Goal: Contribute content: Contribute content

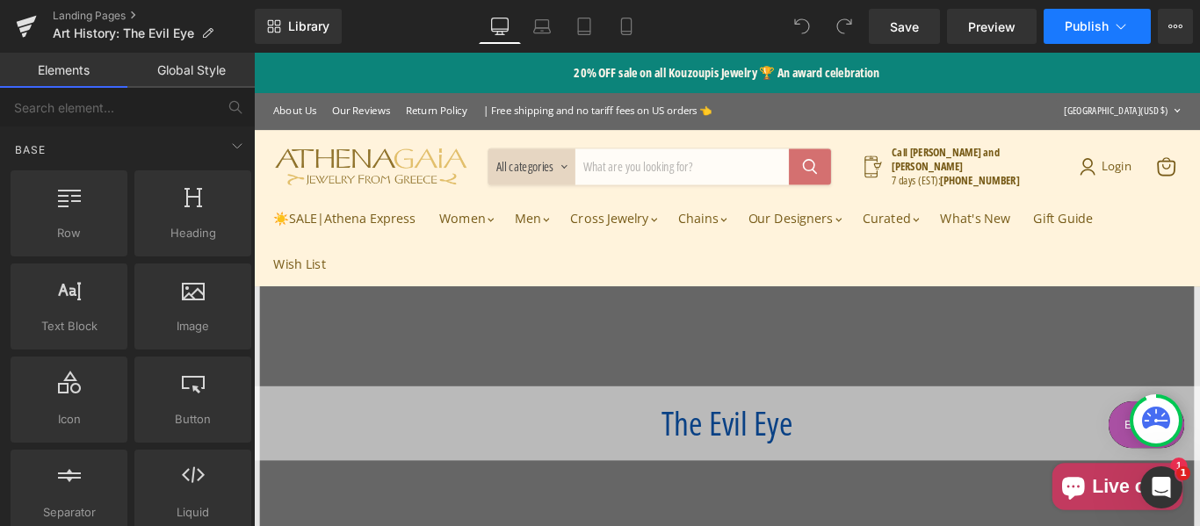
click at [1117, 27] on icon at bounding box center [1121, 27] width 18 height 18
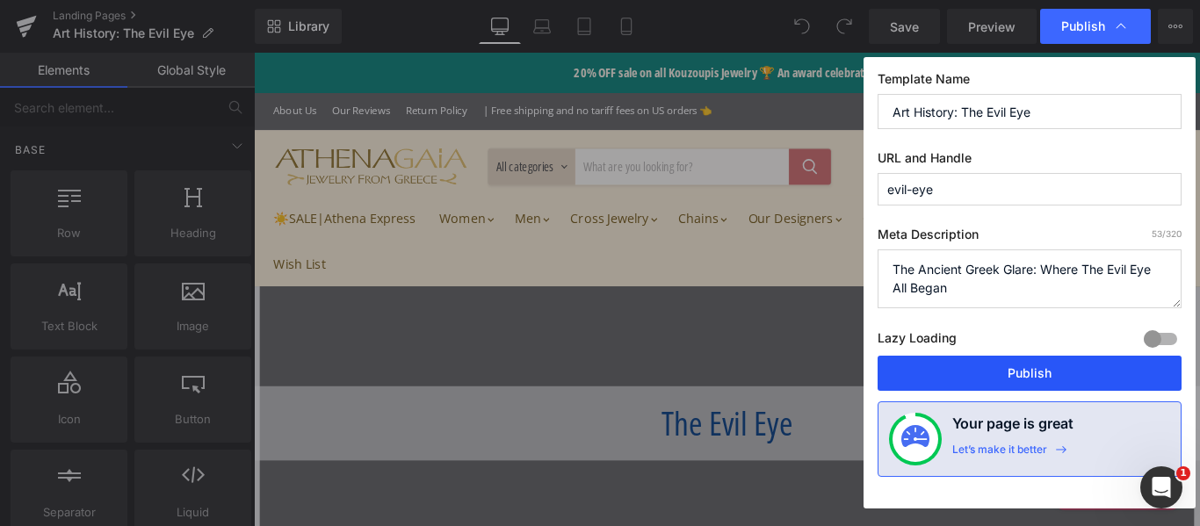
click at [1046, 372] on button "Publish" at bounding box center [1030, 373] width 304 height 35
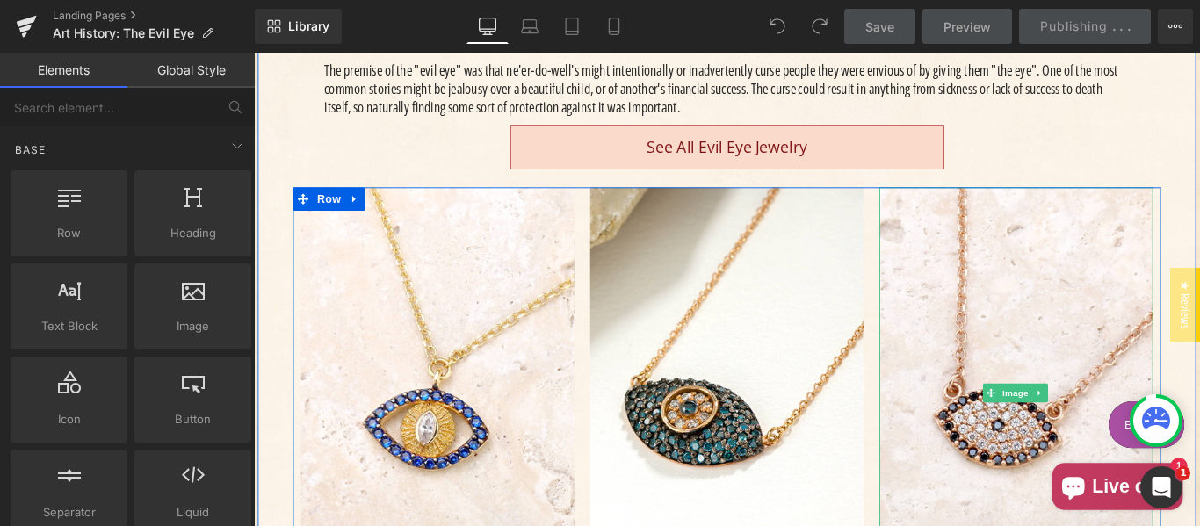
scroll to position [586, 0]
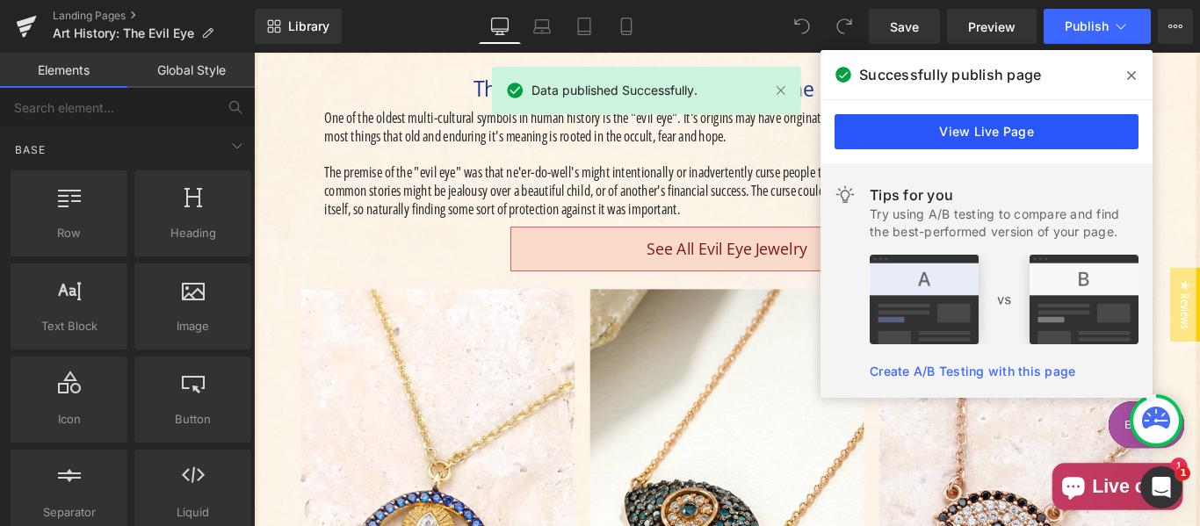
click at [1048, 136] on link "View Live Page" at bounding box center [987, 131] width 304 height 35
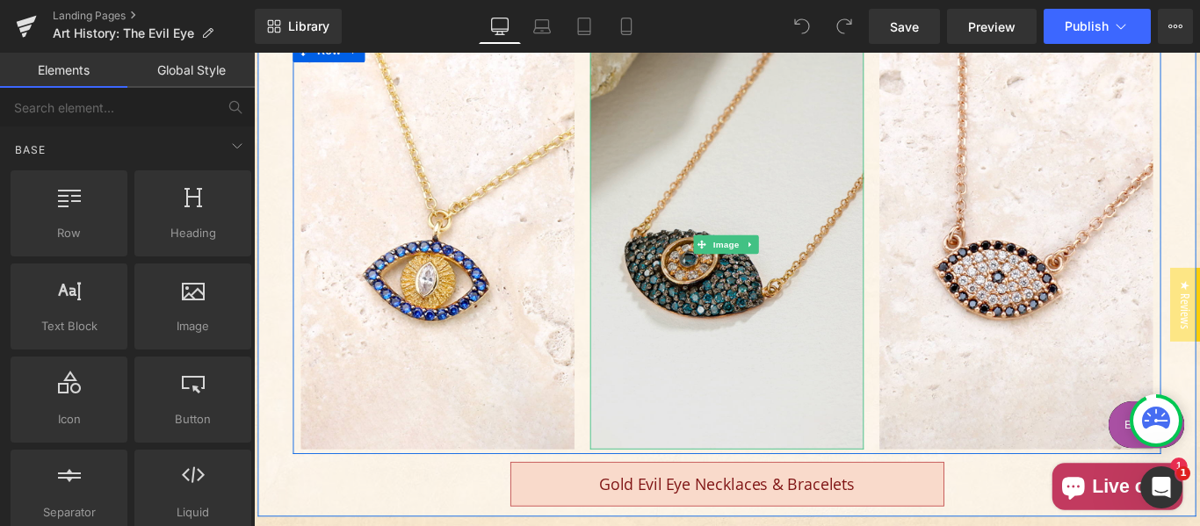
scroll to position [878, 0]
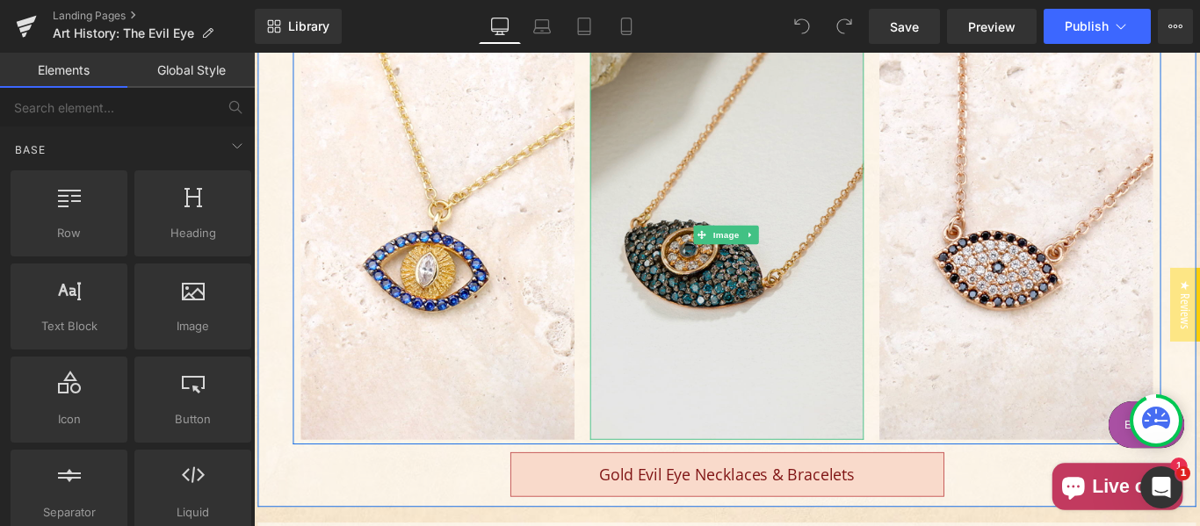
click at [719, 315] on img "Main content" at bounding box center [785, 256] width 307 height 461
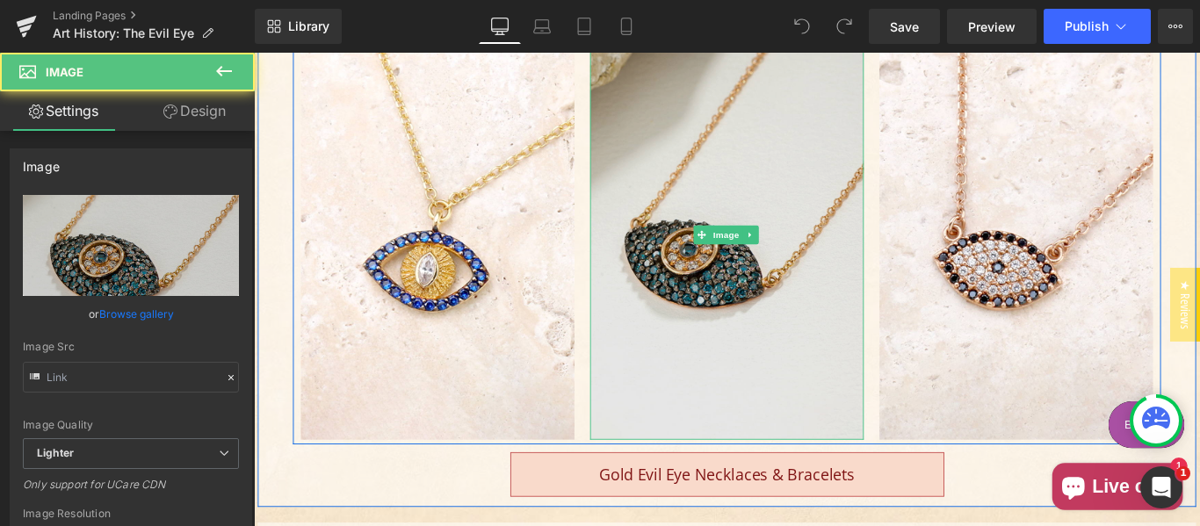
type input "[URL][DOMAIN_NAME]"
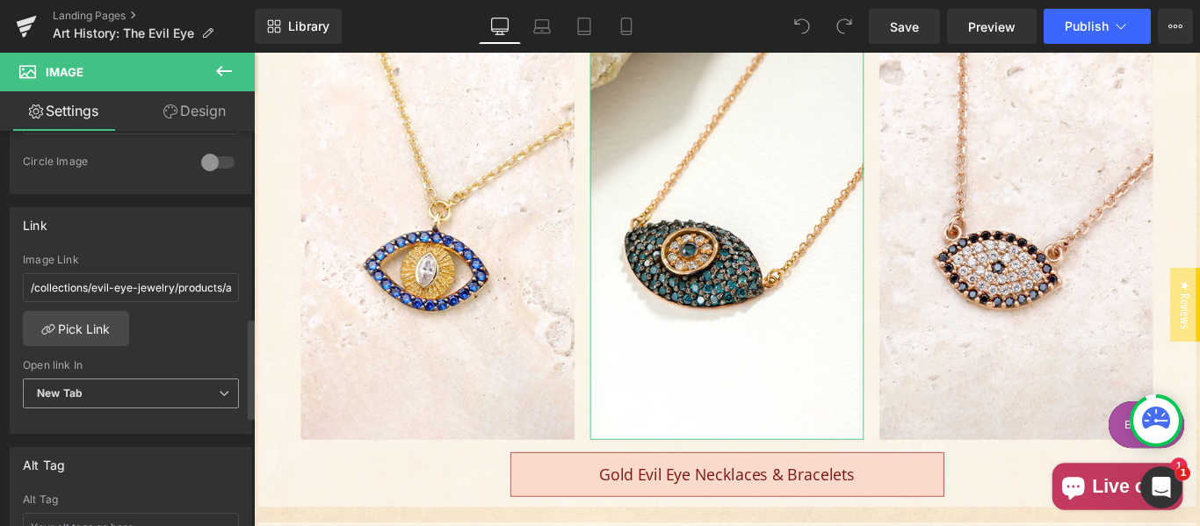
scroll to position [732, 0]
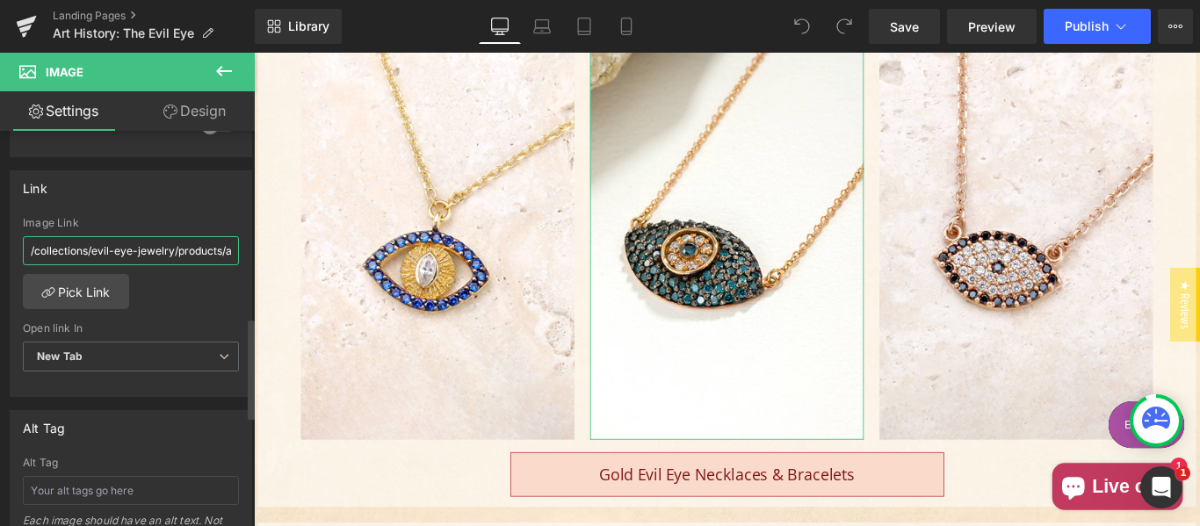
click at [128, 245] on input "/collections/evil-eye-jewelry/products/aloro-18k-full-pave-mati-evil-eye-pendan…" at bounding box center [131, 250] width 216 height 29
drag, startPoint x: 170, startPoint y: 243, endPoint x: 3, endPoint y: 253, distance: 167.2
click at [3, 253] on div "Link /collections/evil-eye-jewelry/products/aloro-18k-full-pave-mati-evil-eye-p…" at bounding box center [131, 277] width 263 height 241
click at [182, 255] on input "/collections/evil-eye-jewelry/products/aloro-18k-full-pave-mati-evil-eye-pendan…" at bounding box center [131, 250] width 216 height 29
drag, startPoint x: 171, startPoint y: 247, endPoint x: 12, endPoint y: 240, distance: 159.2
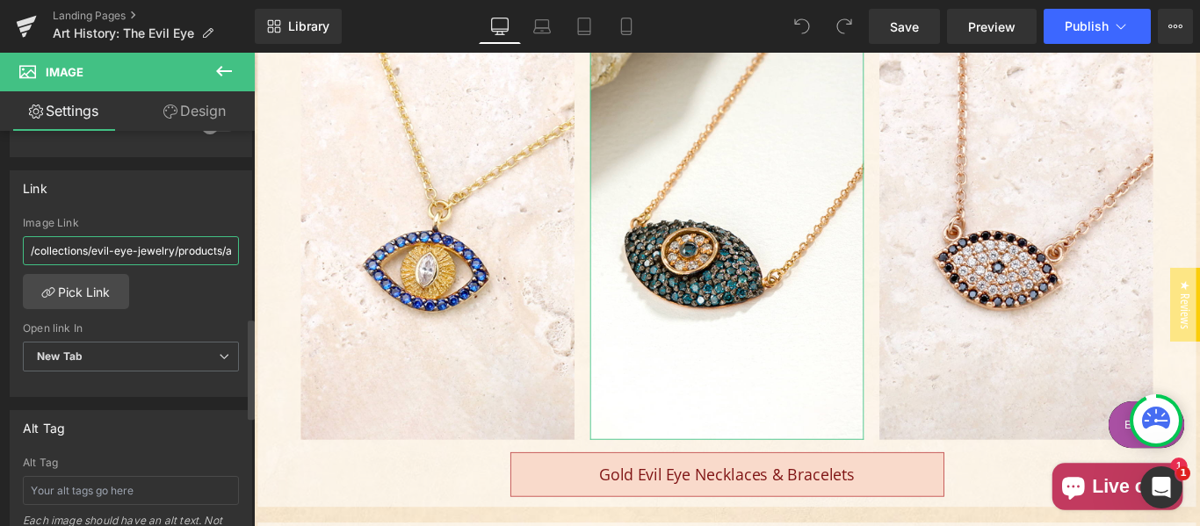
click at [12, 240] on div "/collections/evil-eye-jewelry/products/aloro-18k-full-pave-mati-evil-eye-pendan…" at bounding box center [131, 307] width 241 height 180
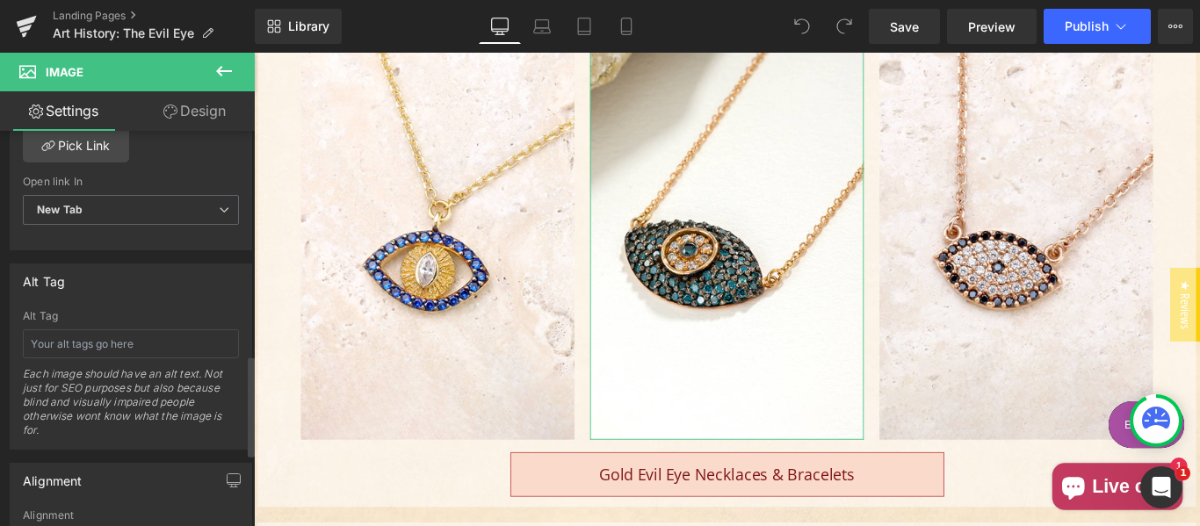
scroll to position [586, 0]
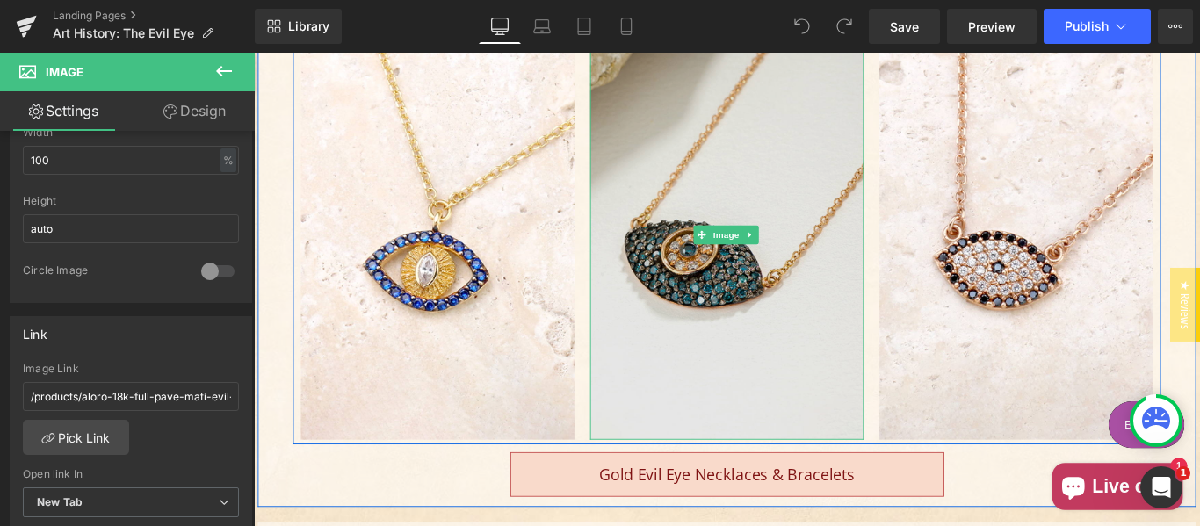
click at [771, 387] on img "Main content" at bounding box center [785, 256] width 307 height 461
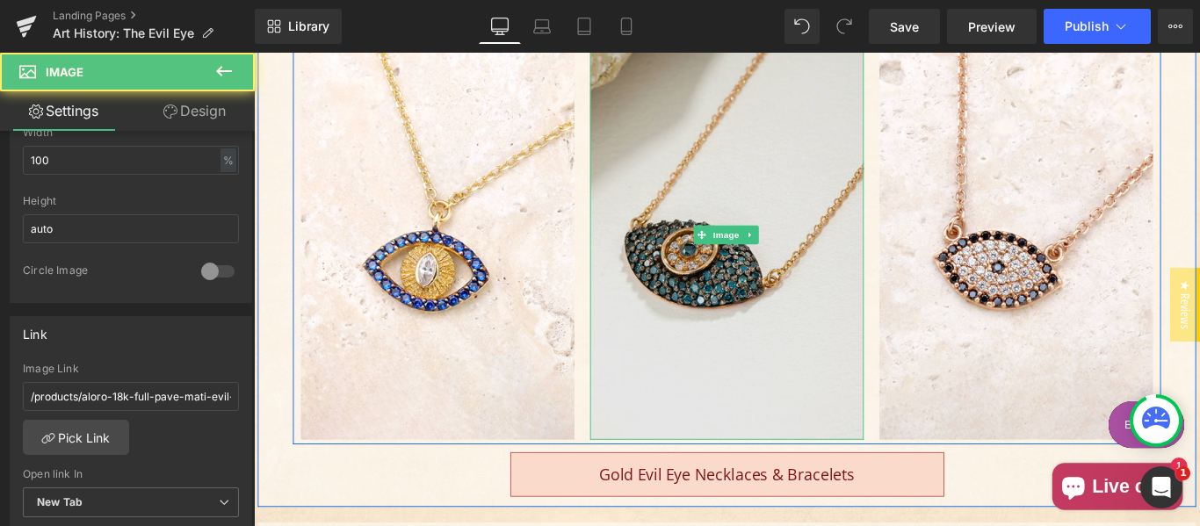
click at [707, 362] on img "Main content" at bounding box center [785, 256] width 307 height 461
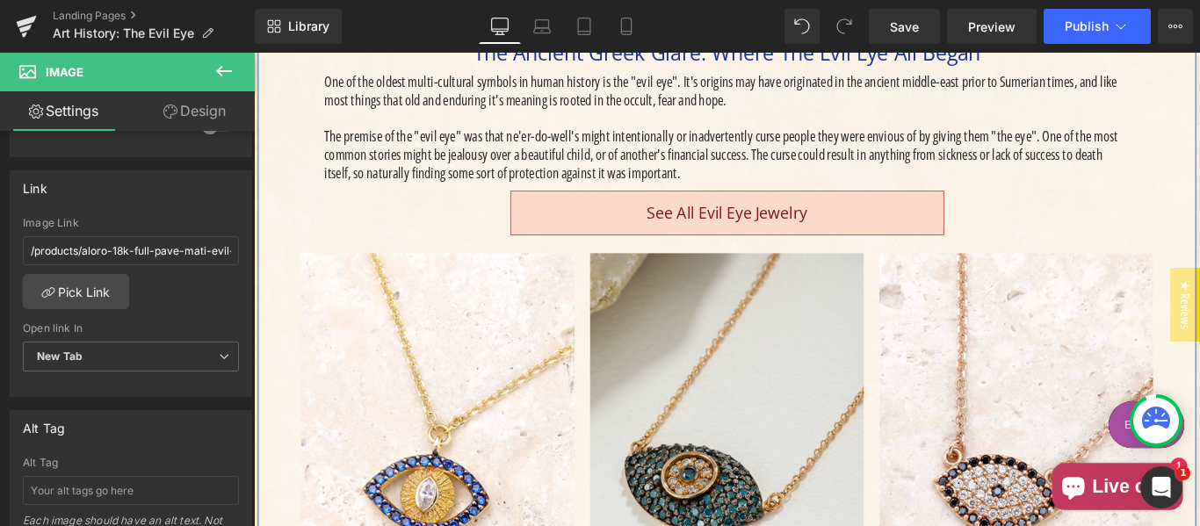
scroll to position [732, 0]
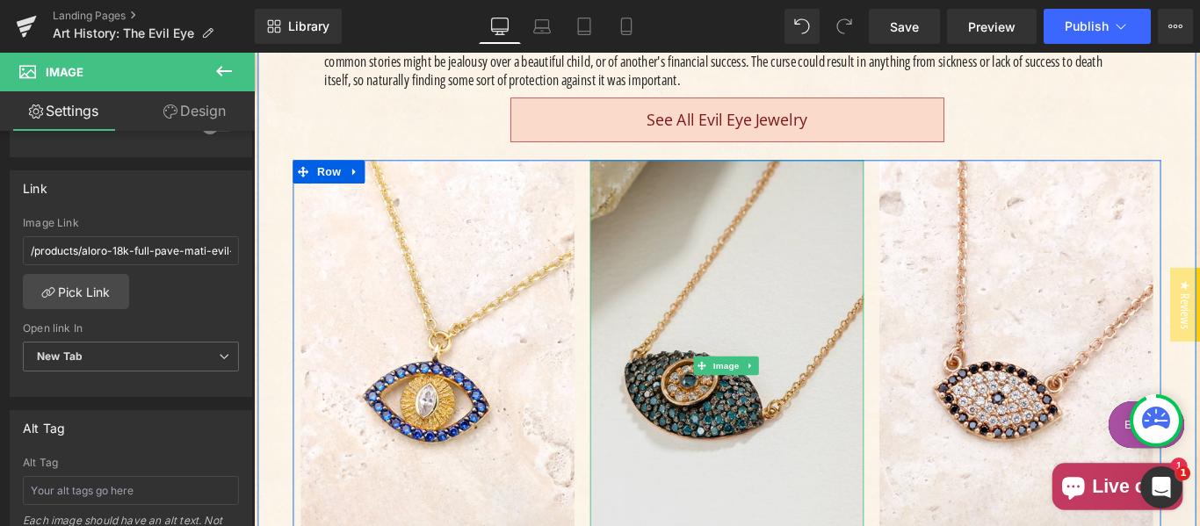
click at [756, 262] on img "Main content" at bounding box center [785, 403] width 307 height 461
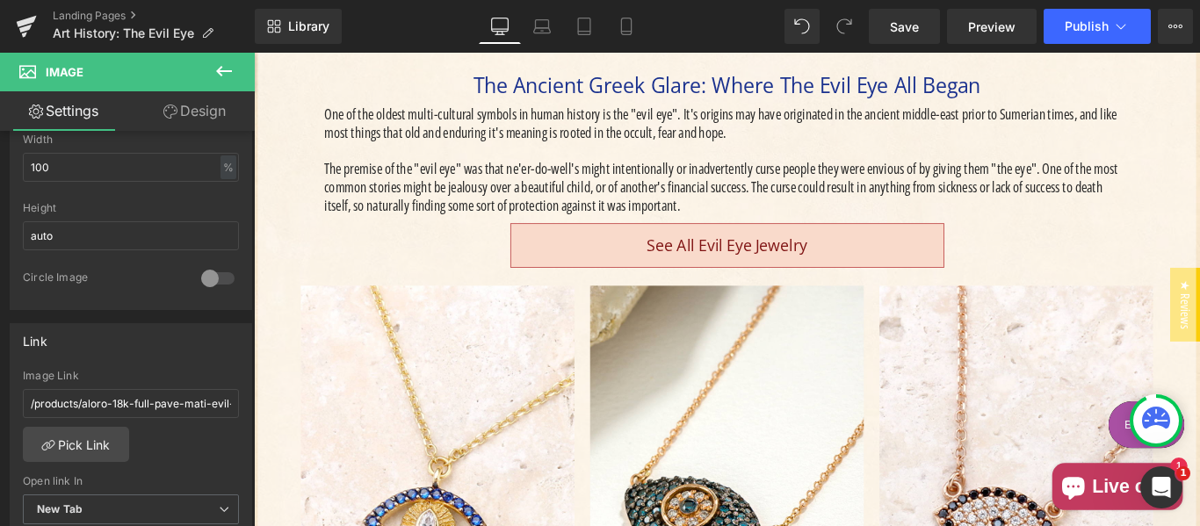
scroll to position [586, 0]
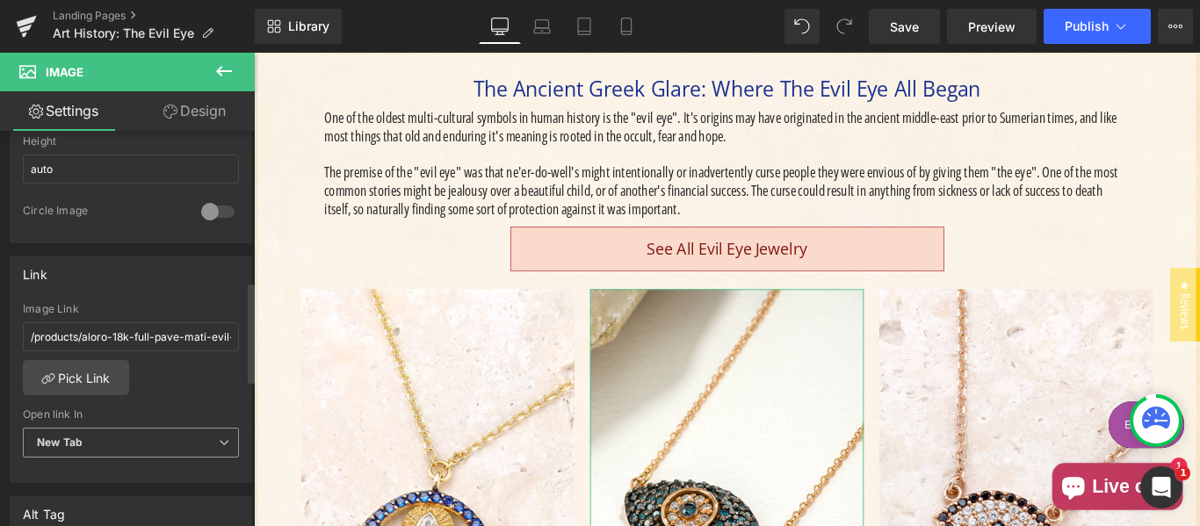
scroll to position [726, 0]
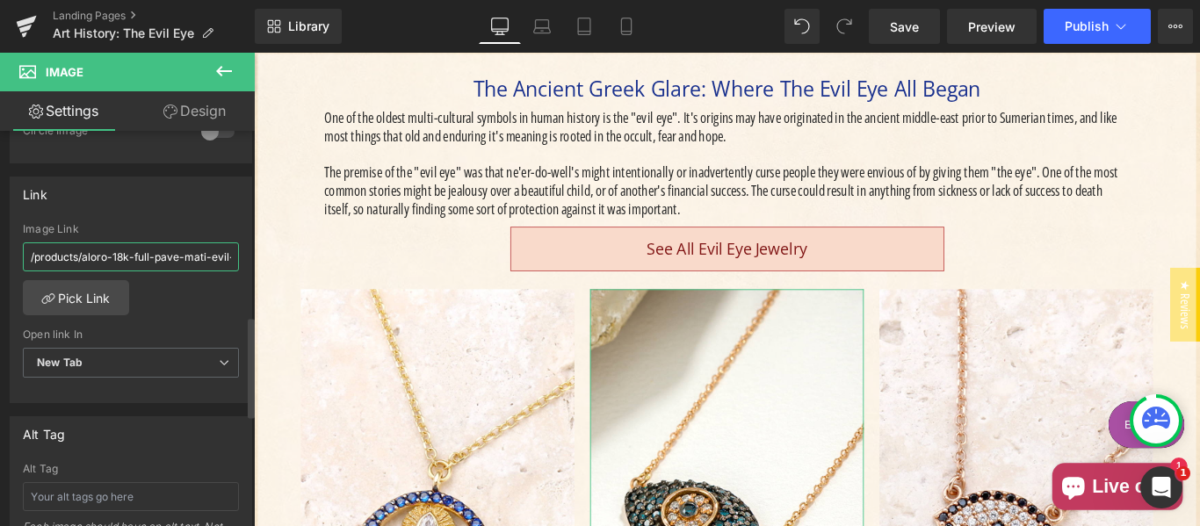
click at [134, 256] on input "/products/aloro-18k-full-pave-mati-evil-eye-pendant-with-necklace" at bounding box center [131, 256] width 216 height 29
click at [181, 260] on input "/products/aloro-18k-full-pave-mati-evil-eye-pendant-with-necklace" at bounding box center [131, 256] width 216 height 29
click at [80, 256] on input "/products/aloro-18k-full-pave-mati-evil-eye-pendant-with-necklace" at bounding box center [131, 256] width 216 height 29
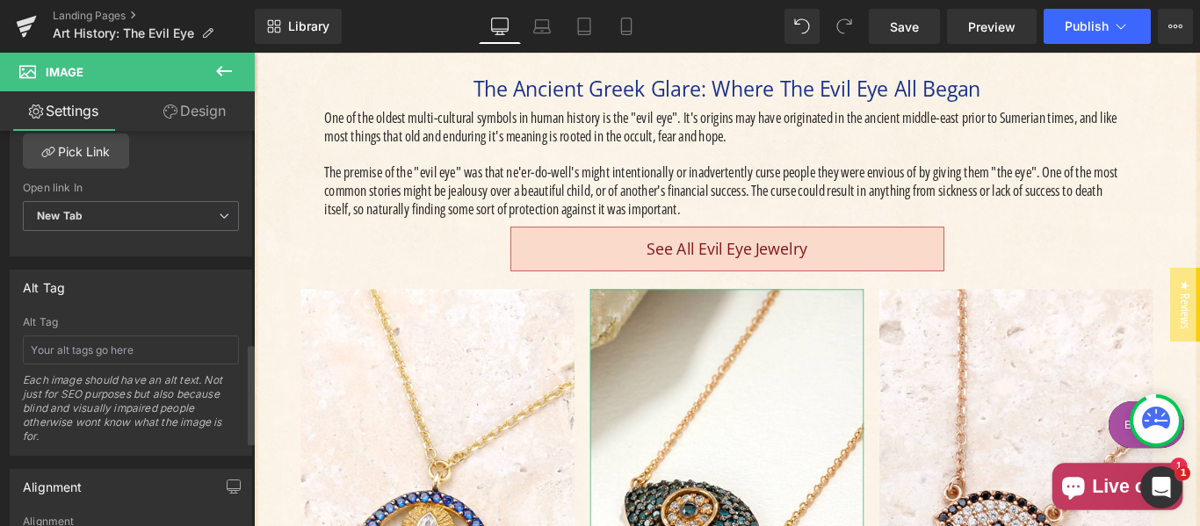
scroll to position [579, 0]
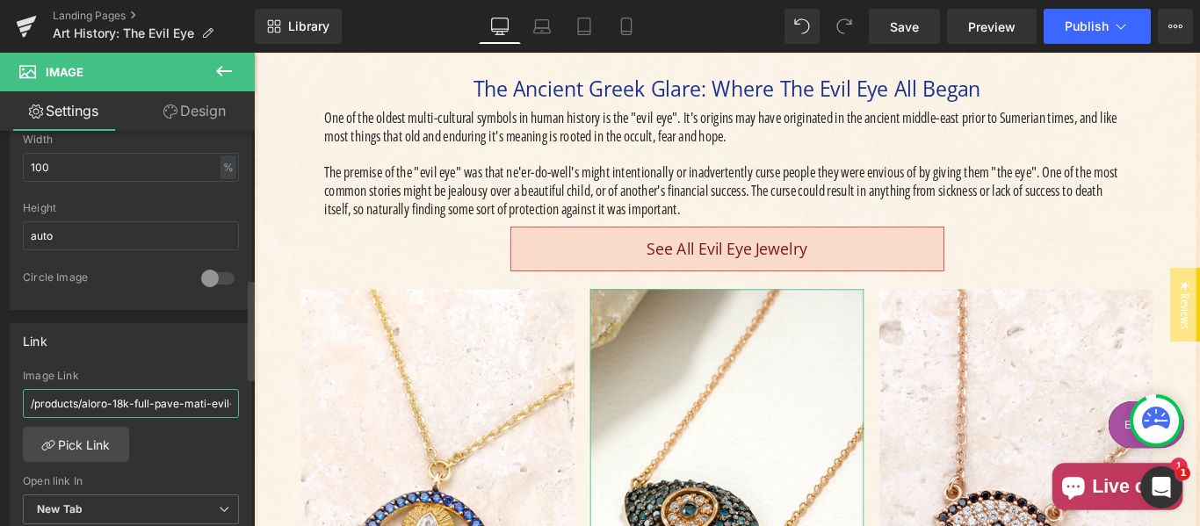
click at [164, 405] on input "/products/aloro-18k-full-pave-mati-evil-eye-pendant-with-necklace" at bounding box center [131, 403] width 216 height 29
click at [111, 401] on input "/products/aloro-18k-full-pave-mati-evil-eye-pendant-with-necklace" at bounding box center [131, 403] width 216 height 29
click at [78, 400] on input "/products/aloro-18k-full-pave-mati-evil-eye-pendant-with-necklace" at bounding box center [131, 403] width 216 height 29
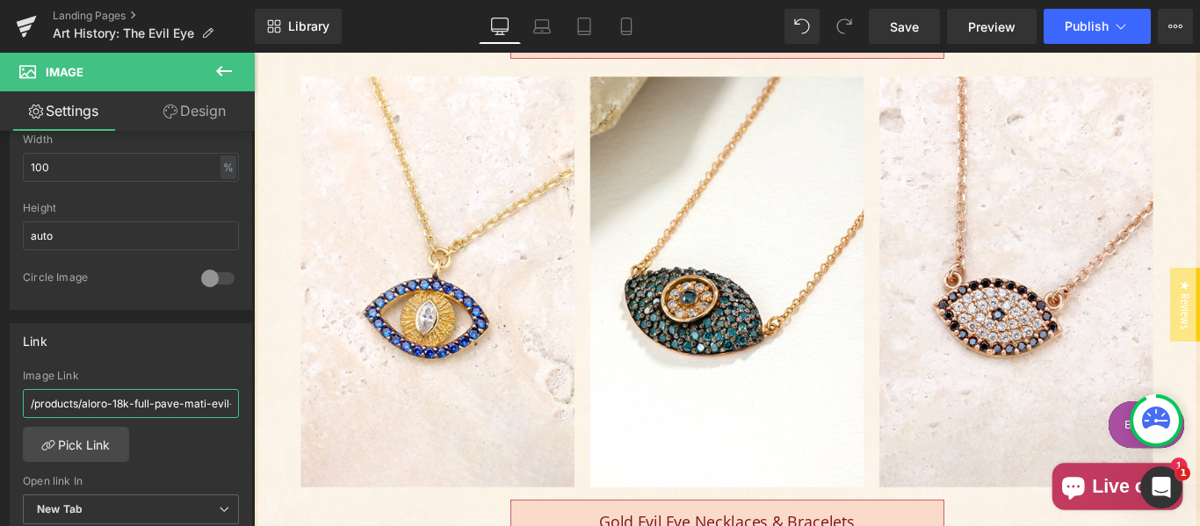
scroll to position [813, 0]
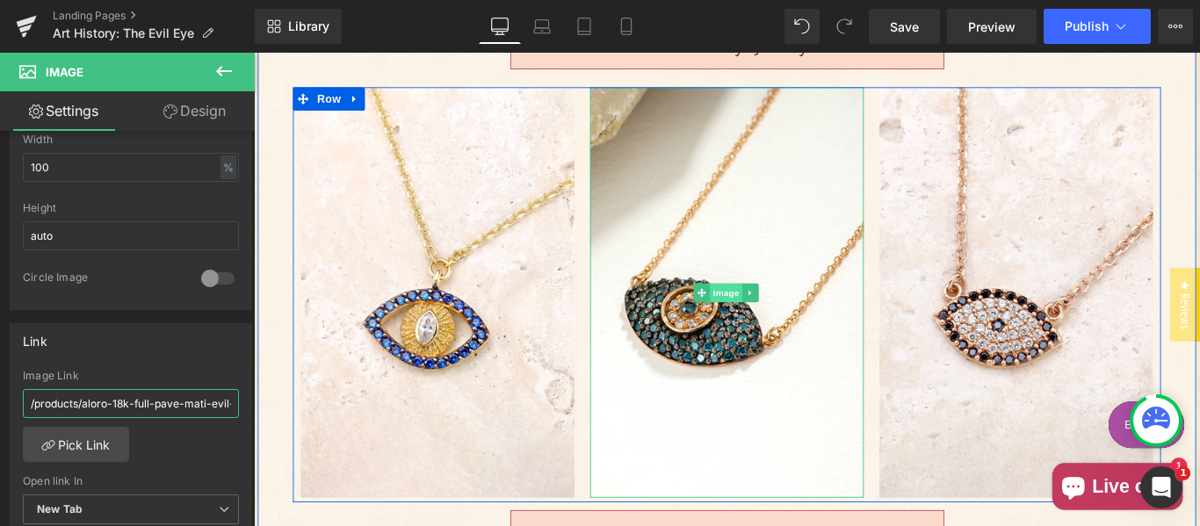
click at [776, 314] on span "Image" at bounding box center [784, 322] width 37 height 21
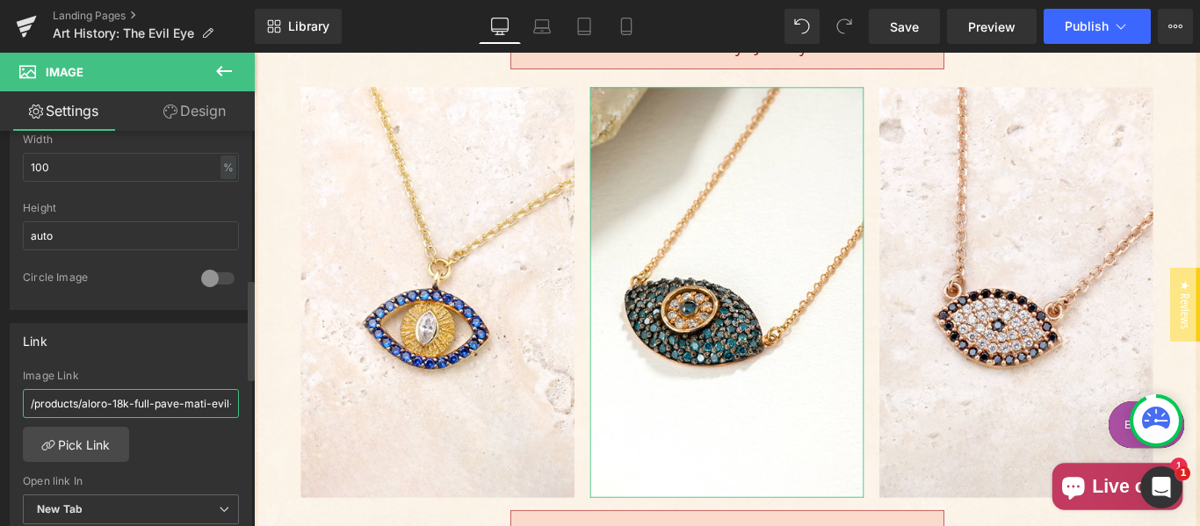
drag, startPoint x: 143, startPoint y: 398, endPoint x: 238, endPoint y: 401, distance: 94.9
click at [144, 398] on input "/products/aloro-18k-full-pave-mati-evil-eye-pendant-with-necklace" at bounding box center [131, 403] width 216 height 29
paste input "full-pave-mati-evil-eye-necklace-14k-gold-necklace-1"
type input "/products/full-pave-mati-evil-eye-necklace-14k-gold-necklace-1"
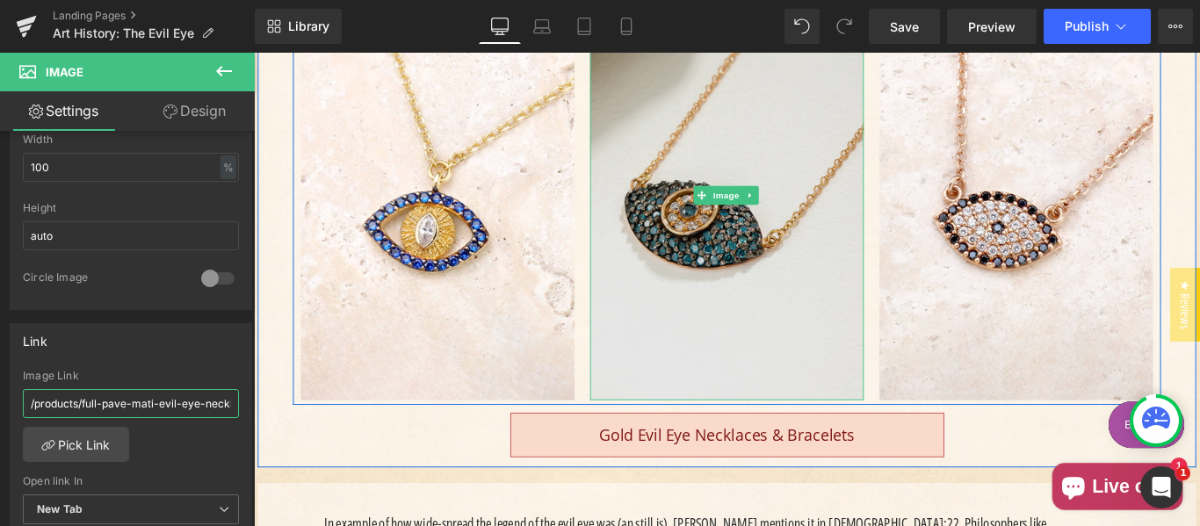
scroll to position [960, 0]
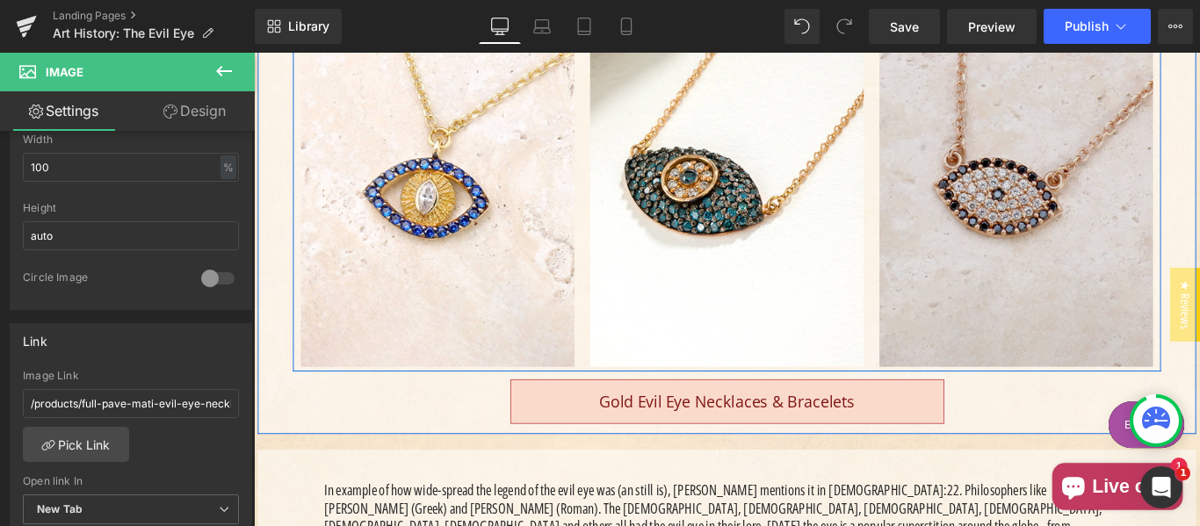
click at [1121, 261] on img "Main content" at bounding box center [1110, 175] width 307 height 461
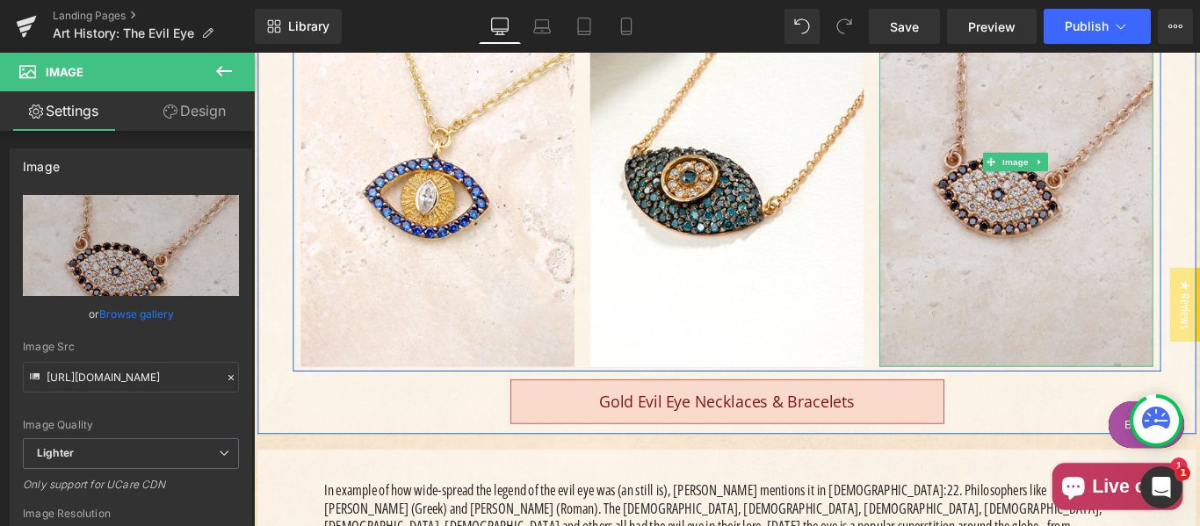
click at [1030, 182] on img "Main content" at bounding box center [1110, 175] width 307 height 461
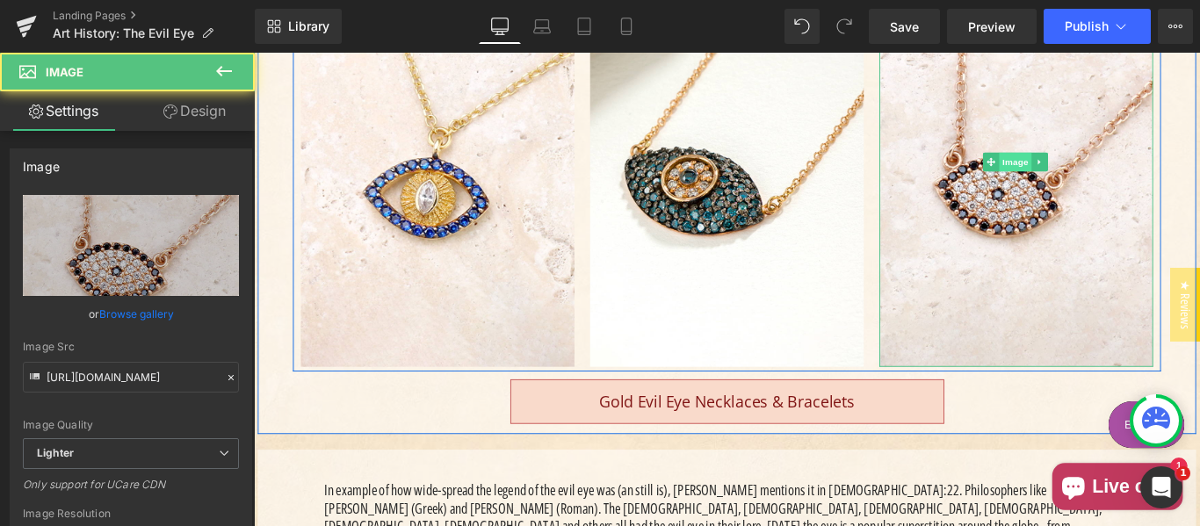
click at [1095, 173] on span "Image" at bounding box center [1109, 175] width 37 height 21
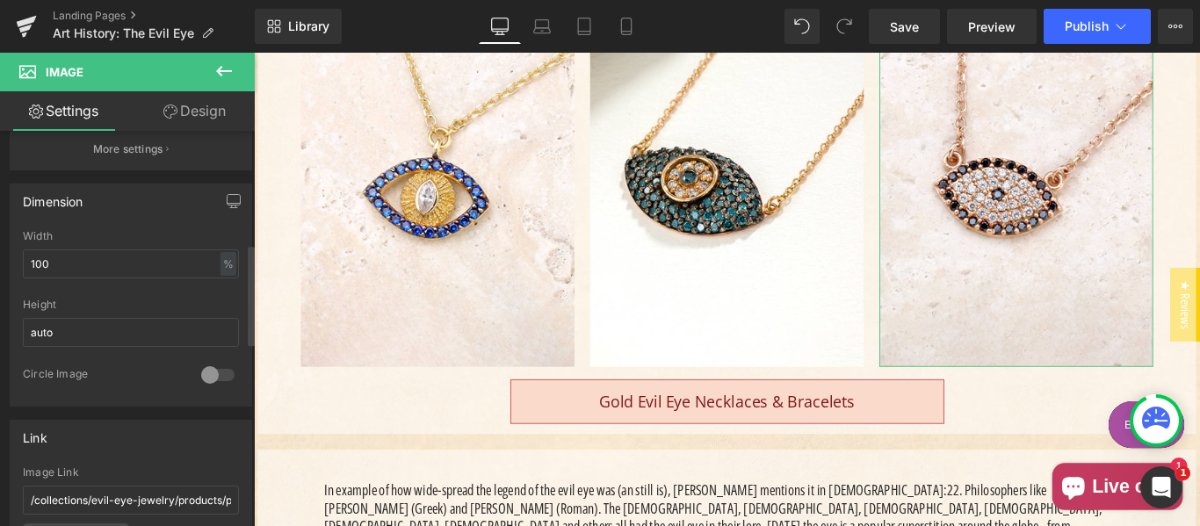
scroll to position [586, 0]
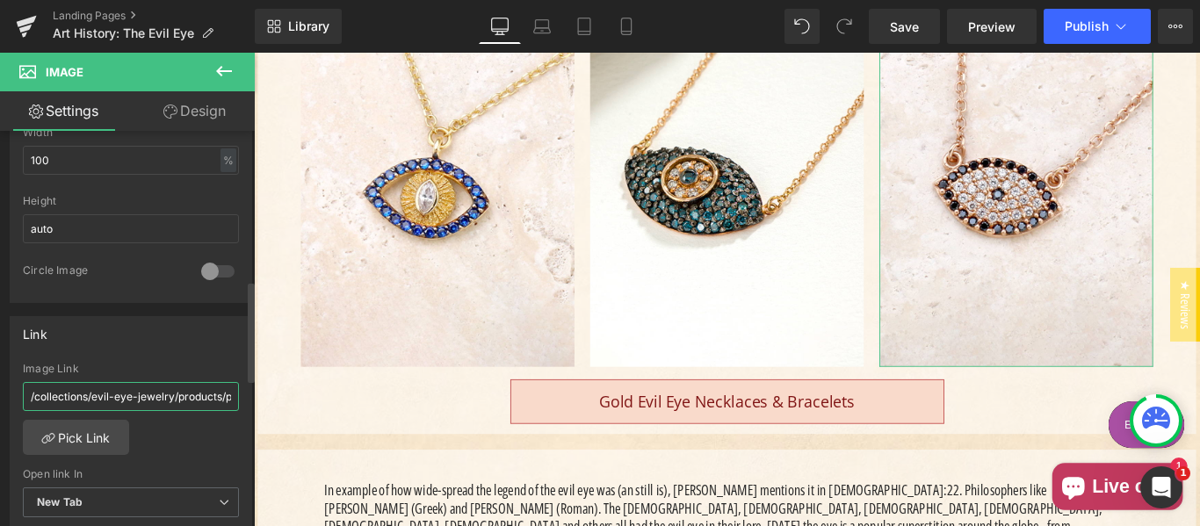
click at [93, 395] on input "/collections/evil-eye-jewelry/products/pave-mati-evil-eye-necklace-1" at bounding box center [131, 396] width 216 height 29
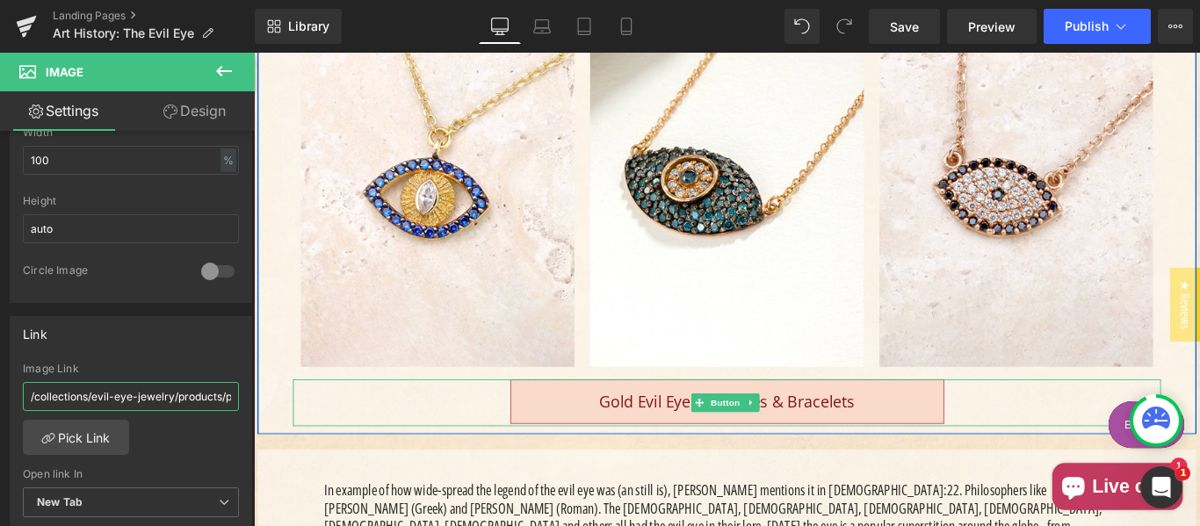
paste input "products/full-pave-mati-evil-eye-necklace-14k-gold-necklace"
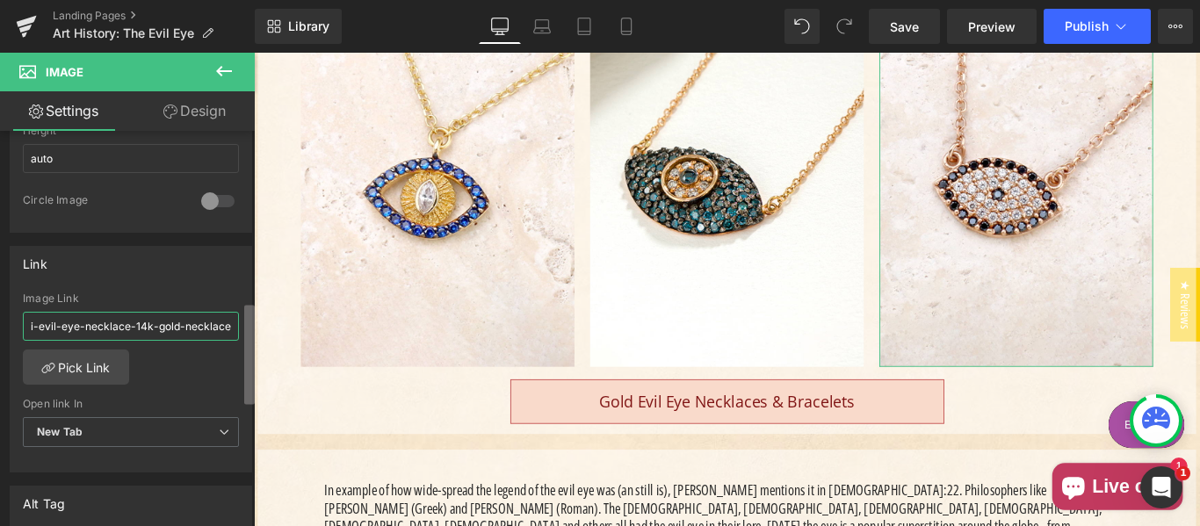
scroll to position [674, 0]
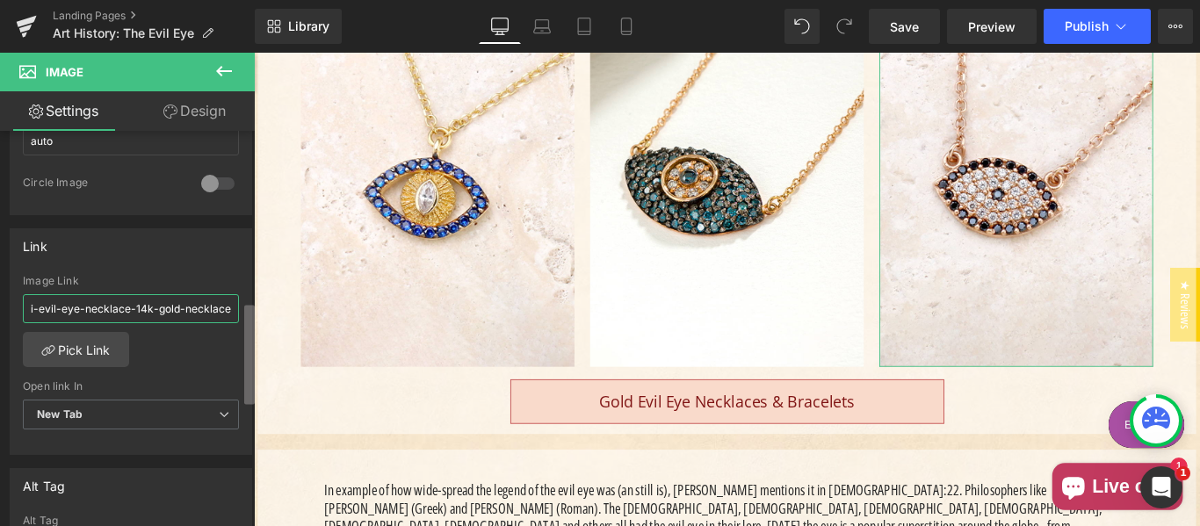
click at [249, 358] on b at bounding box center [249, 354] width 11 height 99
type input "/products/full-pave-mati-evil-eye-necklace-14k-gold-necklace"
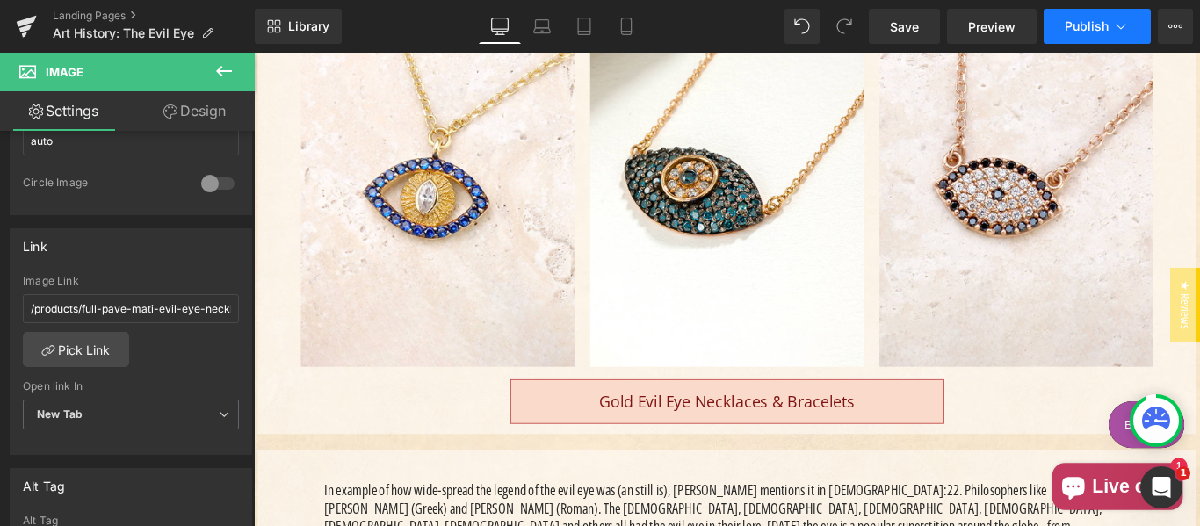
click at [1093, 31] on span "Publish" at bounding box center [1087, 26] width 44 height 14
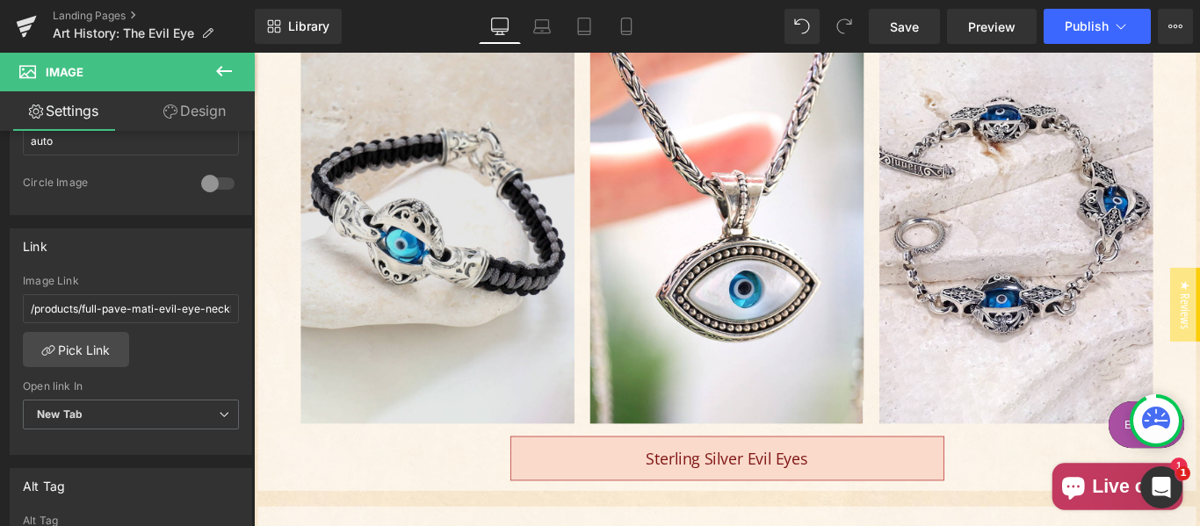
scroll to position [1545, 0]
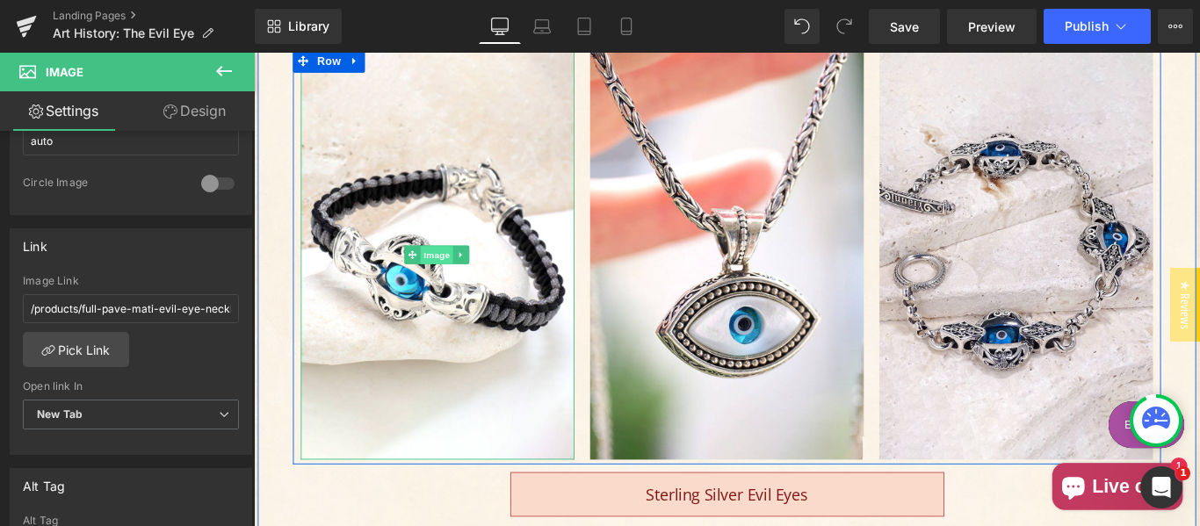
click at [463, 270] on span "Image" at bounding box center [459, 280] width 37 height 21
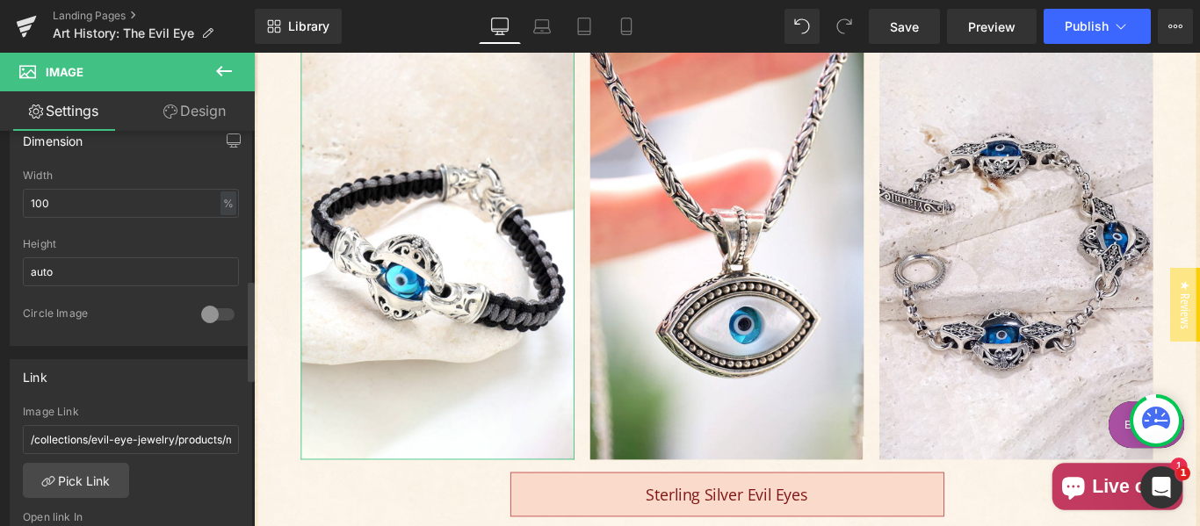
scroll to position [586, 0]
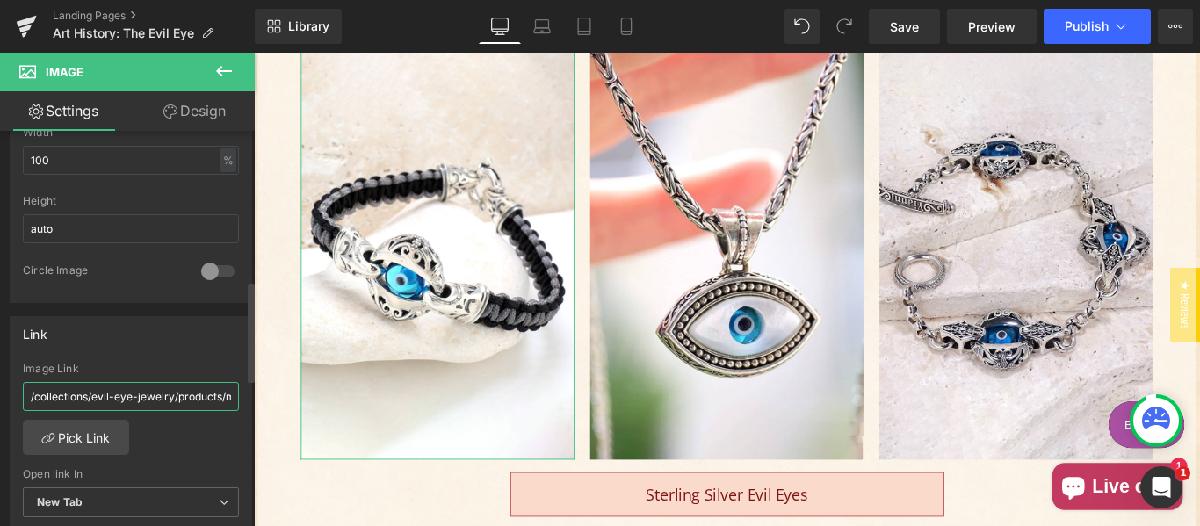
click at [97, 393] on input "/collections/evil-eye-jewelry/products/macrame-evil-eye-bracelet" at bounding box center [131, 396] width 216 height 29
paste input "products/macrame-zelda-bracelet-sterling-silver"
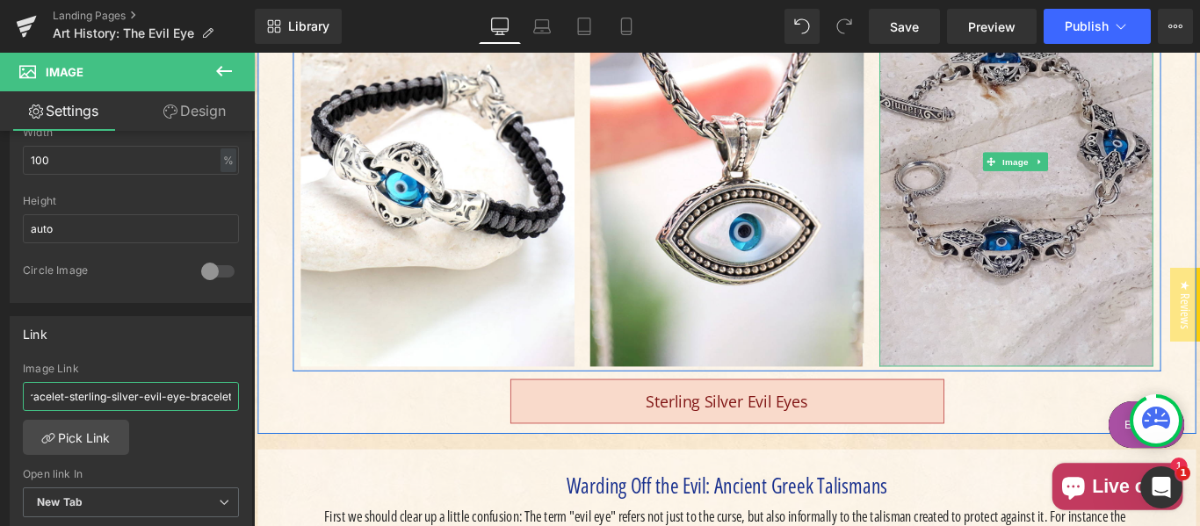
scroll to position [1692, 0]
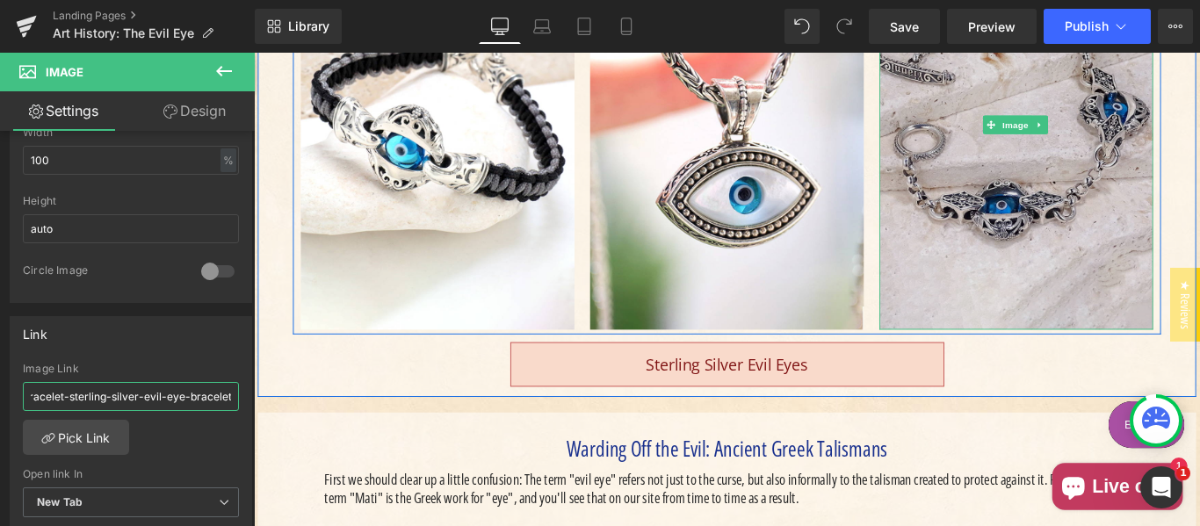
type input "/products/macrame-zelda-bracelet-sterling-silver-evil-eye-bracelet"
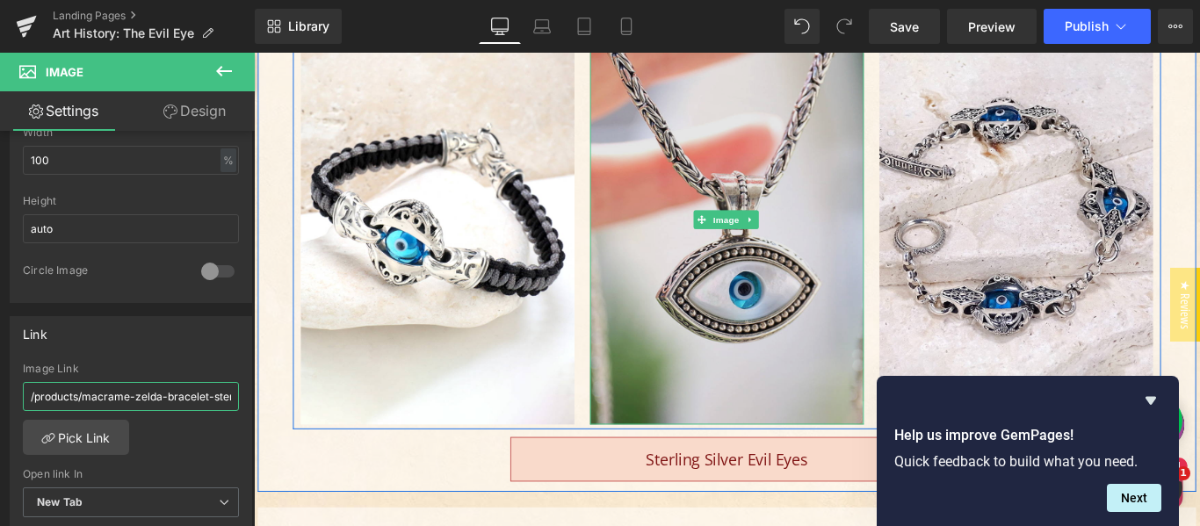
scroll to position [1545, 0]
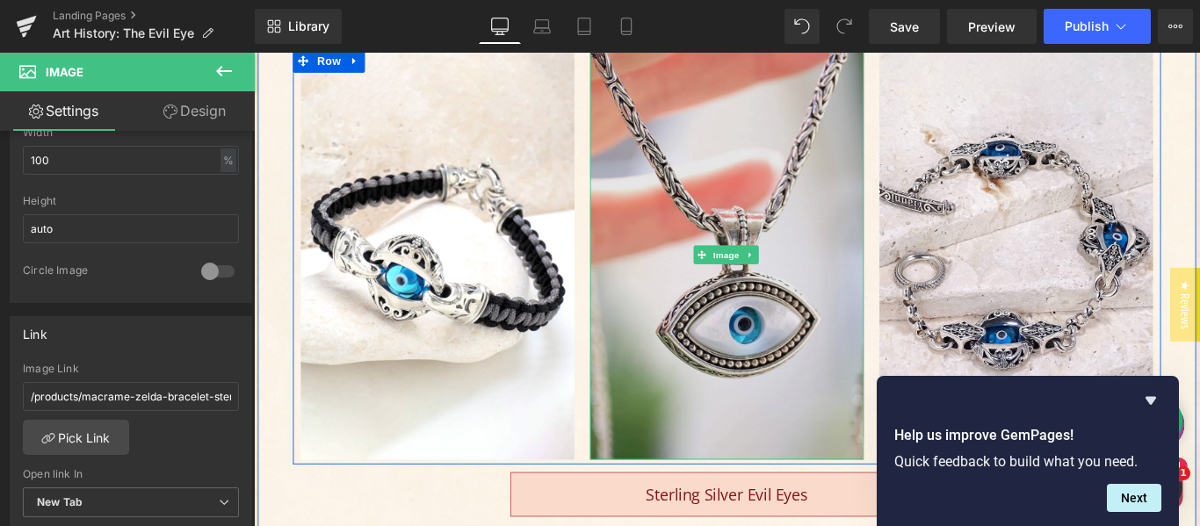
drag, startPoint x: 783, startPoint y: 305, endPoint x: 787, endPoint y: 296, distance: 9.8
click at [783, 305] on img "Main content" at bounding box center [785, 279] width 307 height 461
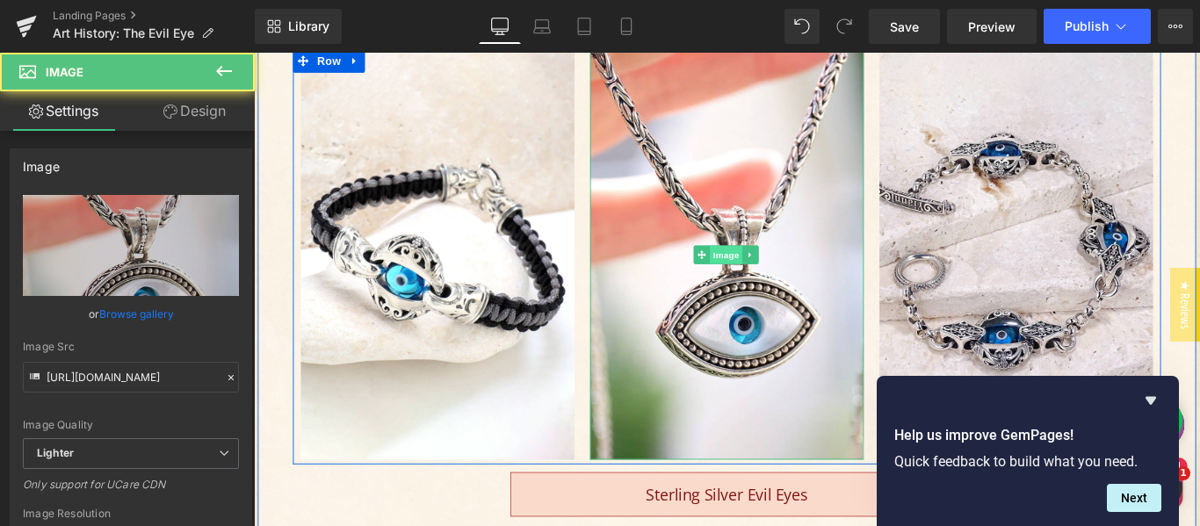
click at [782, 270] on span "Image" at bounding box center [784, 280] width 37 height 21
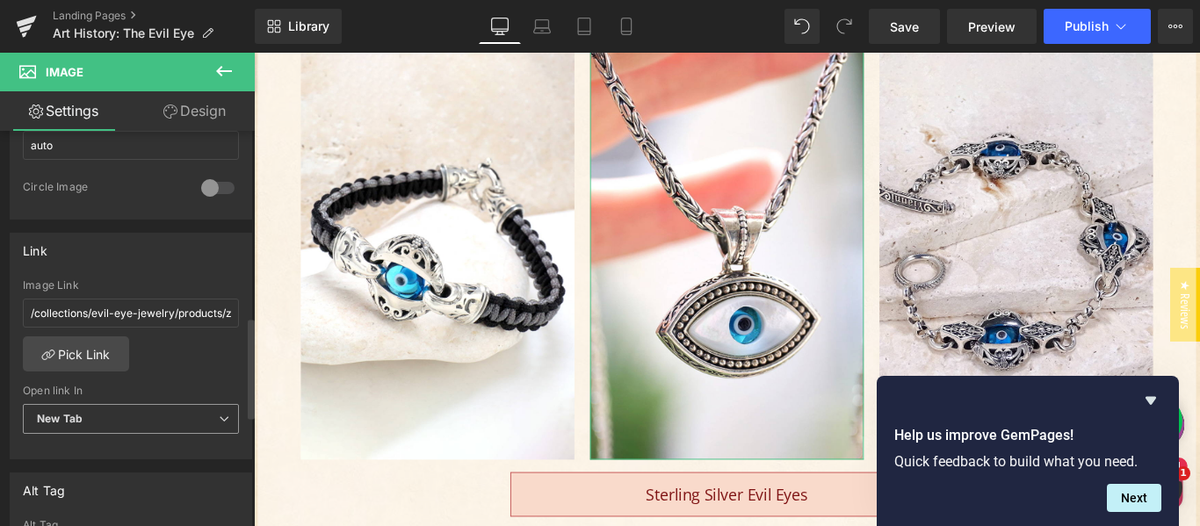
scroll to position [732, 0]
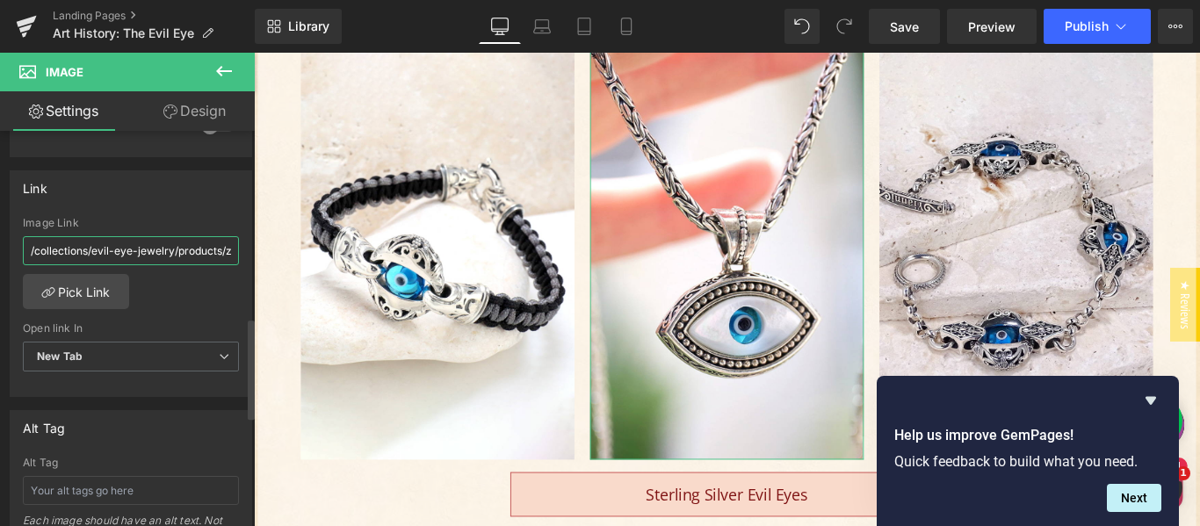
drag, startPoint x: 113, startPoint y: 244, endPoint x: 124, endPoint y: 244, distance: 10.5
click at [114, 244] on input "/collections/evil-eye-jewelry/products/zelda-evil-eye-pendant-copy" at bounding box center [131, 250] width 216 height 29
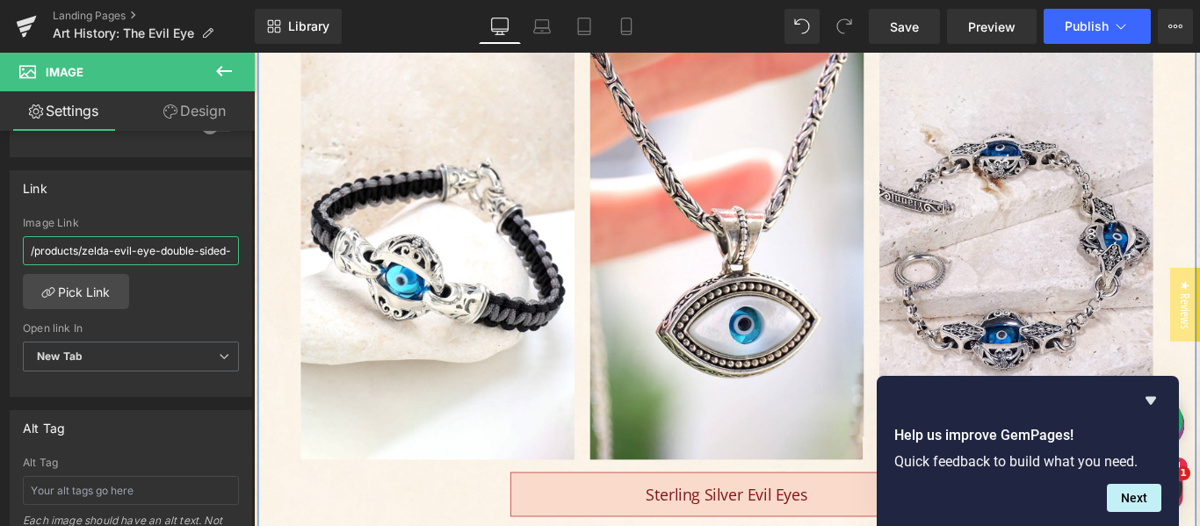
scroll to position [0, 165]
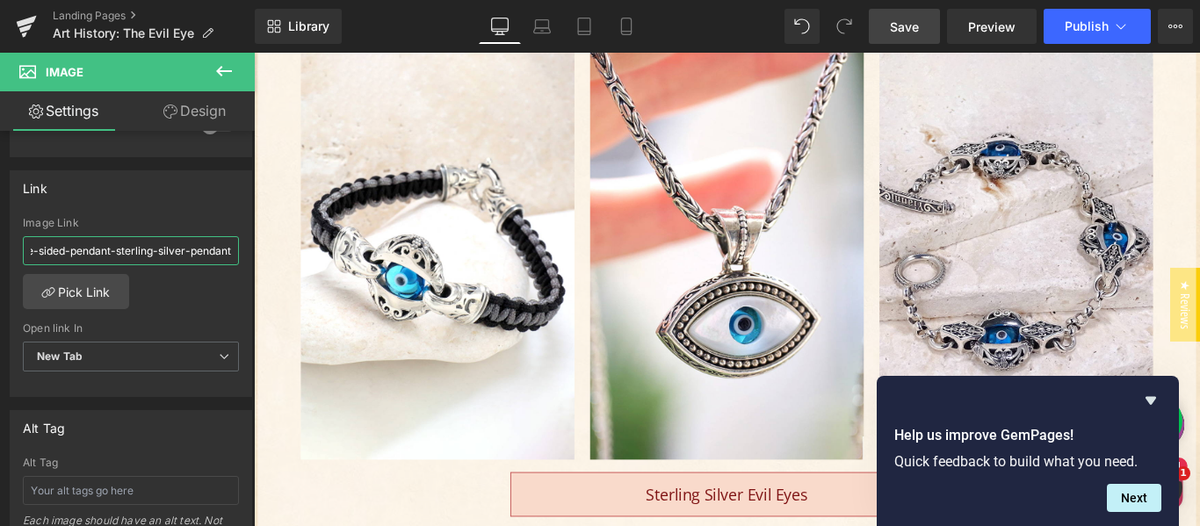
type input "/products/zelda-evil-eye-double-sided-pendant-sterling-silver-pendant"
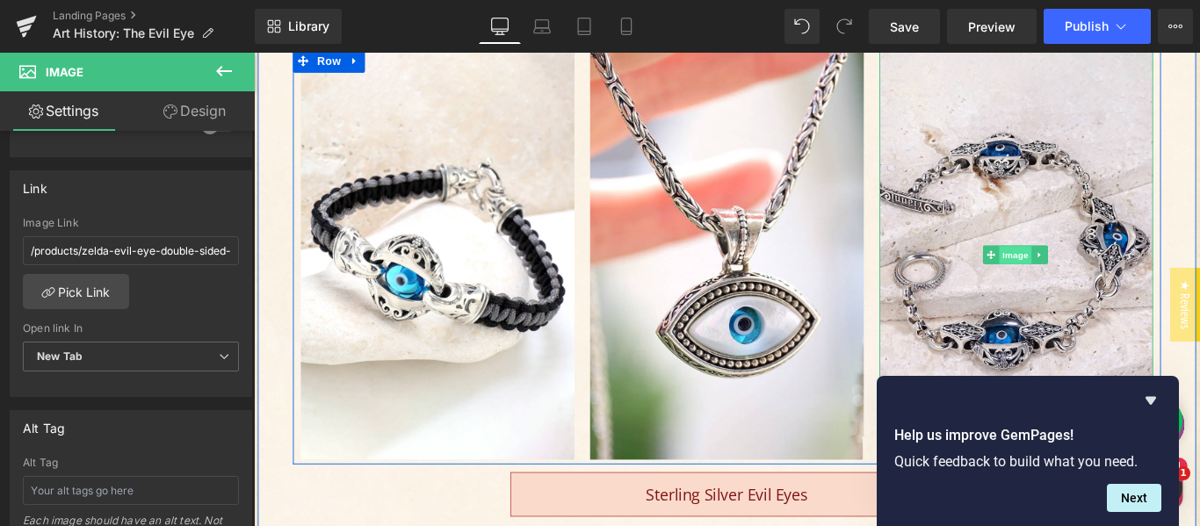
click at [1099, 270] on span "Image" at bounding box center [1109, 280] width 37 height 21
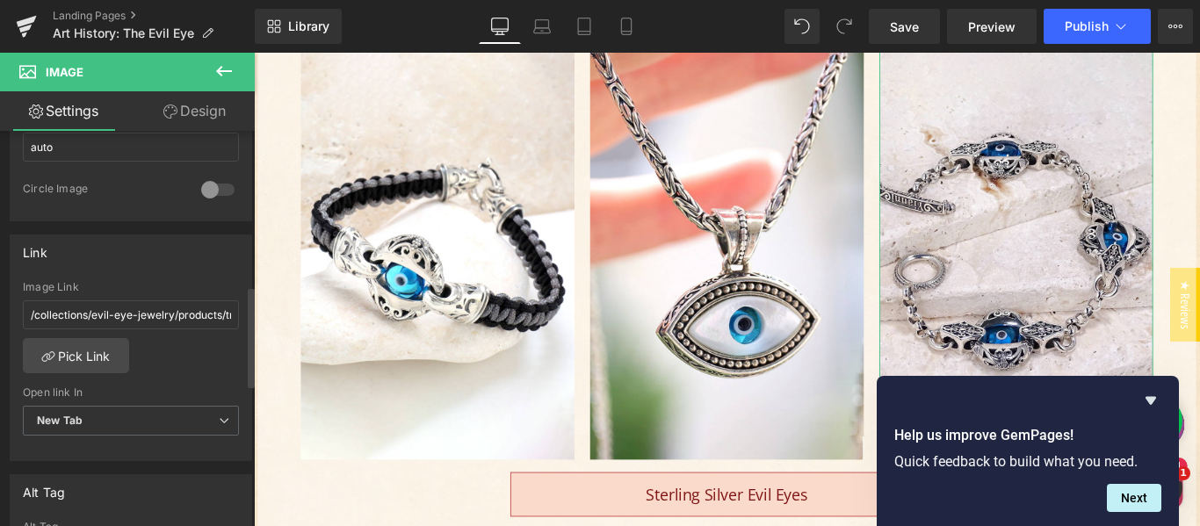
scroll to position [732, 0]
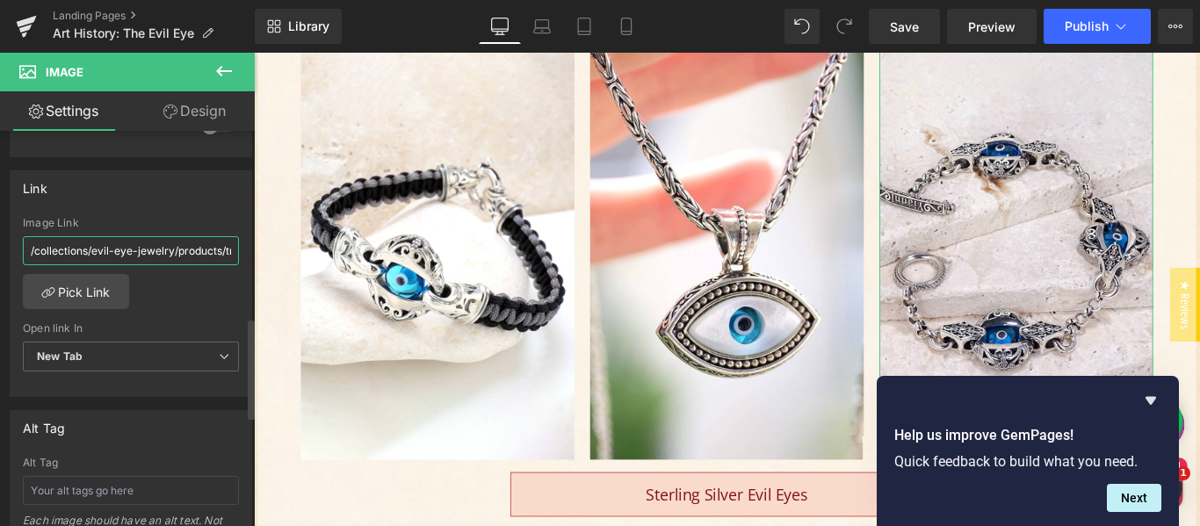
click at [170, 251] on input "/collections/evil-eye-jewelry/products/triple-zelda-evil-eye-bracelet" at bounding box center [131, 250] width 216 height 29
paste input "products/triple-zelda-bracelet-sterling-silver"
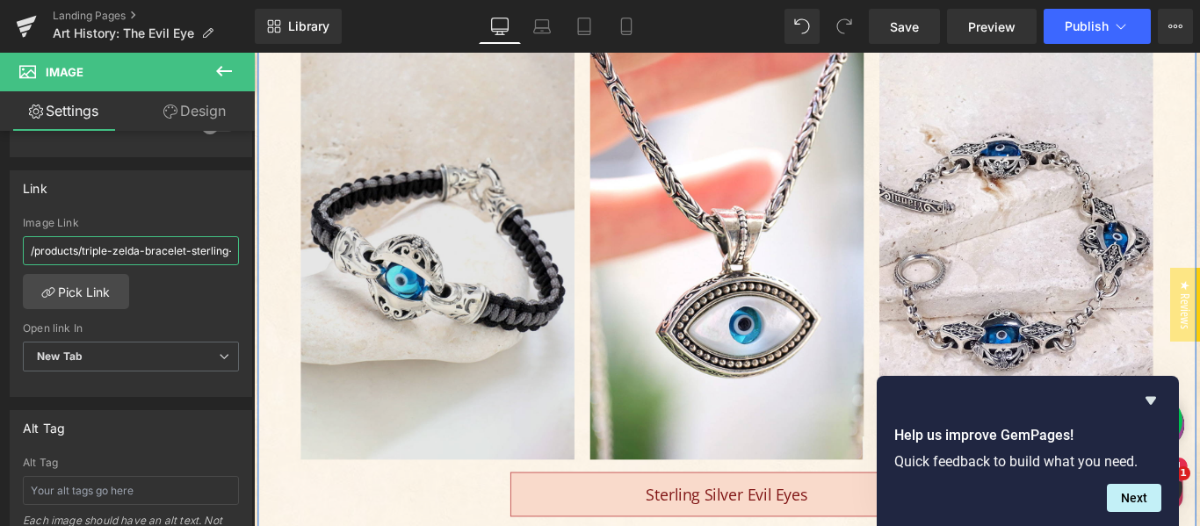
scroll to position [0, 124]
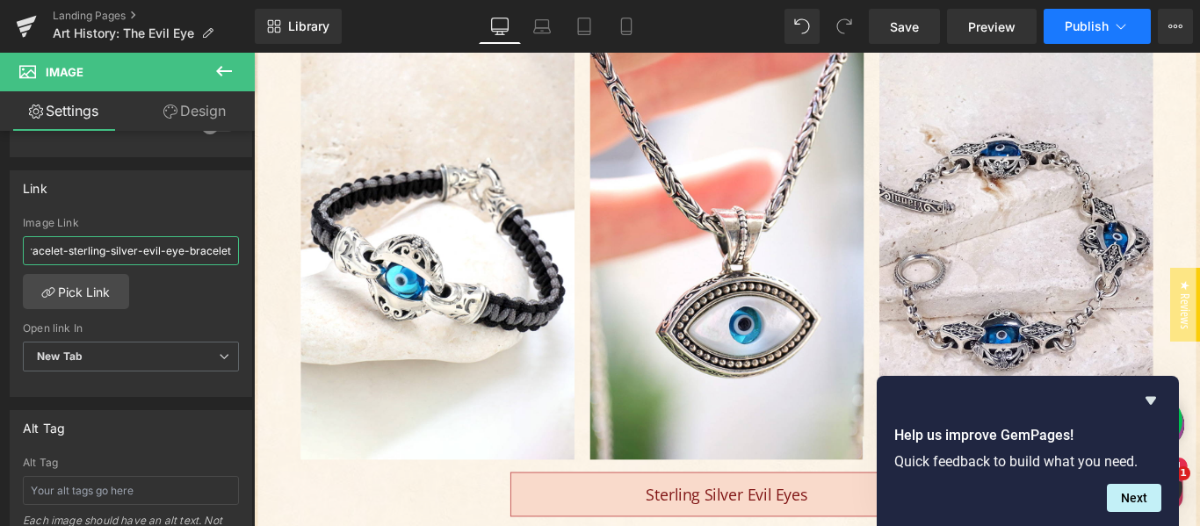
type input "/products/triple-zelda-bracelet-sterling-silver-evil-eye-bracelet"
click at [1103, 23] on span "Publish" at bounding box center [1087, 26] width 44 height 14
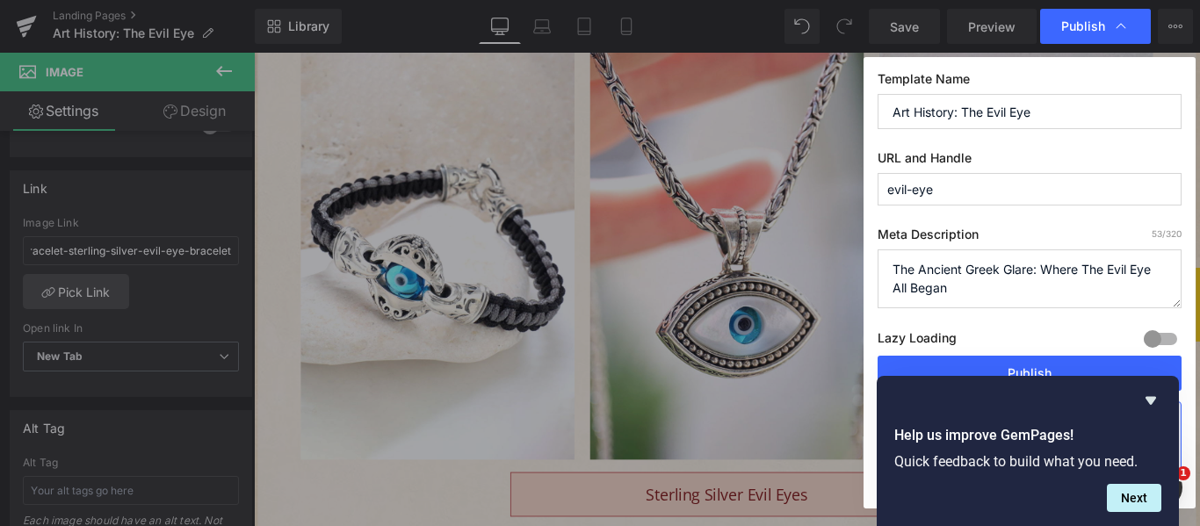
scroll to position [0, 0]
click at [1001, 362] on button "Publish" at bounding box center [1030, 373] width 304 height 35
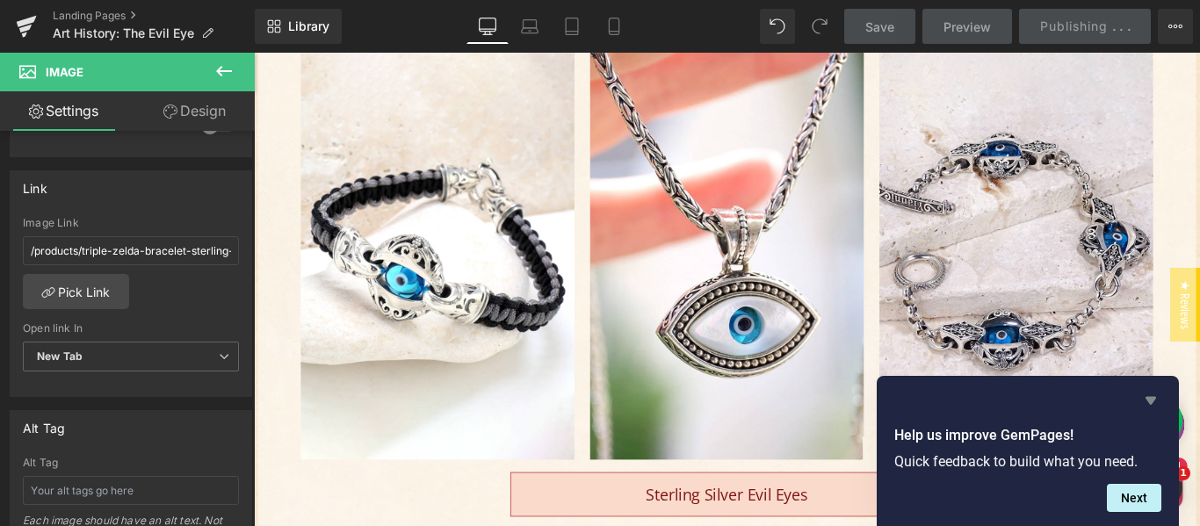
click at [1149, 403] on icon "Hide survey" at bounding box center [1151, 401] width 11 height 8
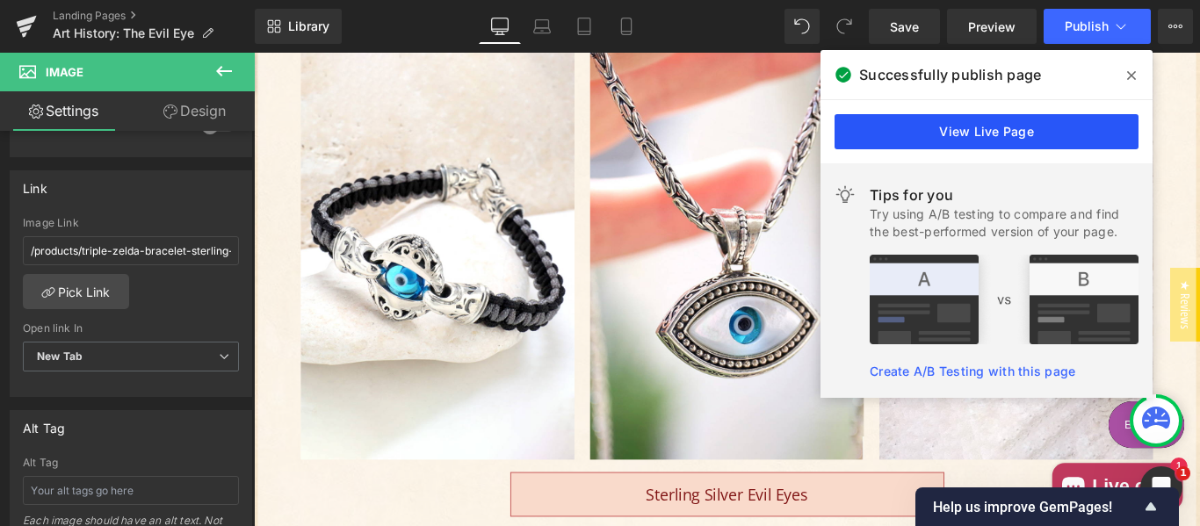
click at [1047, 134] on link "View Live Page" at bounding box center [987, 131] width 304 height 35
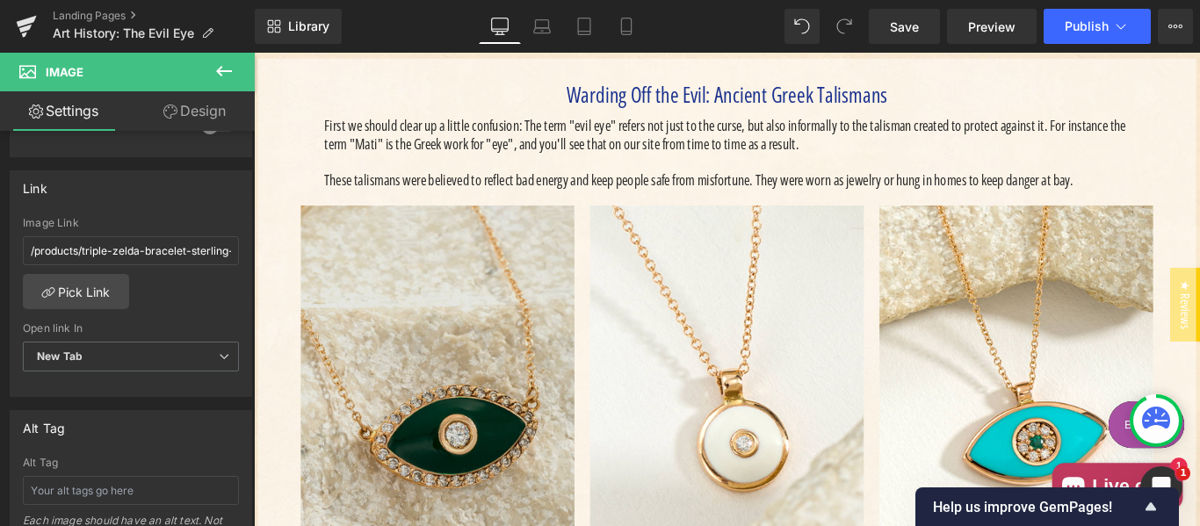
scroll to position [2131, 0]
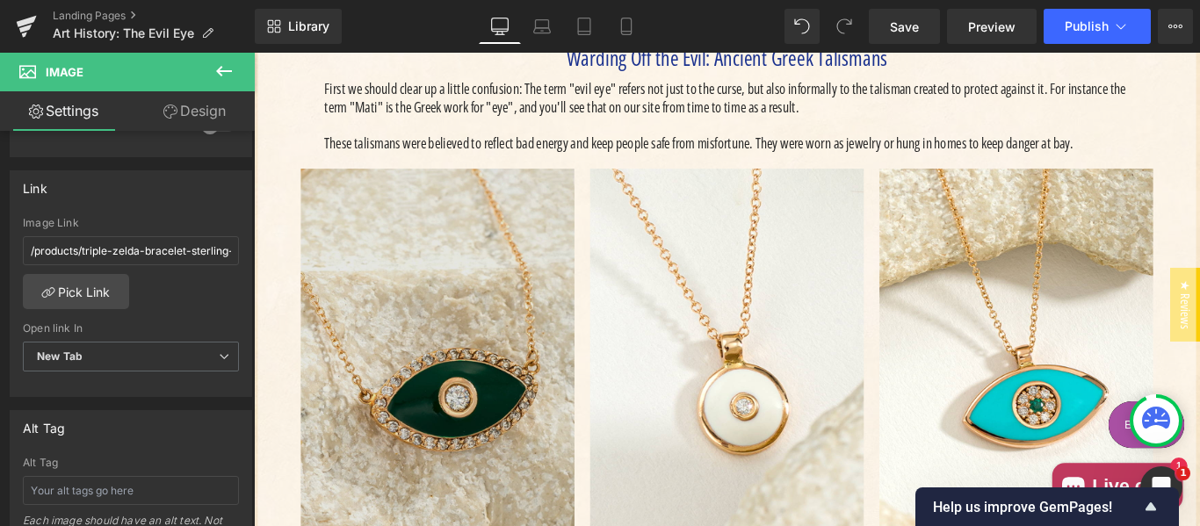
drag, startPoint x: 456, startPoint y: 368, endPoint x: 572, endPoint y: 437, distance: 134.7
click at [456, 368] on img "Main content" at bounding box center [460, 413] width 307 height 461
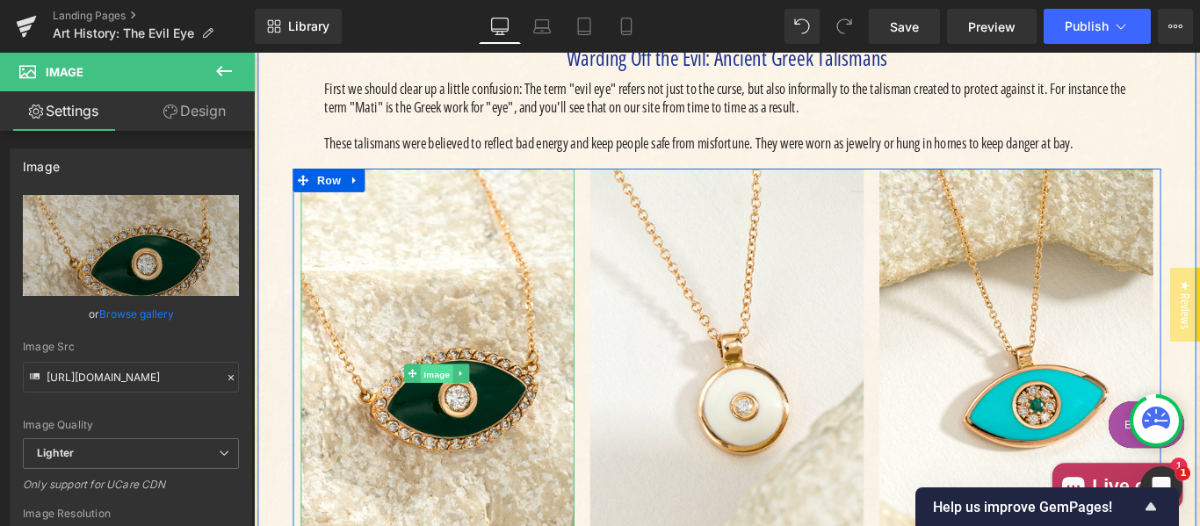
click at [455, 403] on span "Image" at bounding box center [459, 413] width 37 height 21
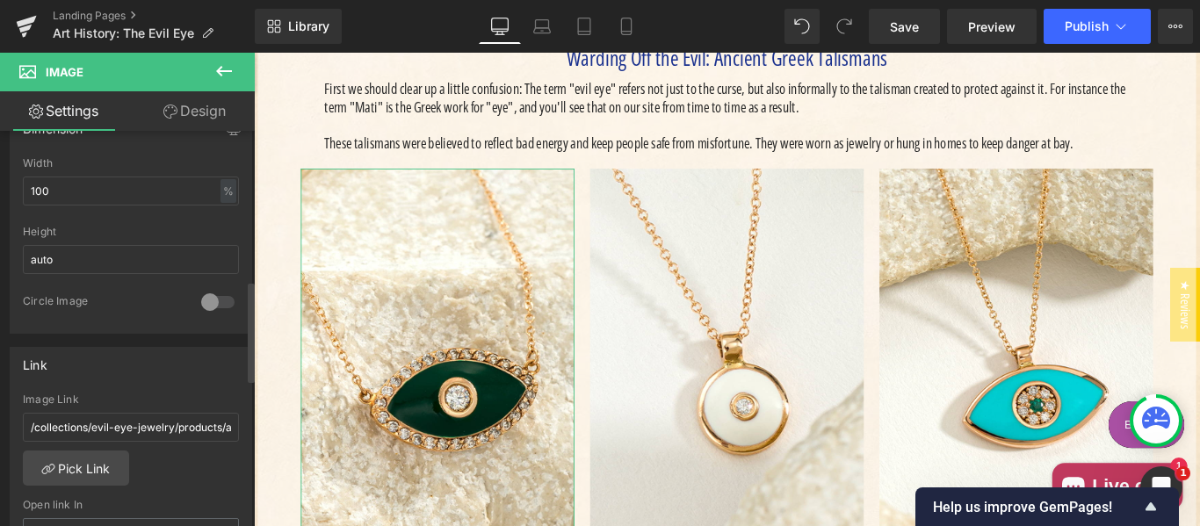
scroll to position [586, 0]
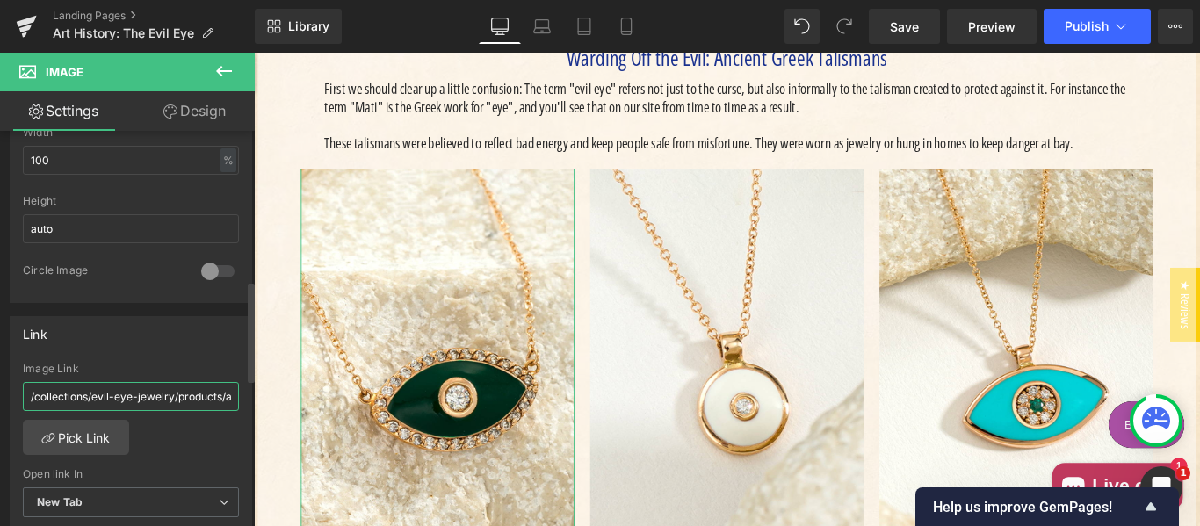
click at [109, 385] on input "/collections/evil-eye-jewelry/products/aloro-18k-pave-framed-mati-evil-eye-pend…" at bounding box center [131, 396] width 216 height 29
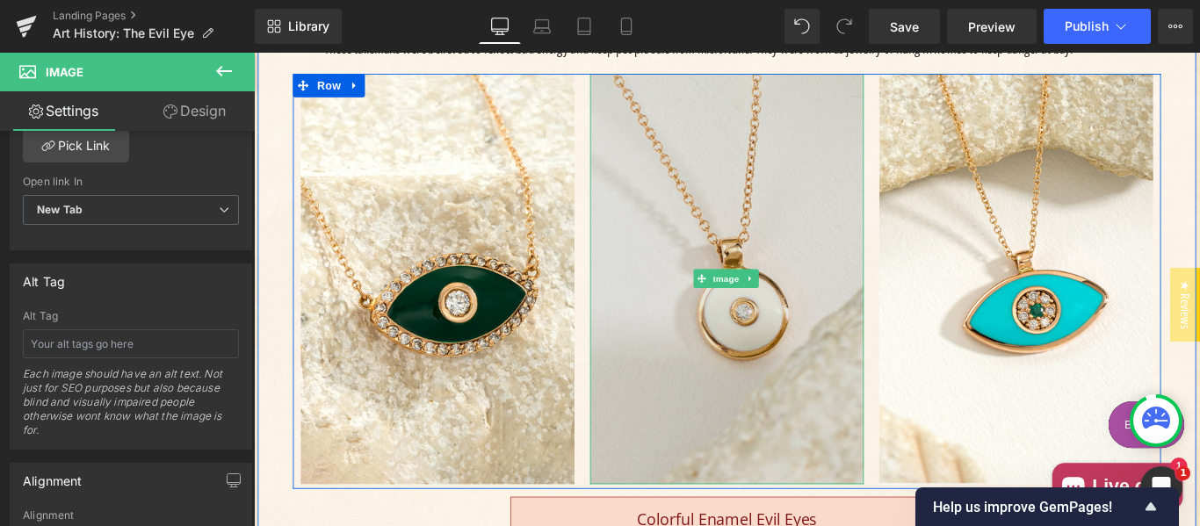
scroll to position [2278, 0]
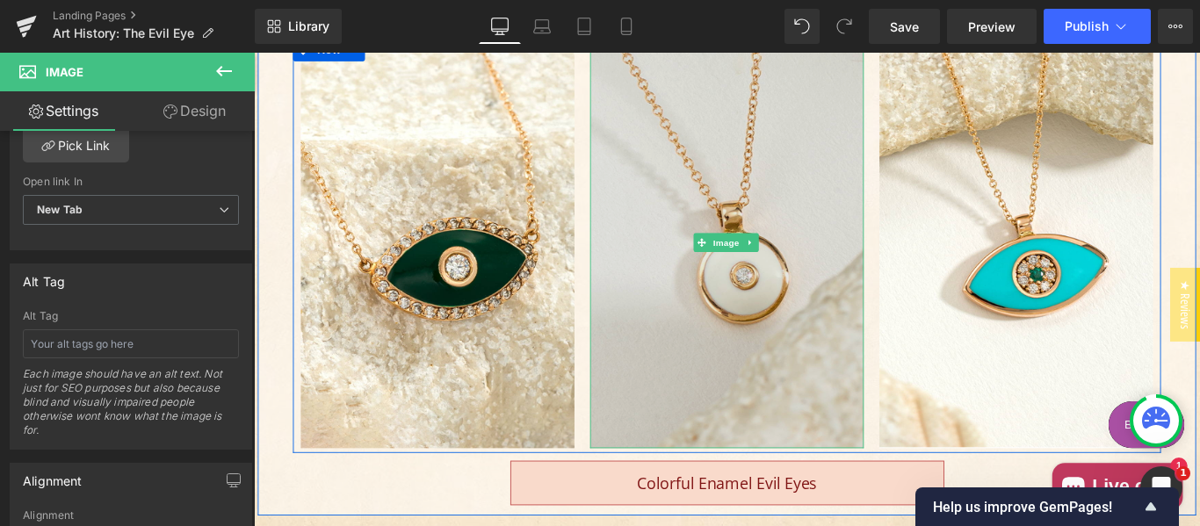
type input "/products/aloro-18k-pave-framed-mati-evil-eye-pendant-with-necklace"
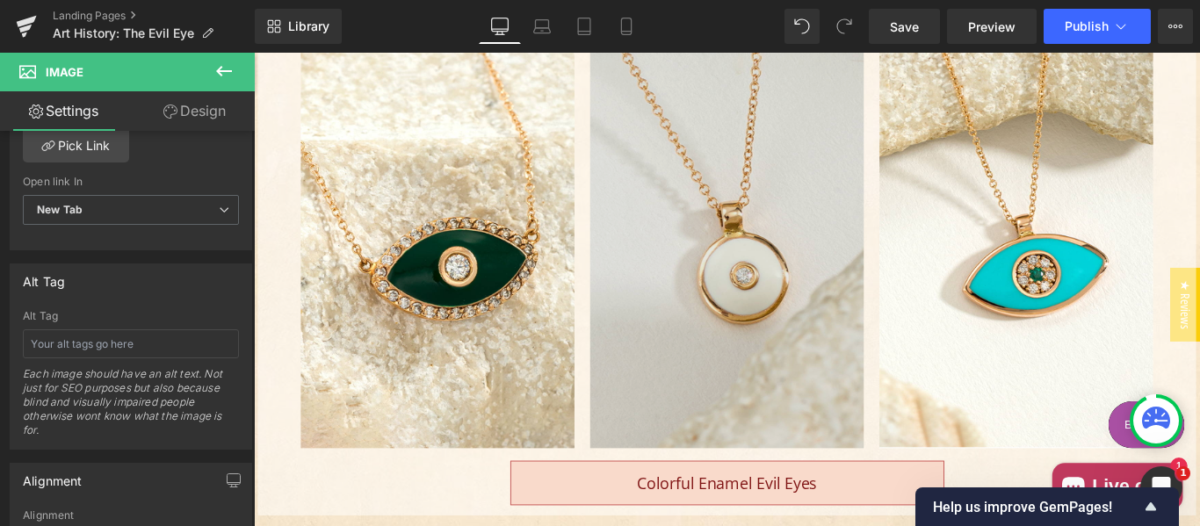
scroll to position [0, 0]
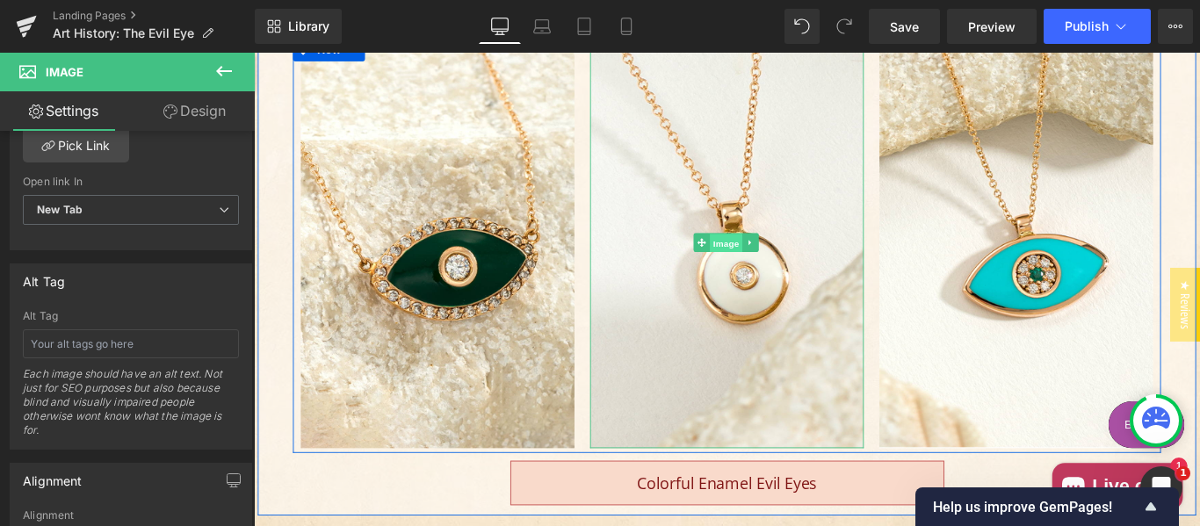
click at [783, 257] on span "Image" at bounding box center [784, 267] width 37 height 21
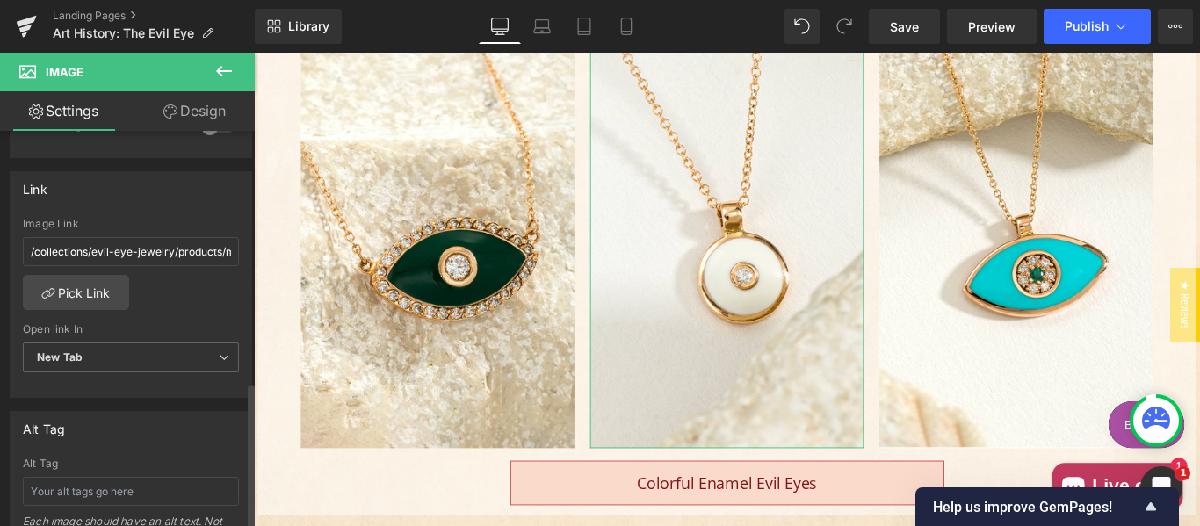
scroll to position [732, 0]
click at [150, 234] on div "Image Link /collections/evil-eye-jewelry/products/mati-evil-eye-18k-pendant" at bounding box center [131, 245] width 216 height 57
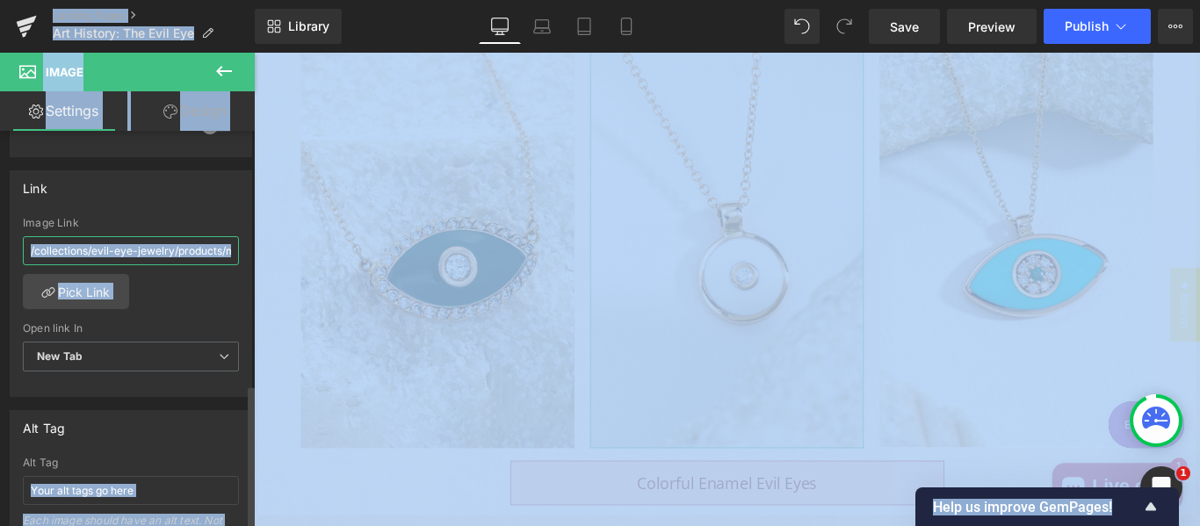
click at [159, 247] on input "/collections/evil-eye-jewelry/products/mati-evil-eye-18k-pendant" at bounding box center [131, 250] width 216 height 29
click at [274, 333] on div "Main content" at bounding box center [271, 222] width 26 height 702
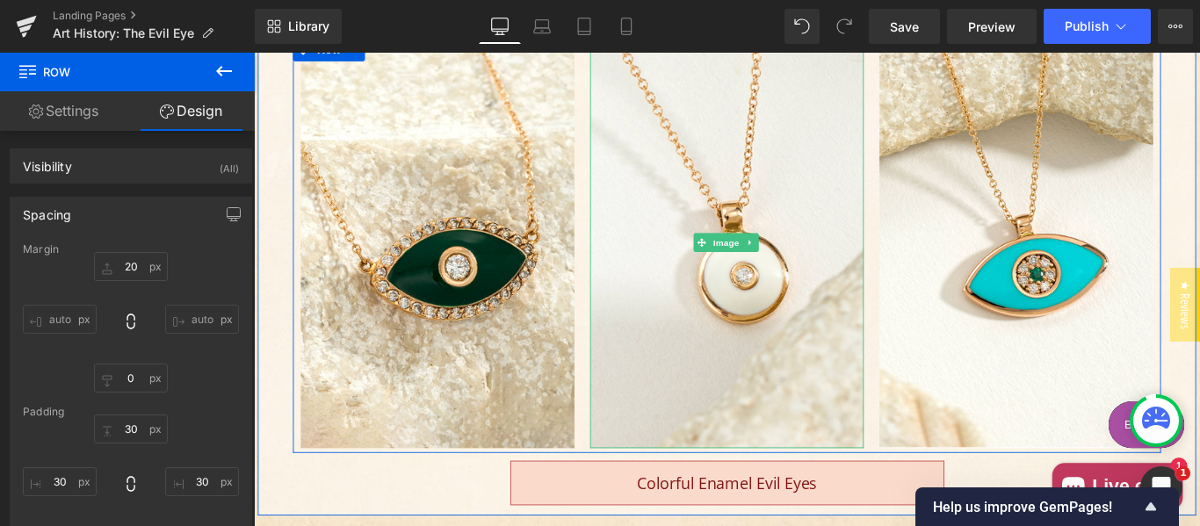
click at [774, 256] on span "Image" at bounding box center [784, 266] width 37 height 21
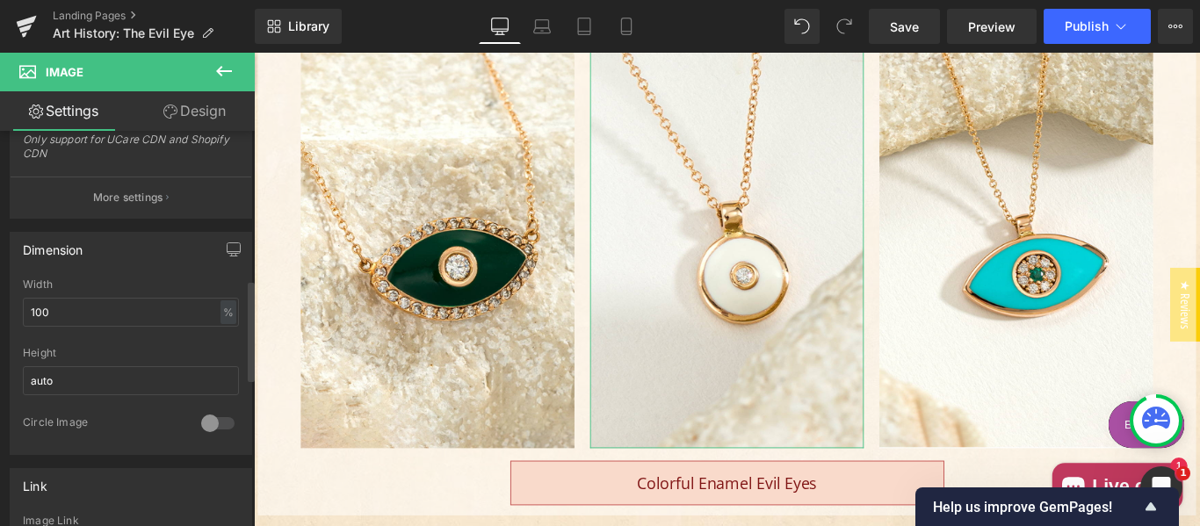
scroll to position [586, 0]
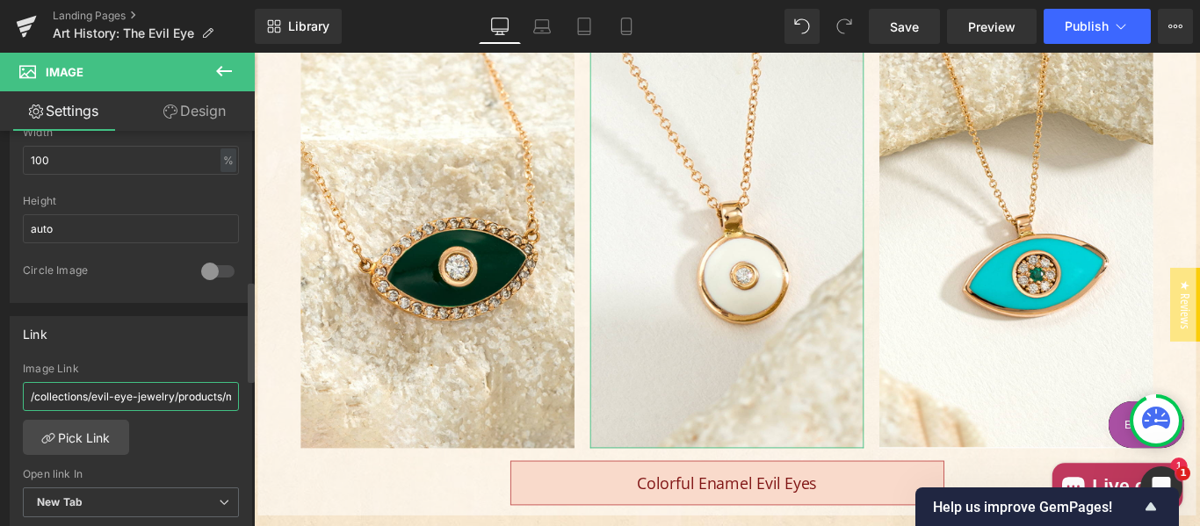
drag, startPoint x: 119, startPoint y: 392, endPoint x: 163, endPoint y: 390, distance: 43.1
click at [132, 392] on input "/collections/evil-eye-jewelry/products/mati-evil-eye-18k-pendant" at bounding box center [131, 396] width 216 height 29
paste input "products/mati-evil-eye-pendant-necklace-18k-gold-necklace"
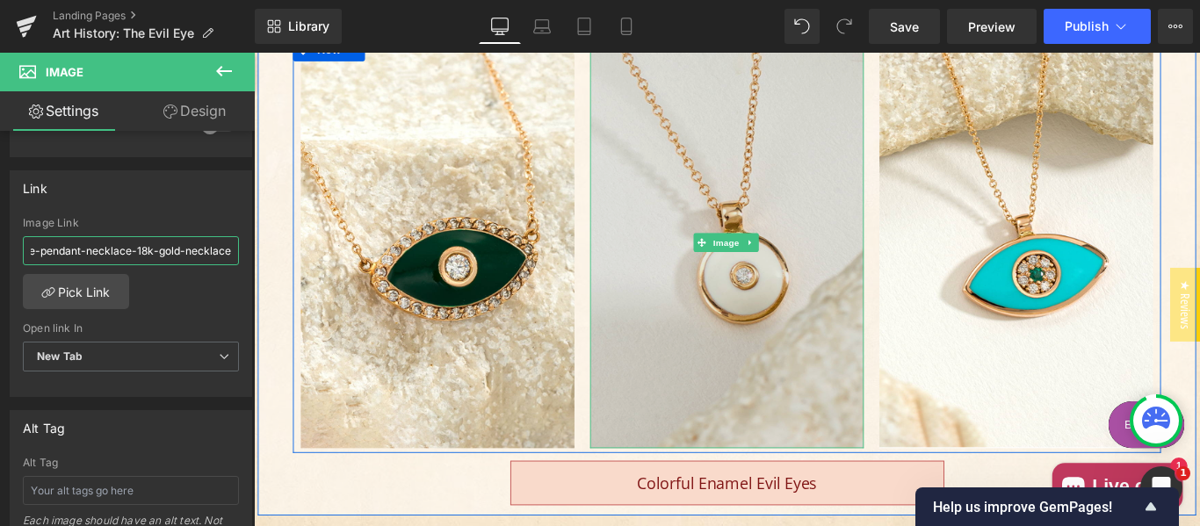
scroll to position [2131, 0]
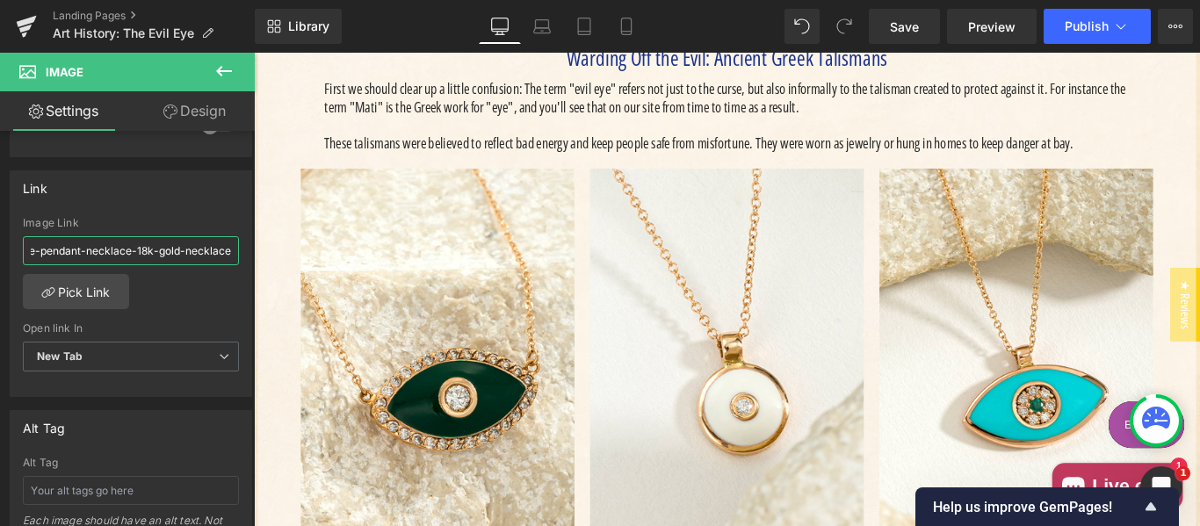
type input "/products/mati-evil-eye-pendant-necklace-18k-gold-necklace"
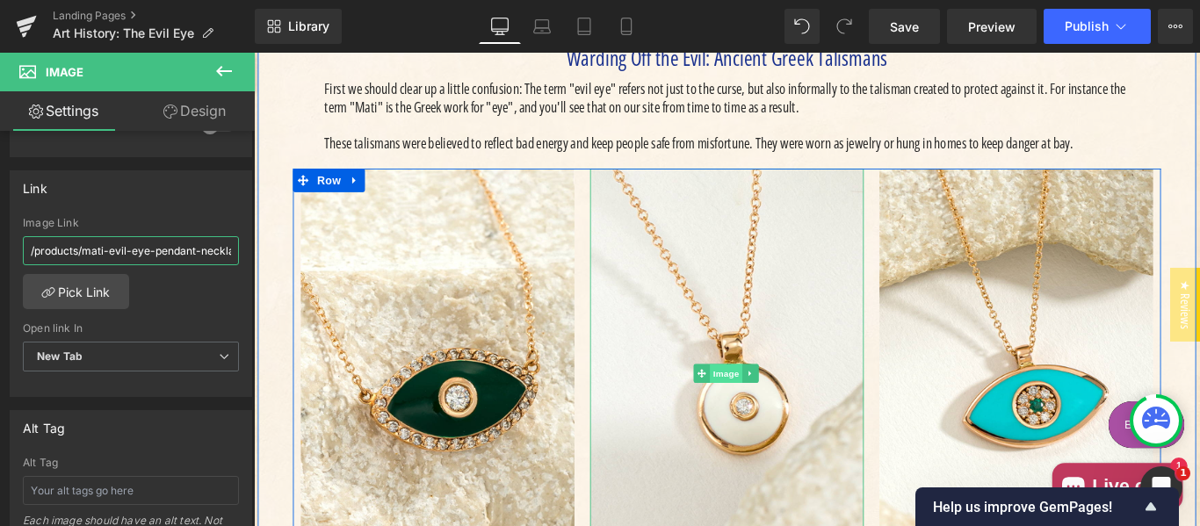
click at [774, 402] on span "Image" at bounding box center [784, 412] width 37 height 21
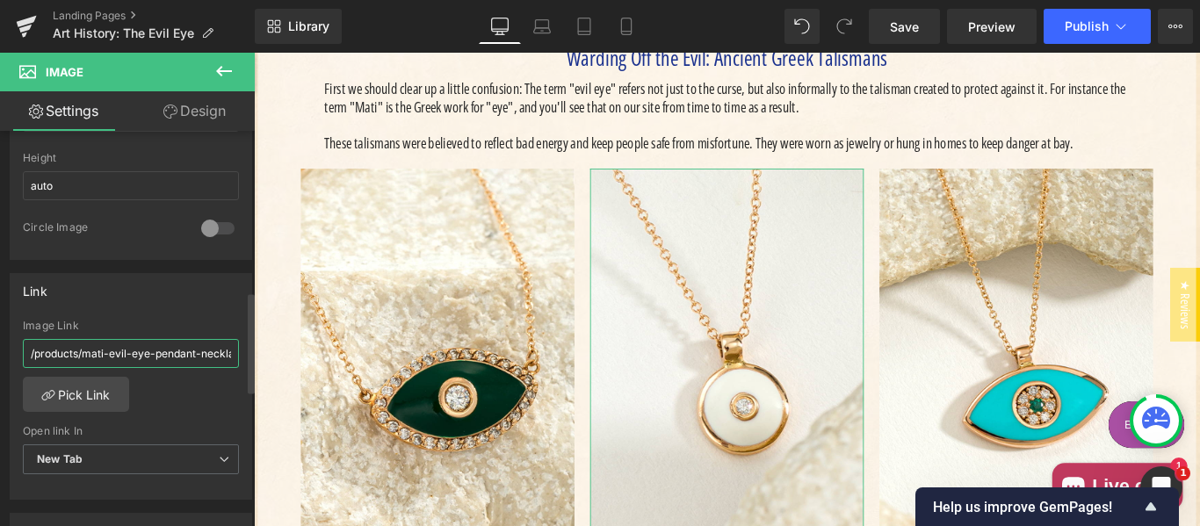
scroll to position [586, 0]
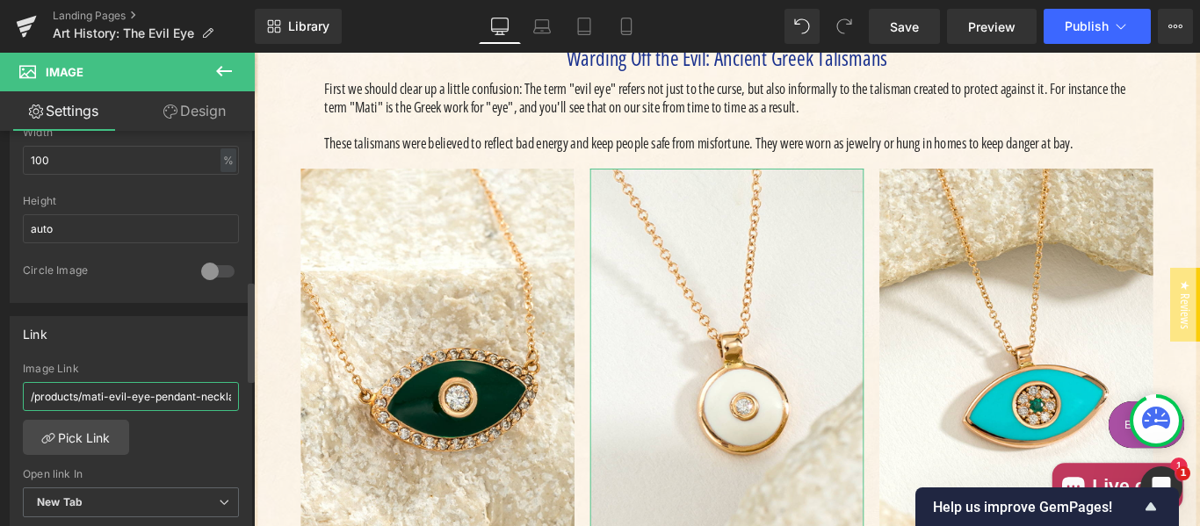
click at [127, 396] on input "/products/mati-evil-eye-pendant-necklace-18k-gold-necklace" at bounding box center [131, 396] width 216 height 29
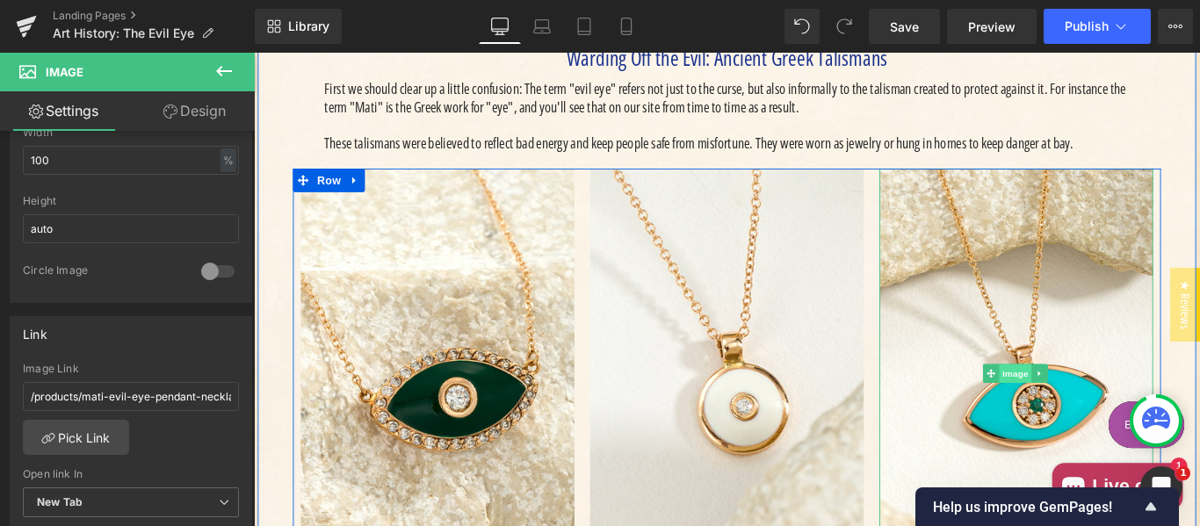
click at [1104, 402] on span "Image" at bounding box center [1109, 412] width 37 height 21
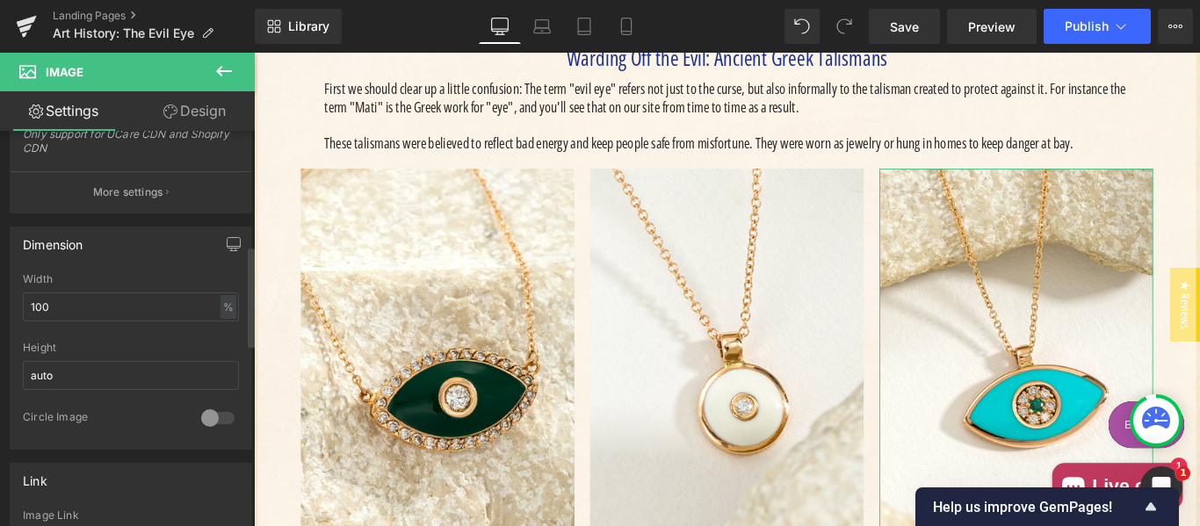
scroll to position [732, 0]
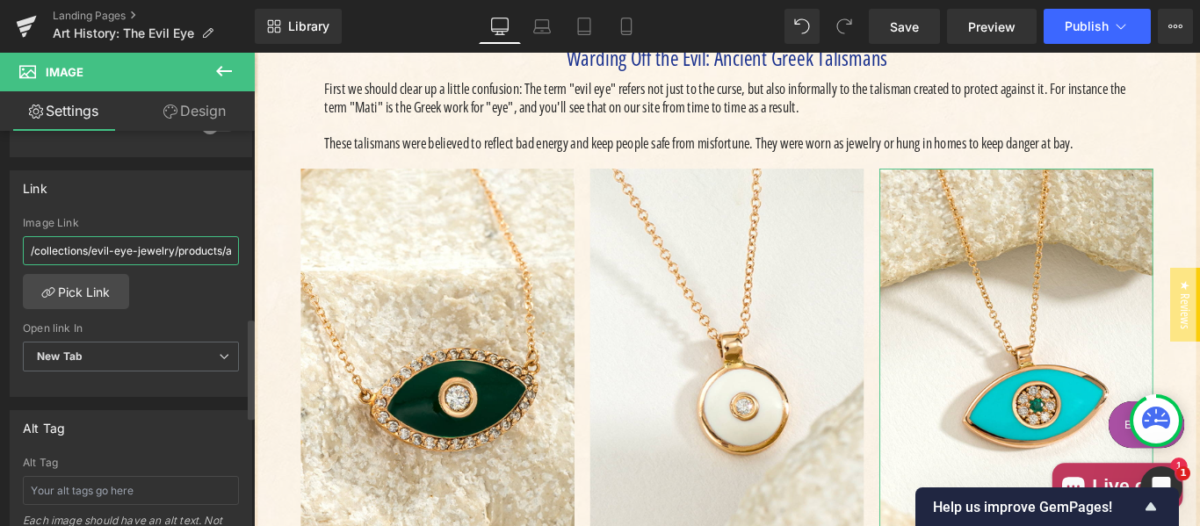
click at [118, 244] on input "/collections/evil-eye-jewelry/products/aloro-18k-enamel-mati-evil-eye-pendant-w…" at bounding box center [131, 250] width 216 height 29
paste input "products/enamel-mati-evil-eye-necklace-14k-gold"
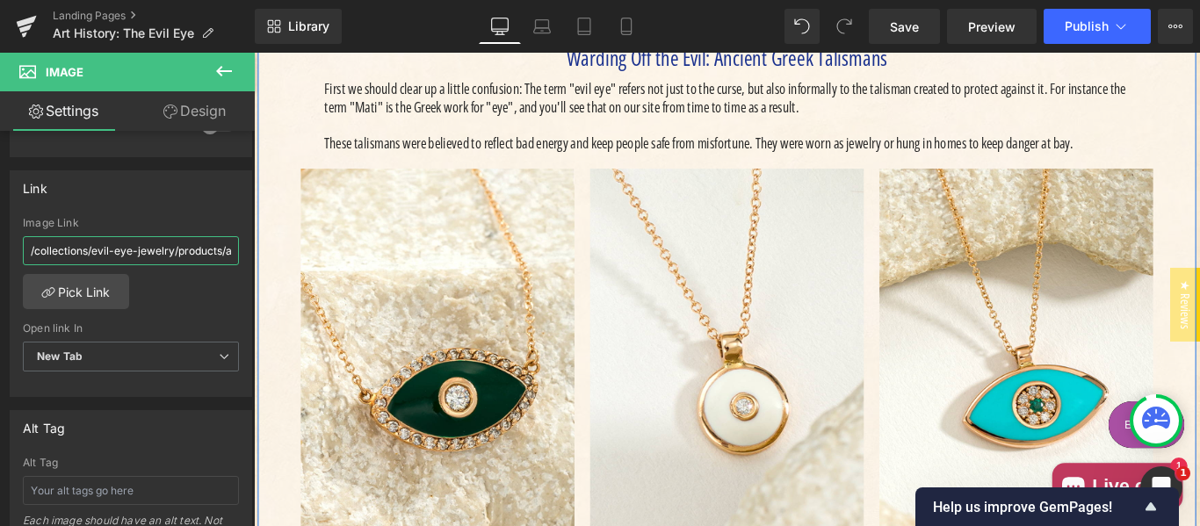
type input "/products/enamel-mati-evil-eye-necklace-14k-gold-necklace"
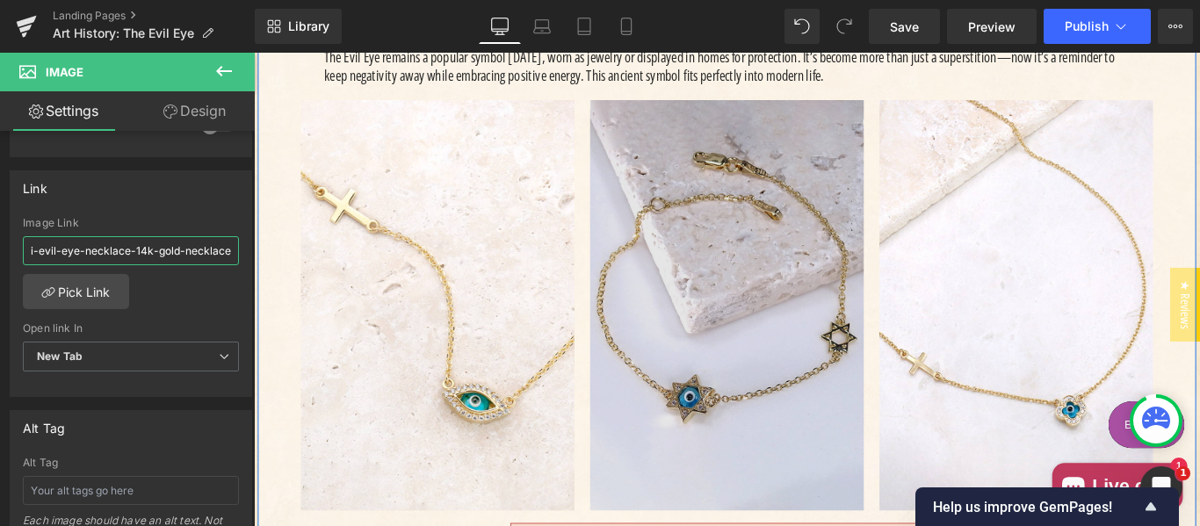
scroll to position [3010, 0]
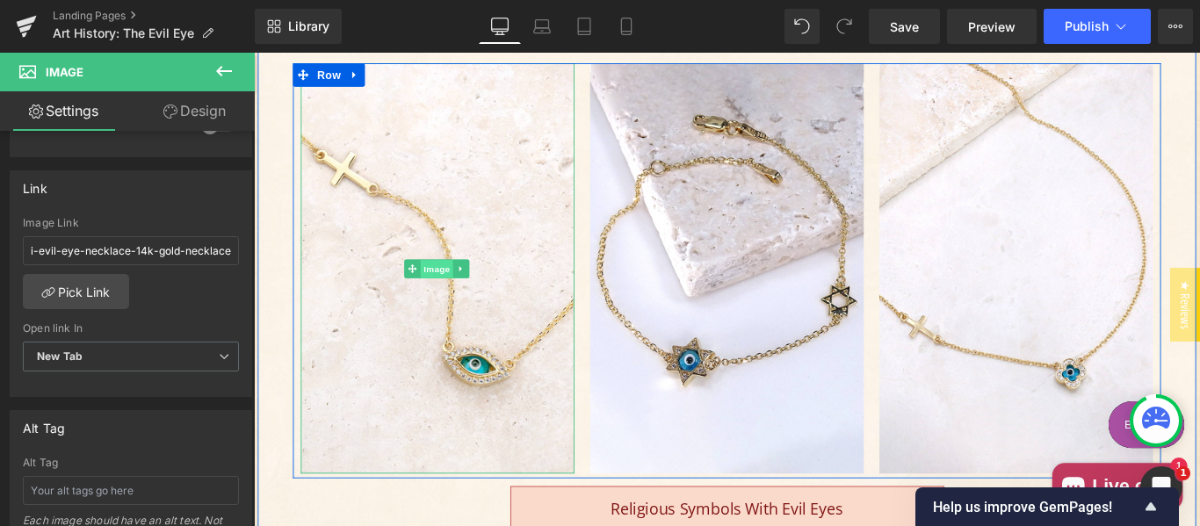
click at [447, 286] on span "Image" at bounding box center [459, 296] width 37 height 21
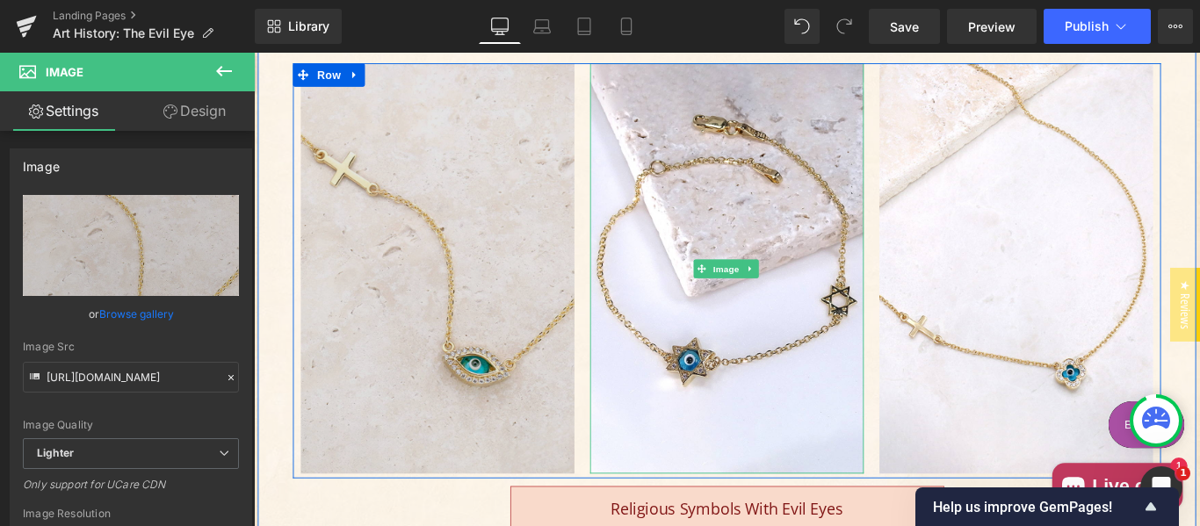
drag, startPoint x: 770, startPoint y: 247, endPoint x: 452, endPoint y: 359, distance: 338.1
click at [771, 285] on span "Image" at bounding box center [784, 295] width 37 height 21
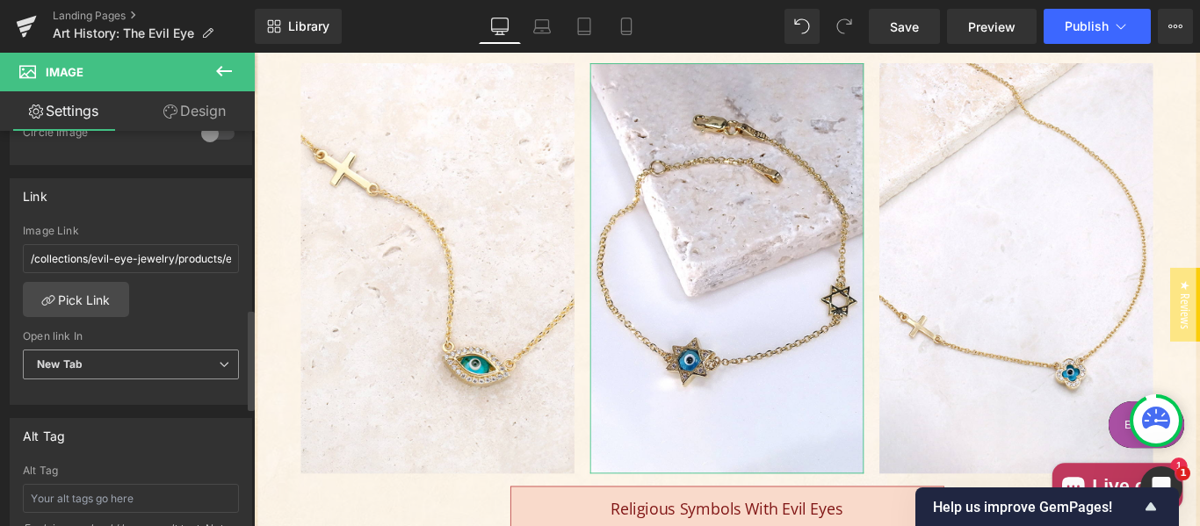
scroll to position [732, 0]
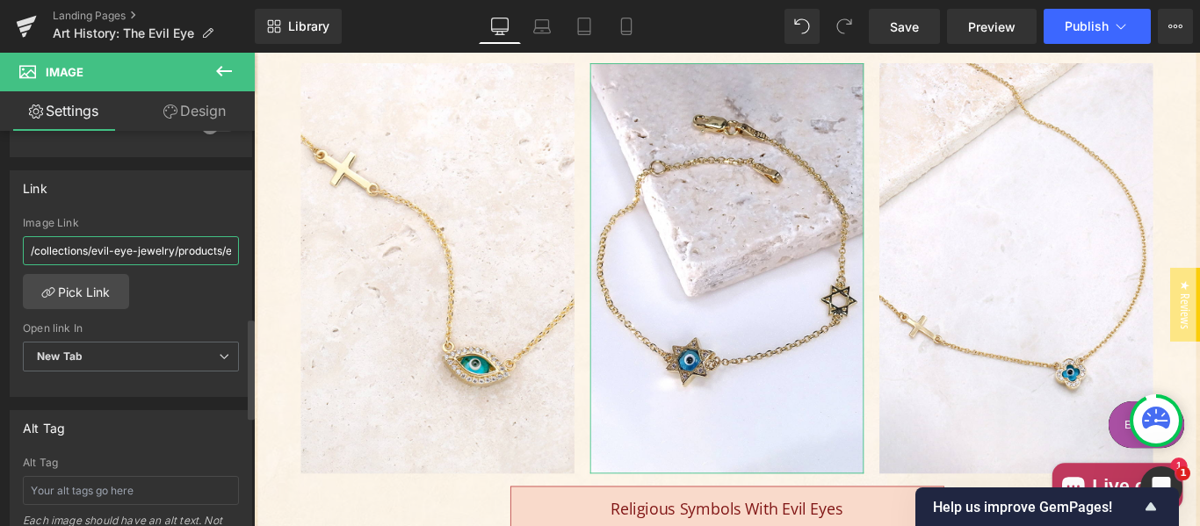
click at [115, 244] on input "/collections/evil-eye-jewelry/products/evil-eye-star-of-[PERSON_NAME]" at bounding box center [131, 250] width 216 height 29
paste input "products/star-of-[PERSON_NAME]-14k-gold-evil-eye"
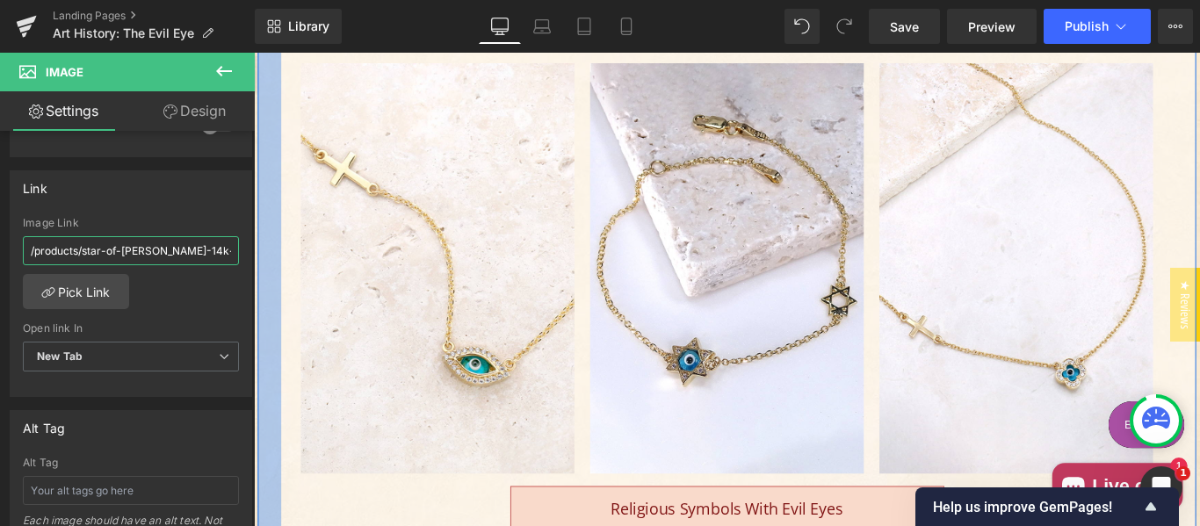
scroll to position [0, 108]
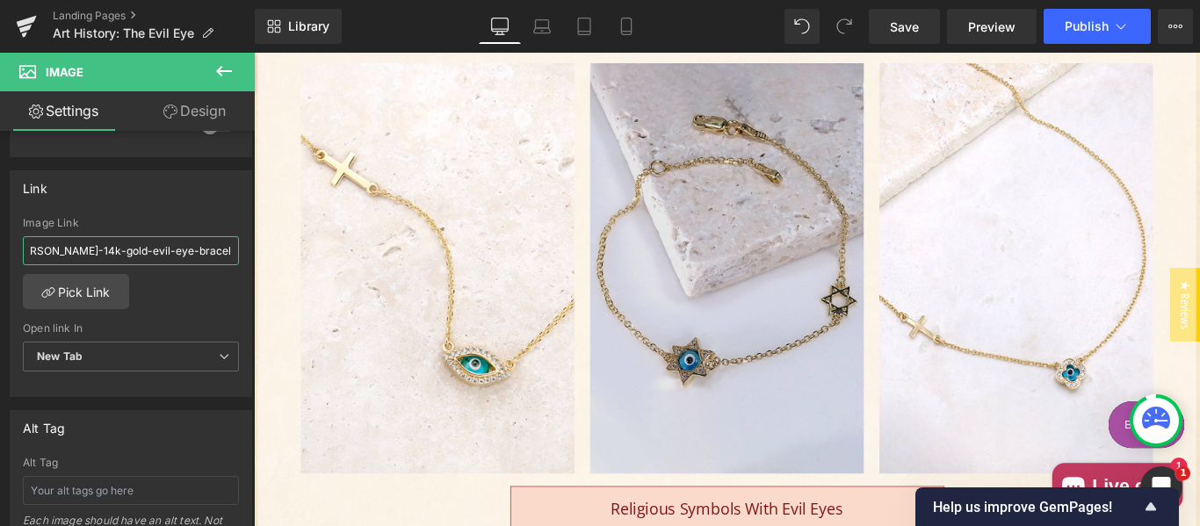
type input "/products/star-of-[PERSON_NAME]-14k-gold-evil-eye-bracelet"
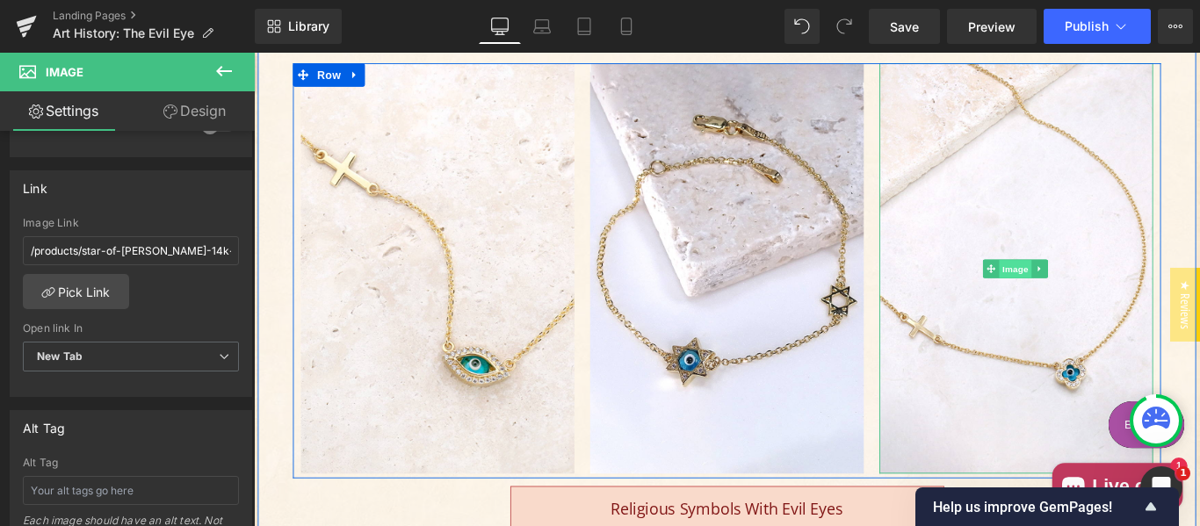
click at [1107, 286] on span "Image" at bounding box center [1109, 296] width 37 height 21
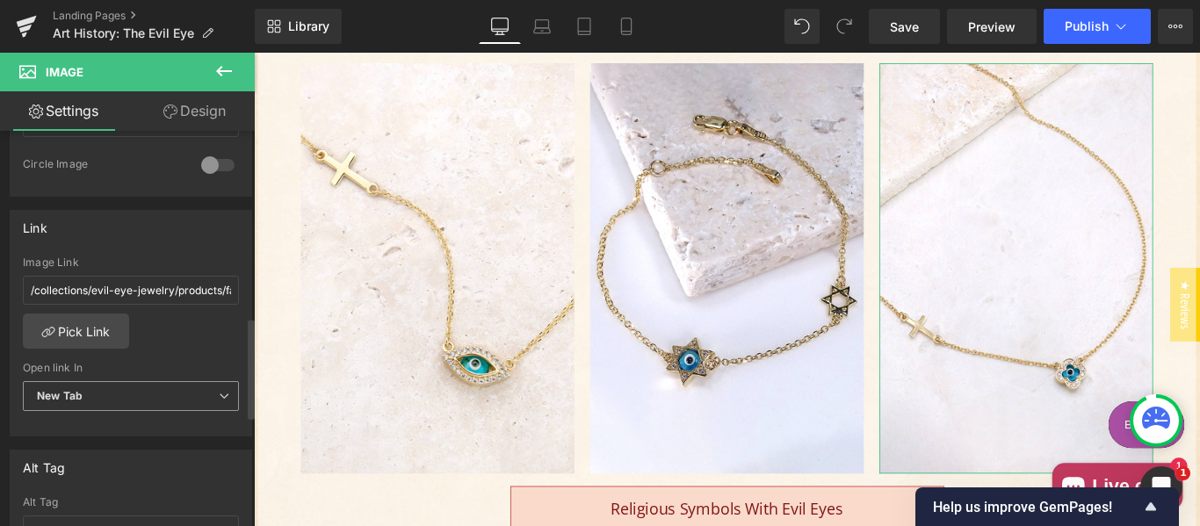
scroll to position [732, 0]
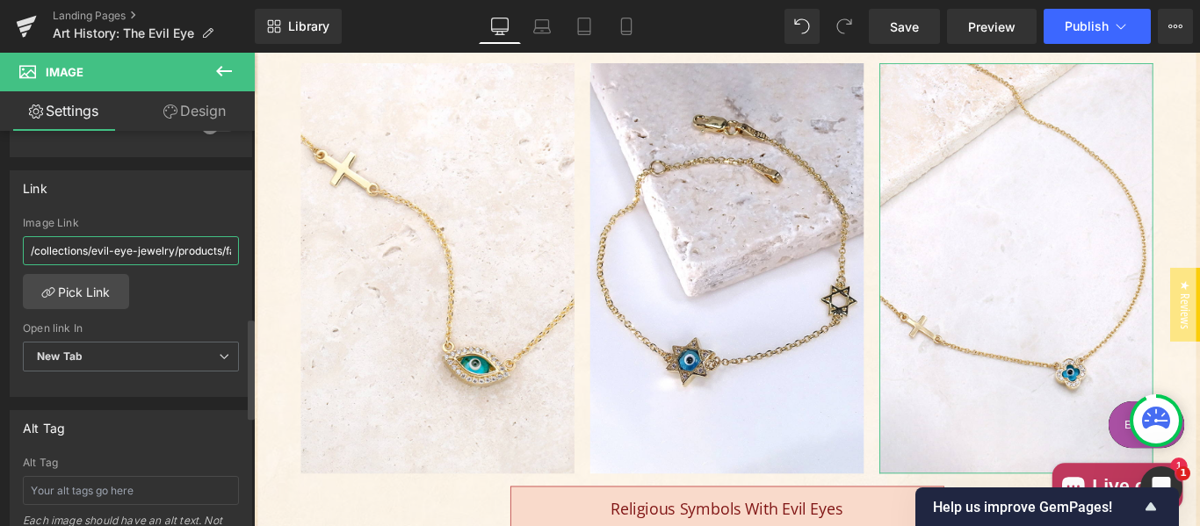
click at [134, 249] on input "/collections/evil-eye-jewelry/products/faith-mati-evil-eye-cross-necklace" at bounding box center [131, 250] width 216 height 29
paste input "products/faith-mati-evil-eye-cross-bracelet"
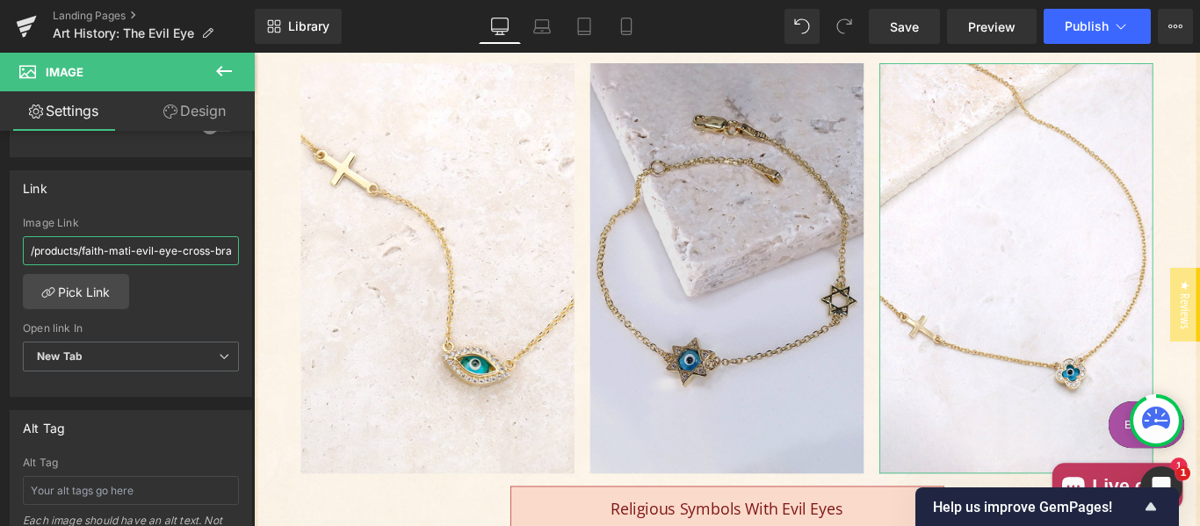
scroll to position [0, 28]
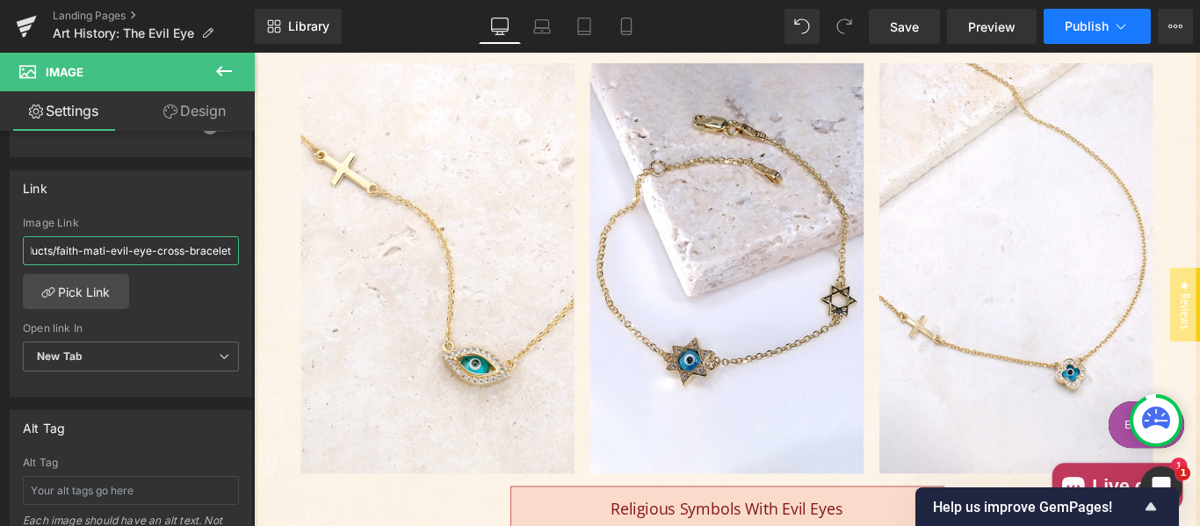
type input "/products/faith-mati-evil-eye-cross-bracelet"
click at [1089, 29] on span "Publish" at bounding box center [1087, 26] width 44 height 14
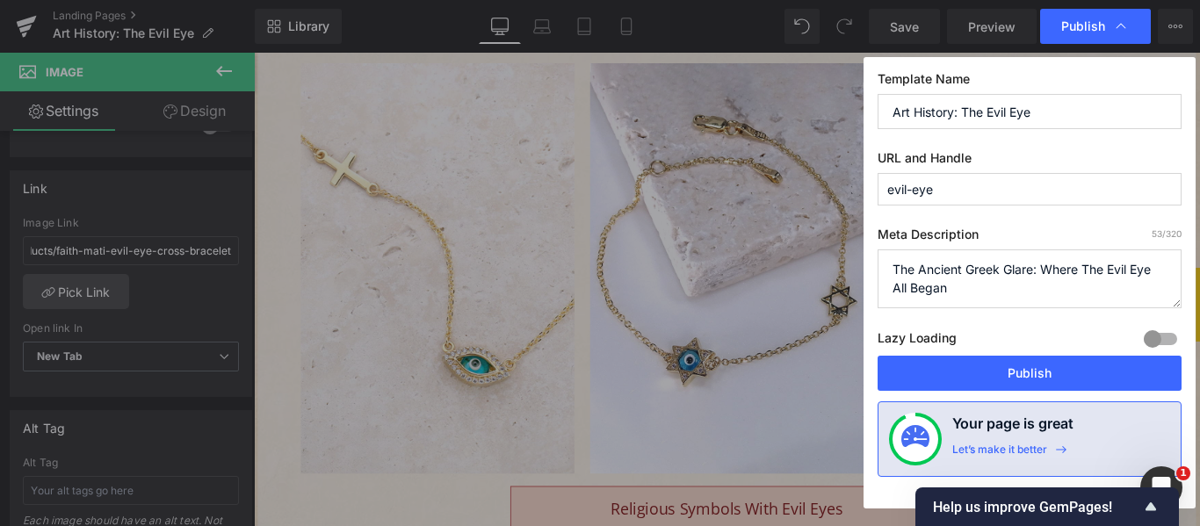
scroll to position [0, 0]
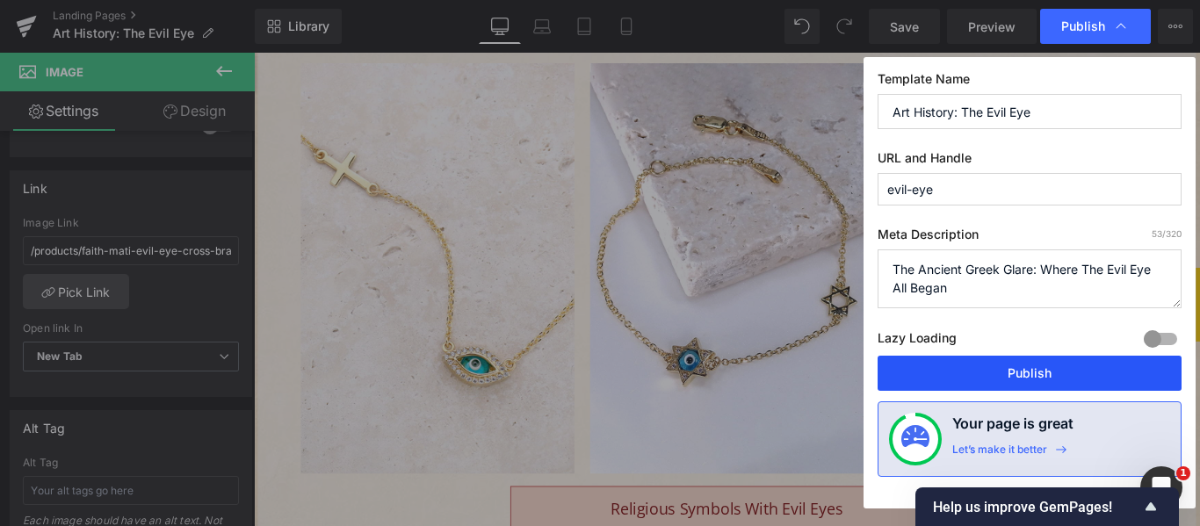
click at [1032, 372] on button "Publish" at bounding box center [1030, 373] width 304 height 35
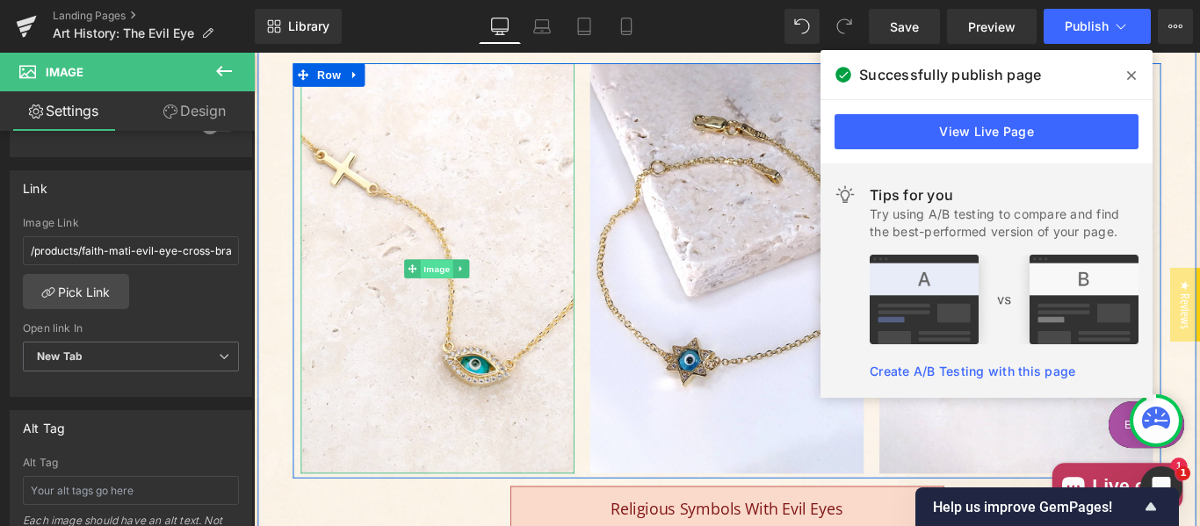
click at [458, 286] on span "Image" at bounding box center [459, 296] width 37 height 21
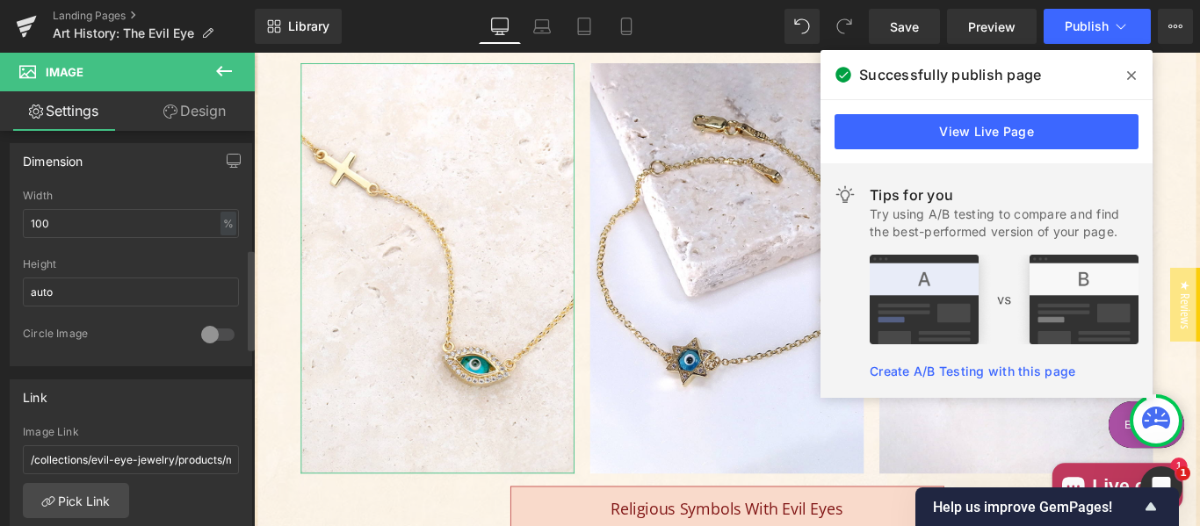
scroll to position [586, 0]
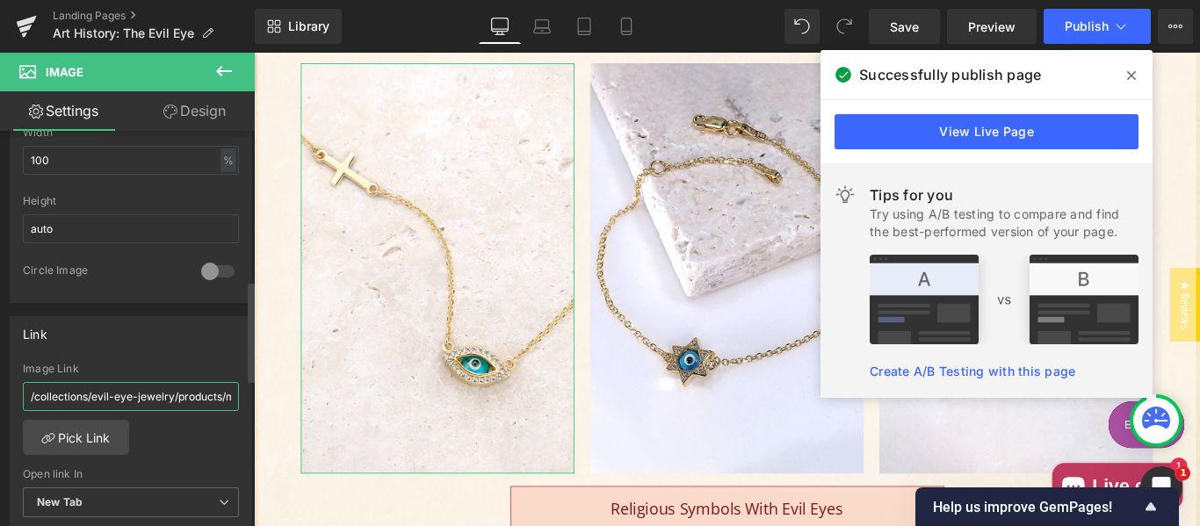
click at [146, 388] on input "/collections/evil-eye-jewelry/products/matiaki-blue-evil-eye-cross-necklace" at bounding box center [131, 396] width 216 height 29
click at [210, 397] on input "/collections/evil-eye-jewelry/products/matiaki-blue-evil-eye-cross-necklace" at bounding box center [131, 396] width 216 height 29
click at [222, 401] on input "/collections/evil-eye-jewelry/products/matiaki-blue-evil-eye-cross-necklace" at bounding box center [131, 396] width 216 height 29
click at [127, 396] on input "/collections/evil-eye-jewelry/products/matiaki-blue-evil-eye-cross-necklace" at bounding box center [131, 396] width 216 height 29
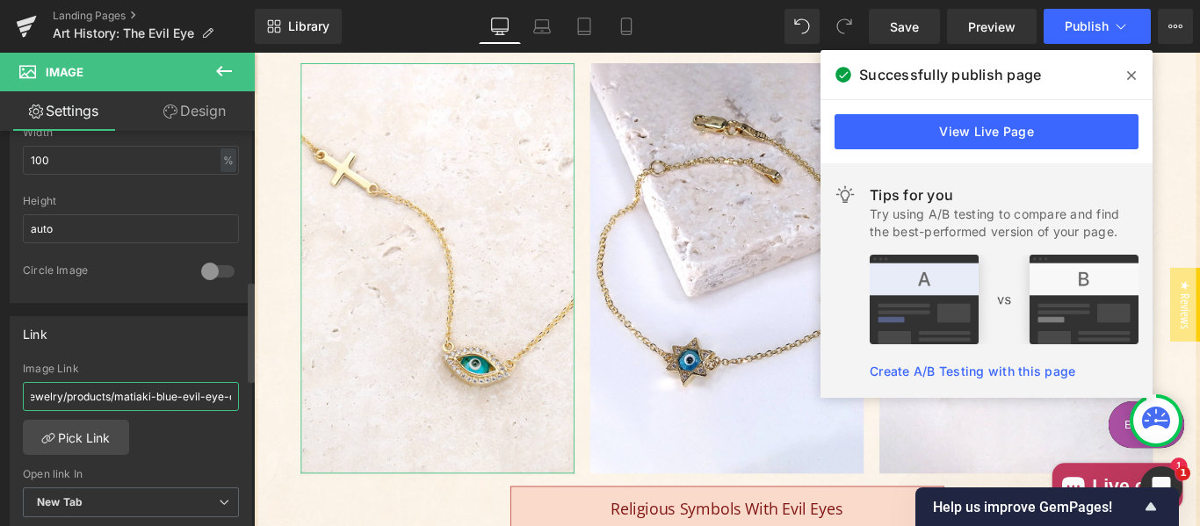
click at [127, 396] on input "/collections/evil-eye-jewelry/products/matiaki-blue-evil-eye-cross-necklace" at bounding box center [131, 396] width 216 height 29
click at [192, 401] on input "/collections/evil-eye-jewelry/products/matiaki-blue-evil-eye-cross-necklace" at bounding box center [131, 396] width 216 height 29
drag, startPoint x: 114, startPoint y: 394, endPoint x: 141, endPoint y: 398, distance: 27.5
click at [141, 398] on input "/collections/evil-eye-jewelry/products/matiaki-blue-evil-eye-cross-necklace" at bounding box center [131, 396] width 216 height 29
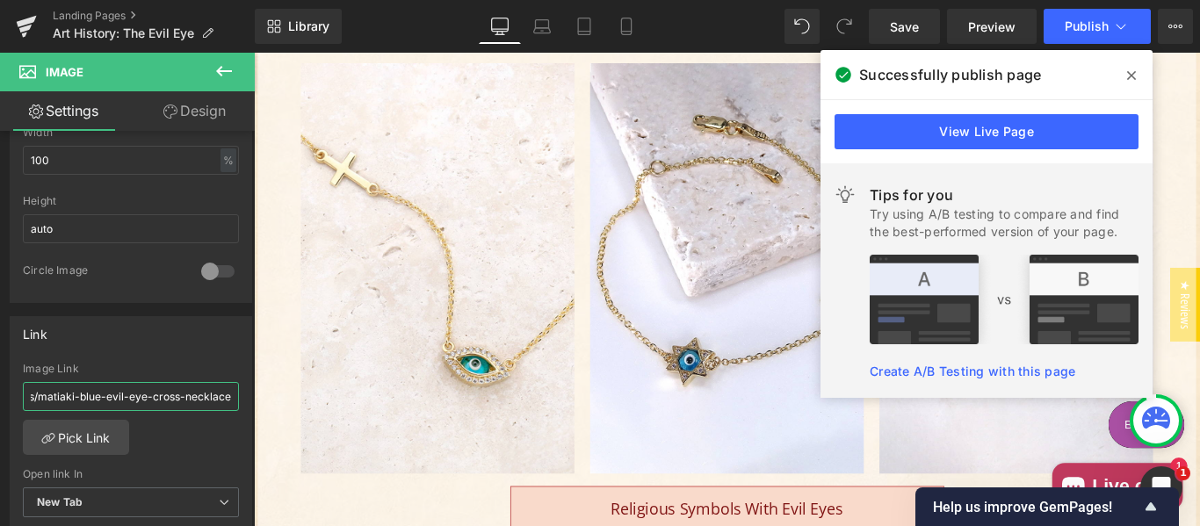
scroll to position [0, 0]
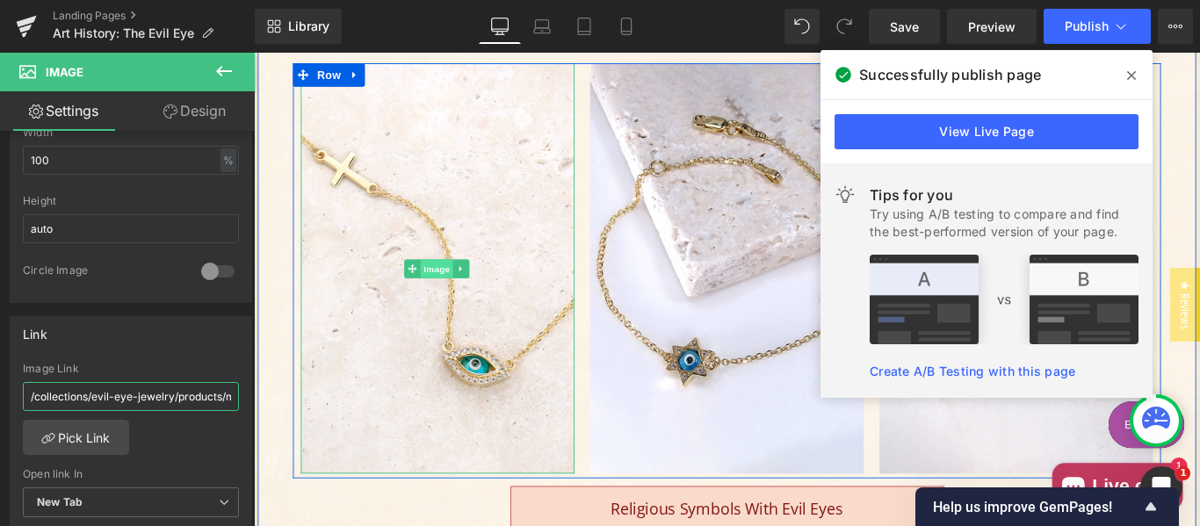
click at [452, 285] on span "Image" at bounding box center [459, 295] width 37 height 21
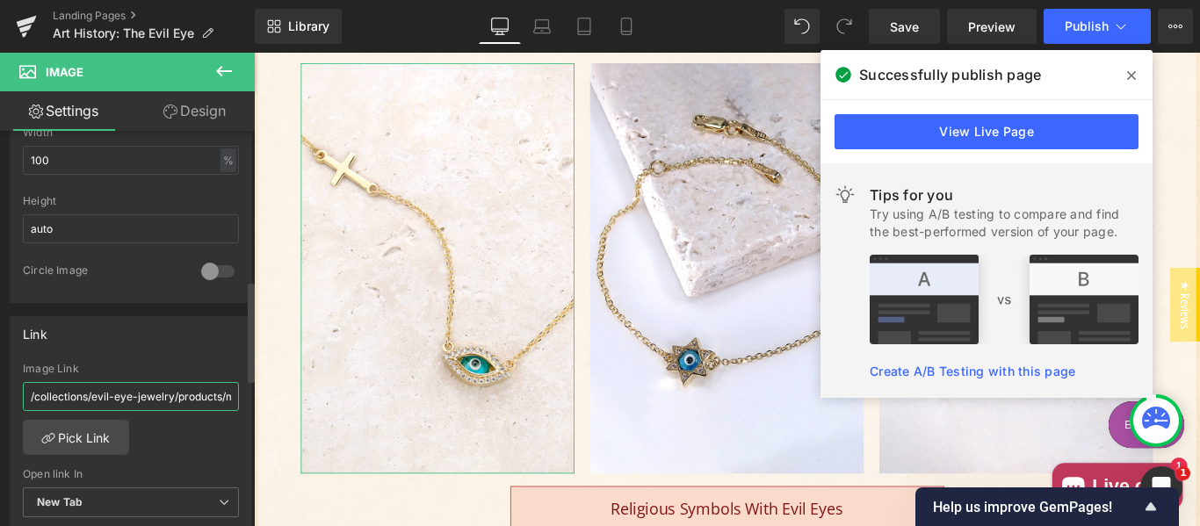
drag, startPoint x: 123, startPoint y: 397, endPoint x: 206, endPoint y: 395, distance: 83.5
click at [124, 397] on input "/collections/evil-eye-jewelry/products/matiaki-blue-evil-eye-cross-necklace" at bounding box center [131, 396] width 216 height 29
paste input "products/angeliki-blue-matiaki-evil-eye-cross-necklace-14k-gold"
type input "/products/angeliki-blue-matiaki-evil-eye-cross-necklace-14k-gold-necklace"
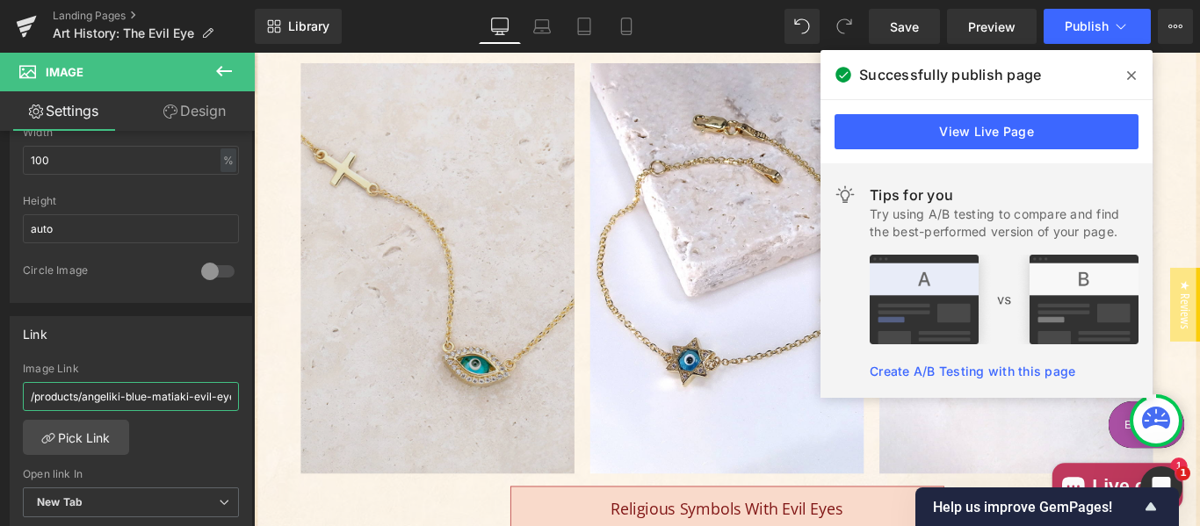
scroll to position [0, 187]
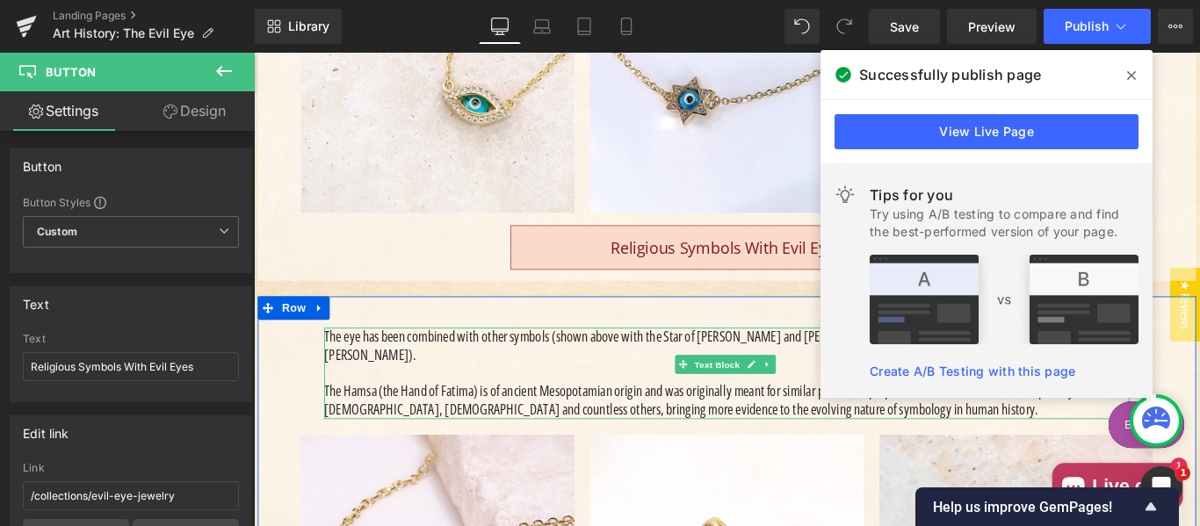
scroll to position [3449, 0]
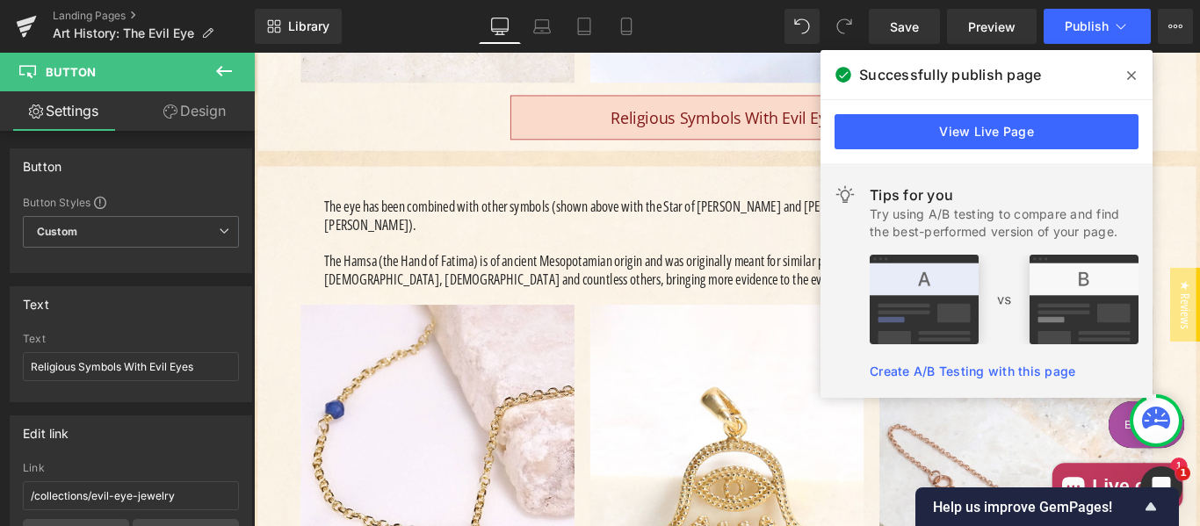
drag, startPoint x: 1132, startPoint y: 70, endPoint x: 982, endPoint y: 27, distance: 156.3
click at [1132, 70] on icon at bounding box center [1131, 76] width 9 height 14
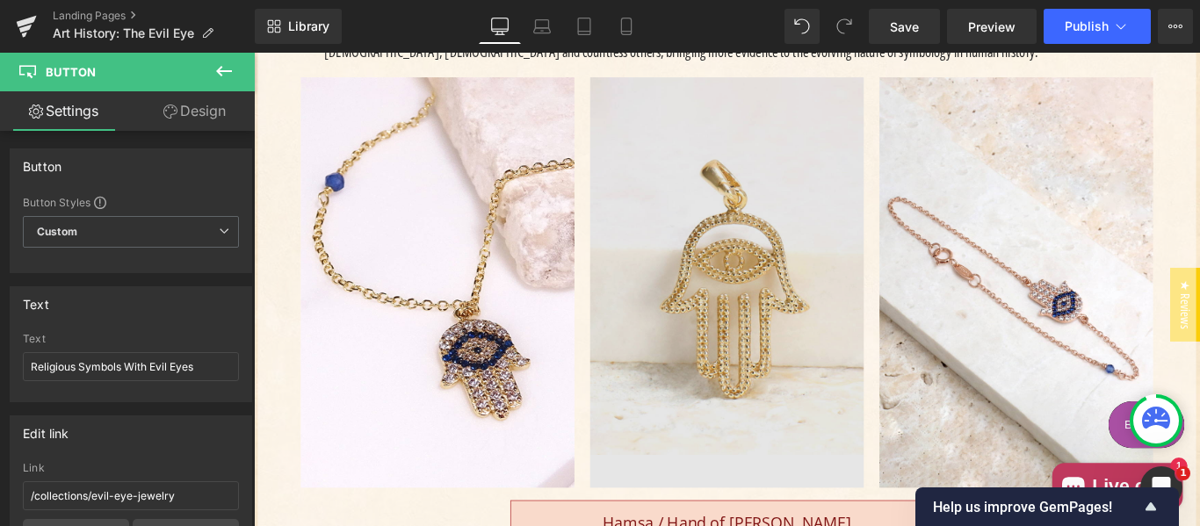
scroll to position [3596, 0]
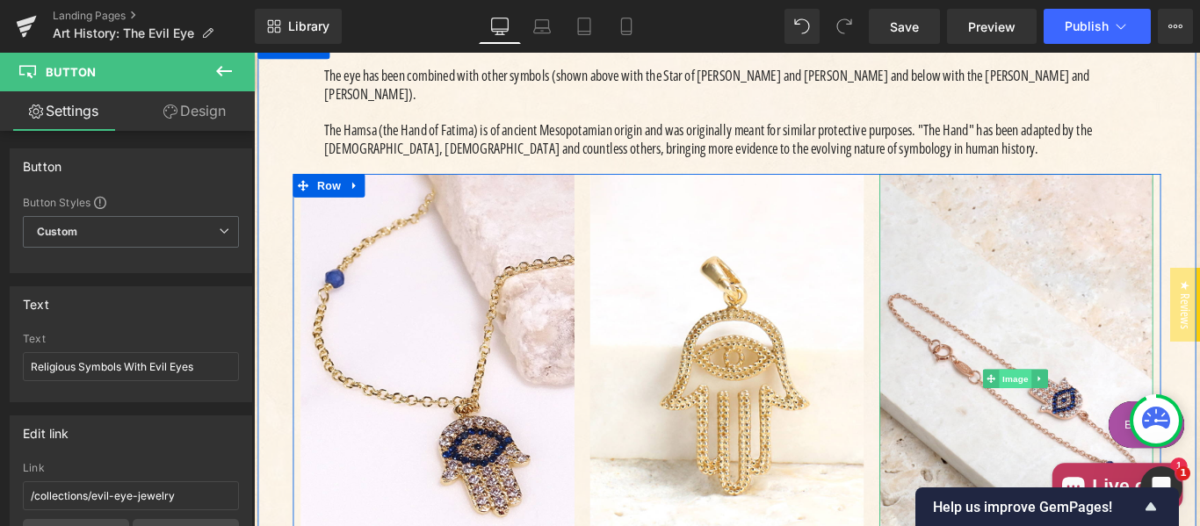
click at [1100, 408] on span "Image" at bounding box center [1109, 418] width 37 height 21
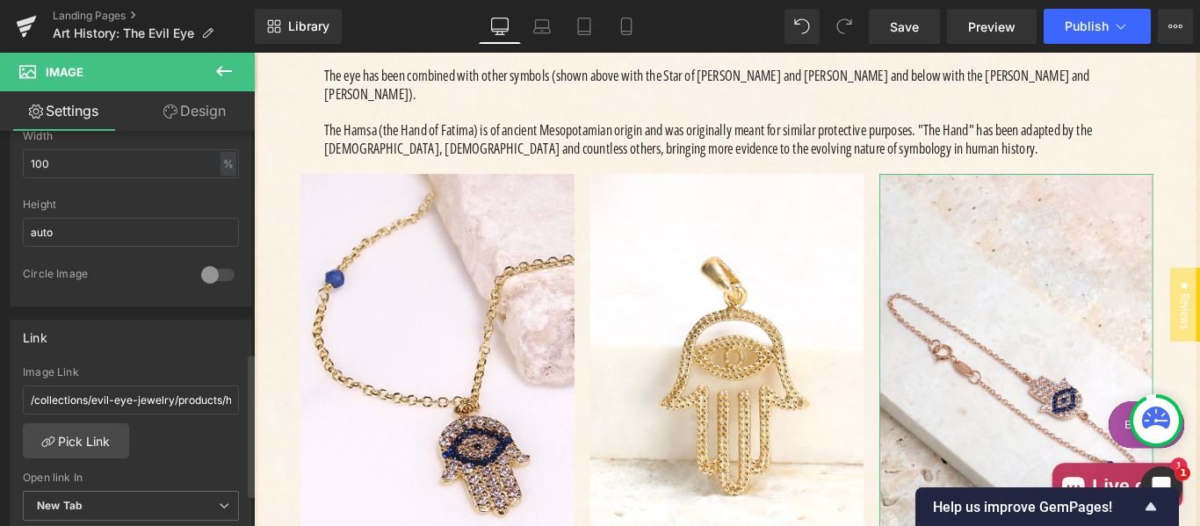
scroll to position [606, 0]
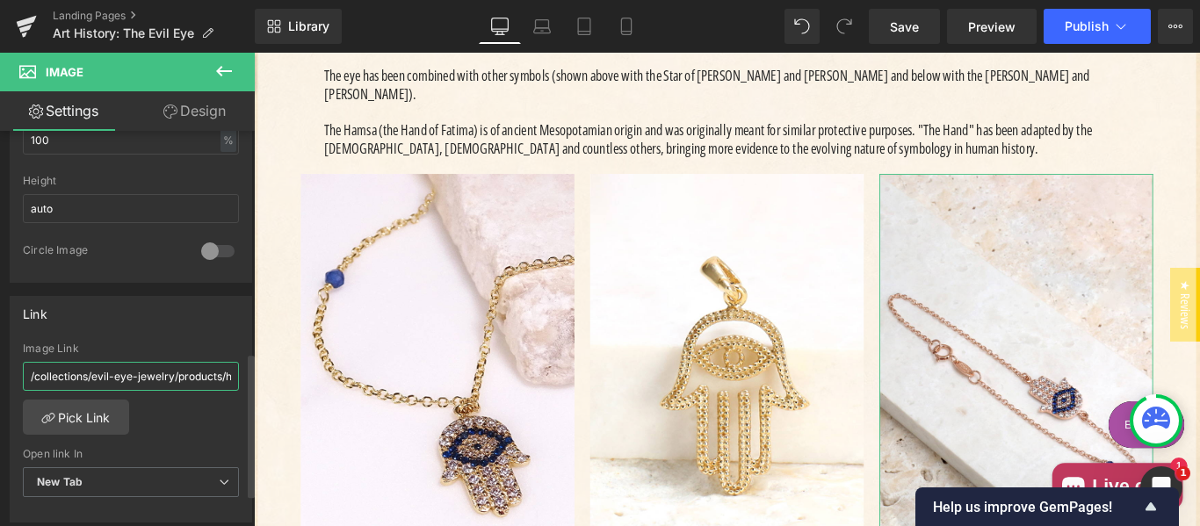
drag, startPoint x: 112, startPoint y: 383, endPoint x: 206, endPoint y: 380, distance: 94.9
click at [112, 383] on input "/collections/evil-eye-jewelry/products/hamsa-bracelet" at bounding box center [131, 376] width 216 height 29
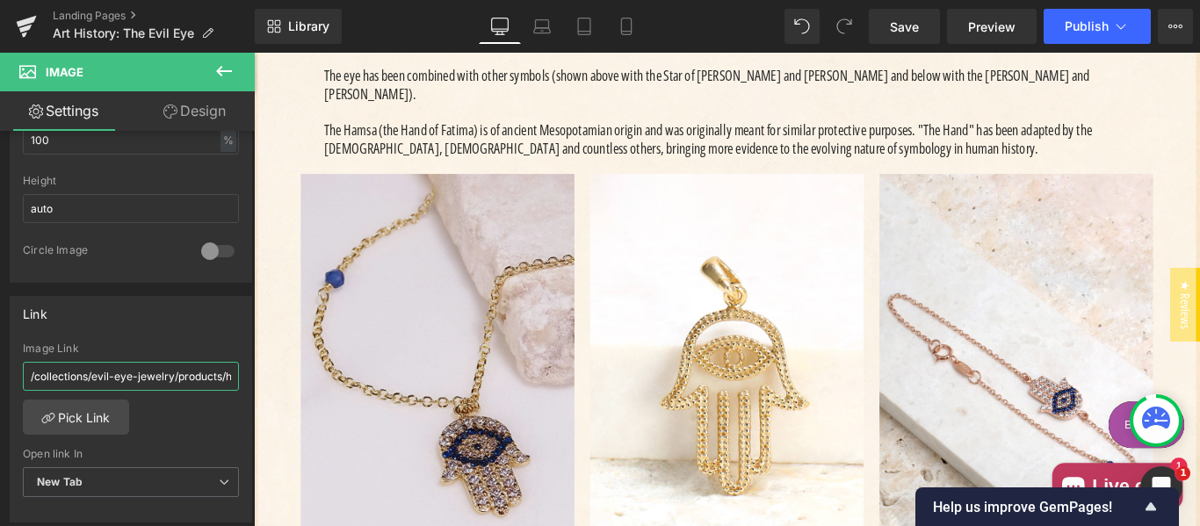
paste input "products/hand-of-fatima-bracelet-14k-gold-evil-eye"
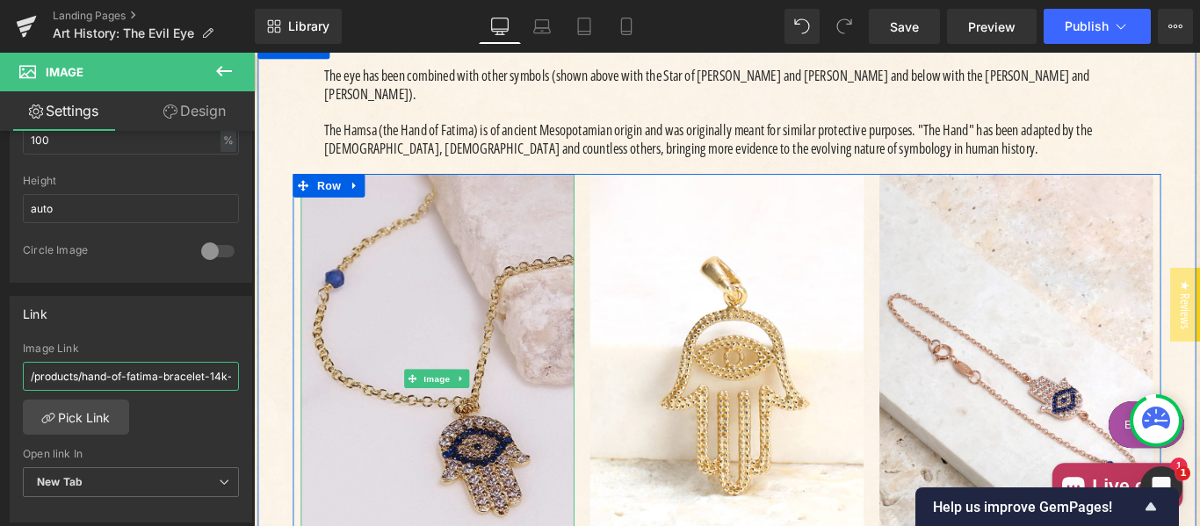
scroll to position [0, 118]
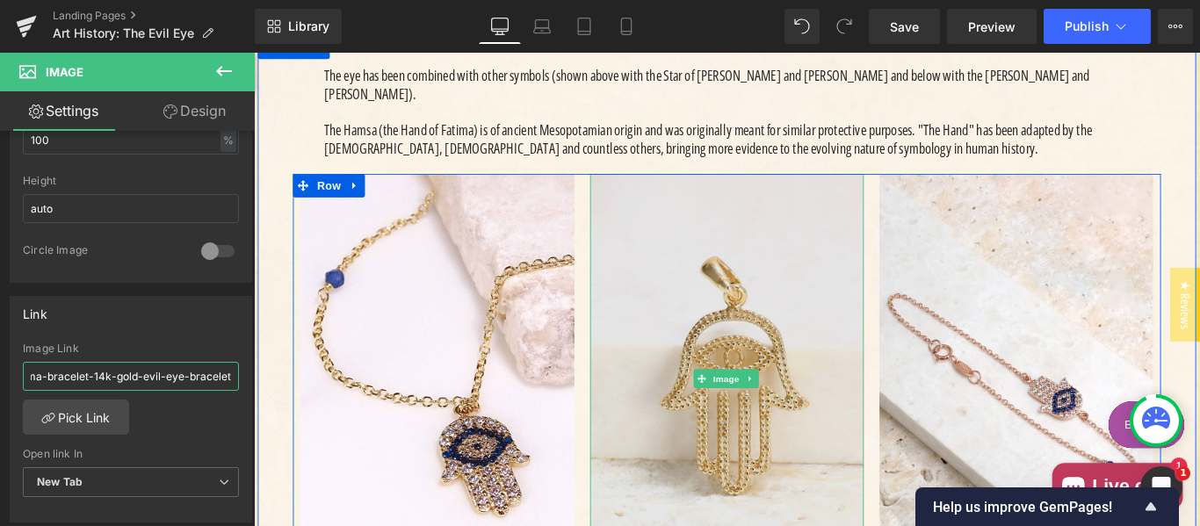
type input "/products/hand-of-fatima-bracelet-14k-gold-evil-eye-bracelet"
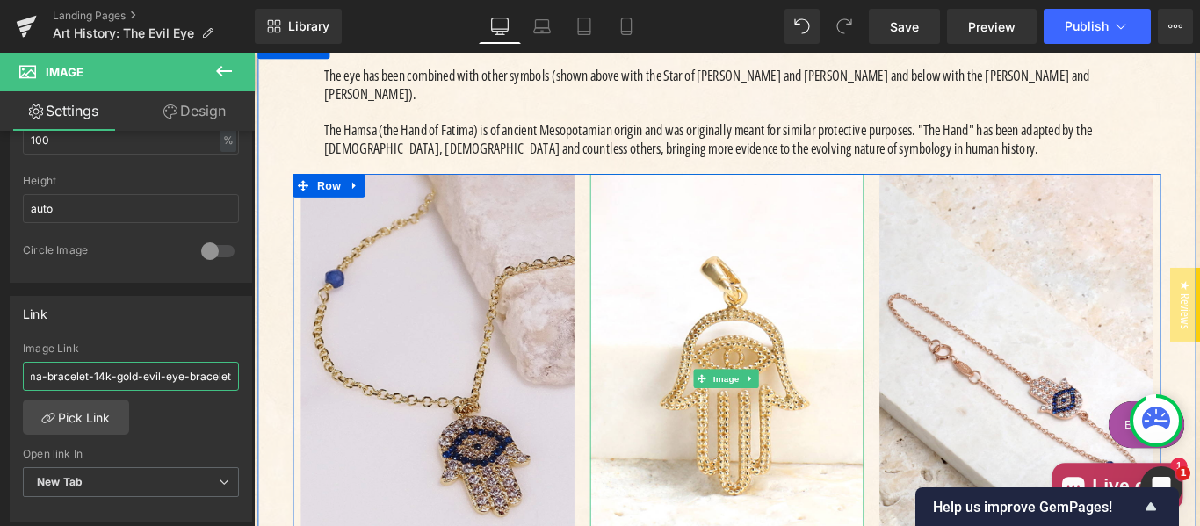
scroll to position [0, 0]
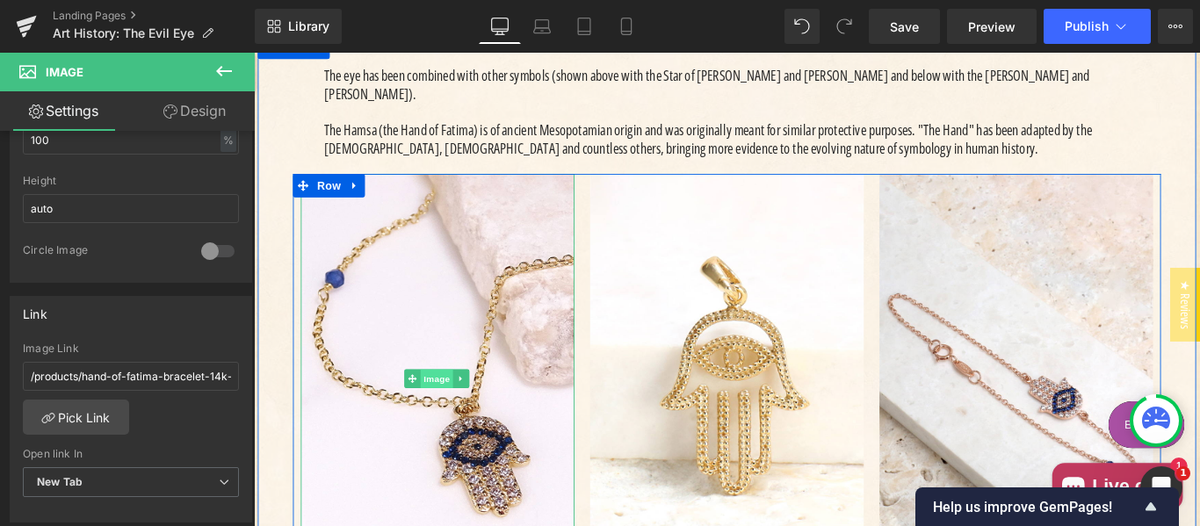
click at [455, 408] on span "Image" at bounding box center [459, 418] width 37 height 21
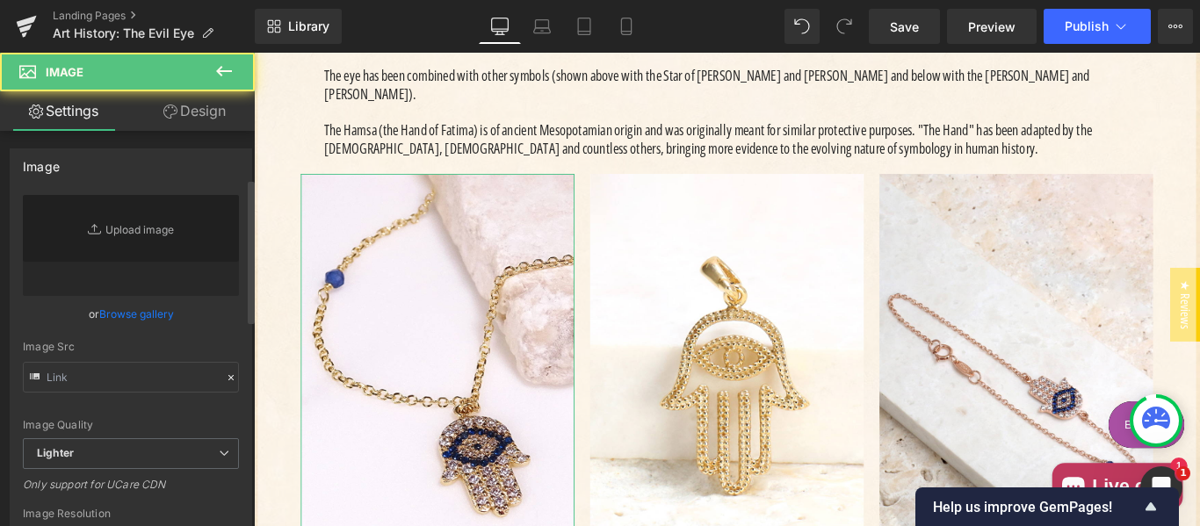
type input "[URL][DOMAIN_NAME]"
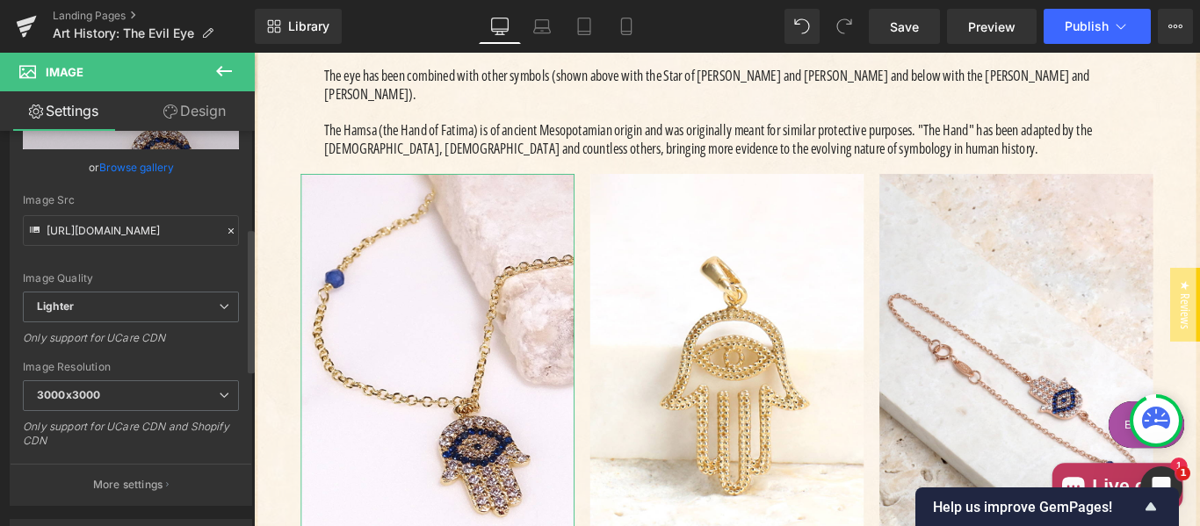
scroll to position [586, 0]
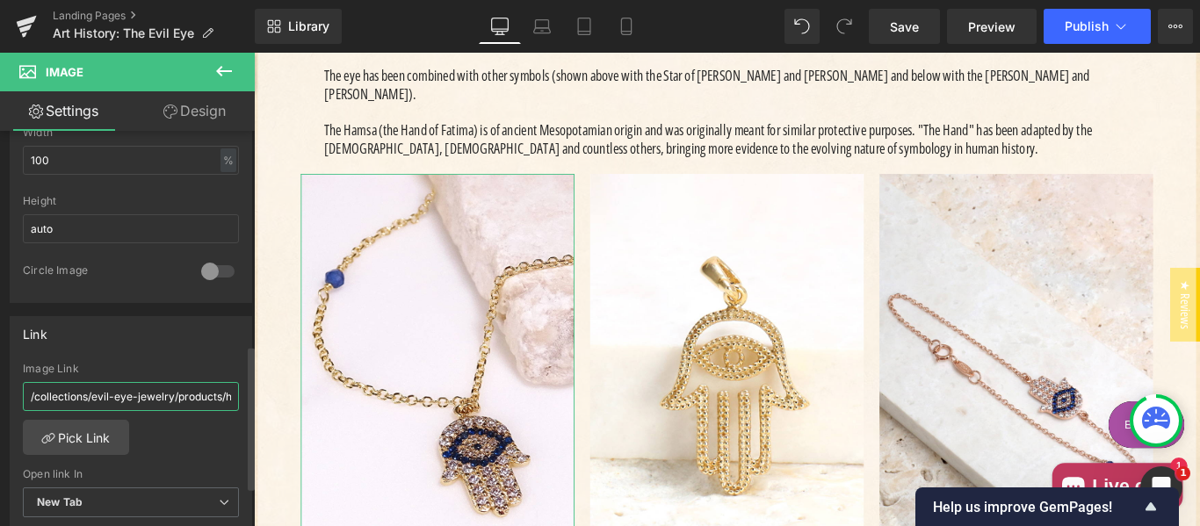
drag, startPoint x: 90, startPoint y: 394, endPoint x: 158, endPoint y: 389, distance: 67.8
click at [94, 394] on input "/collections/evil-eye-jewelry/products/hand-of-fatima-evil-eye-necklace" at bounding box center [131, 396] width 216 height 29
paste input "products/hand-of-fatima-evil-eye-necklace-14k-gold"
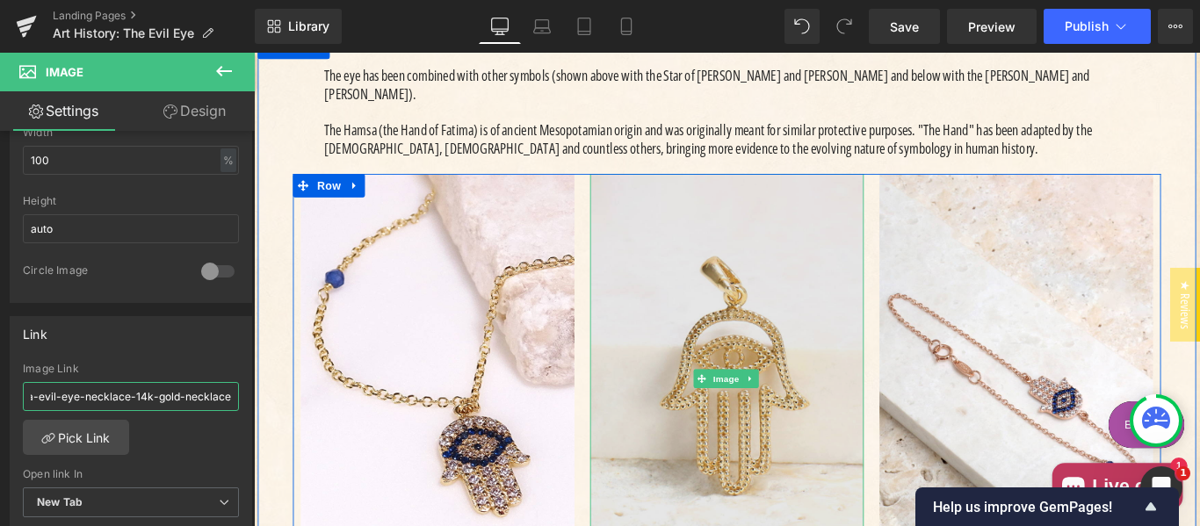
type input "/products/hand-of-fatima-evil-eye-necklace-14k-gold-necklace"
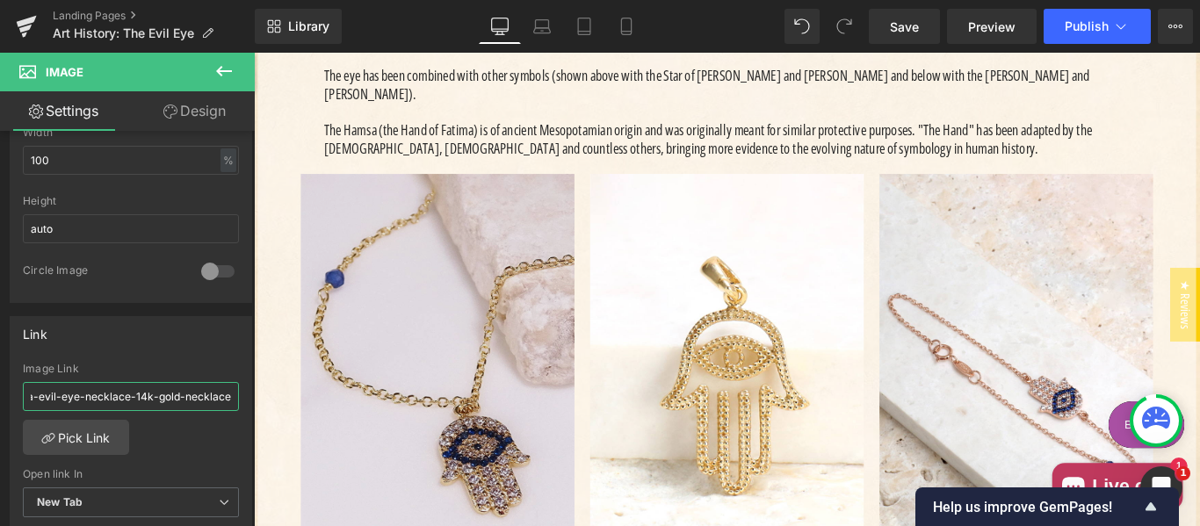
scroll to position [0, 0]
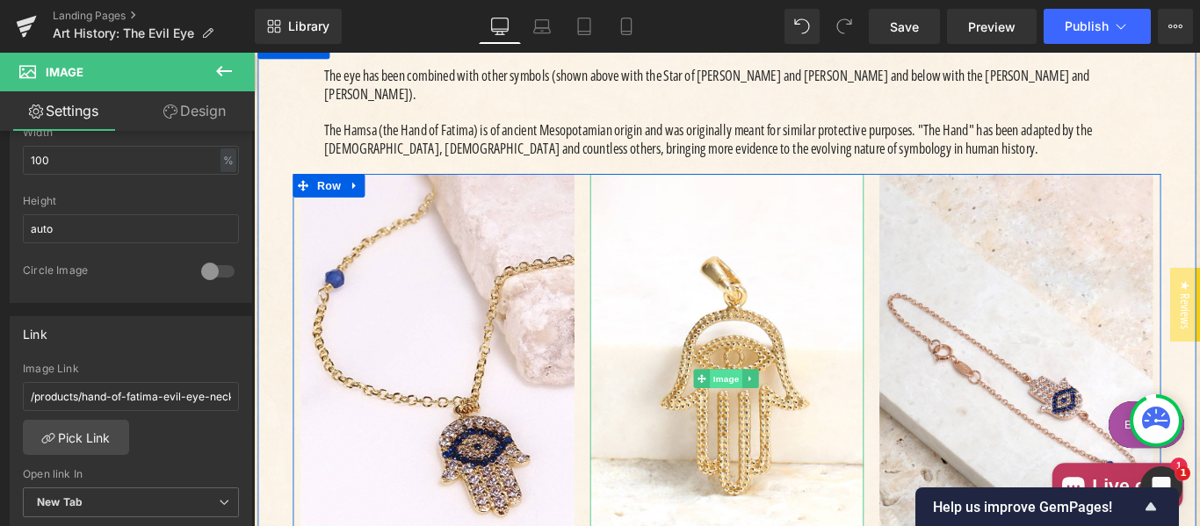
click at [786, 408] on span "Image" at bounding box center [784, 418] width 37 height 21
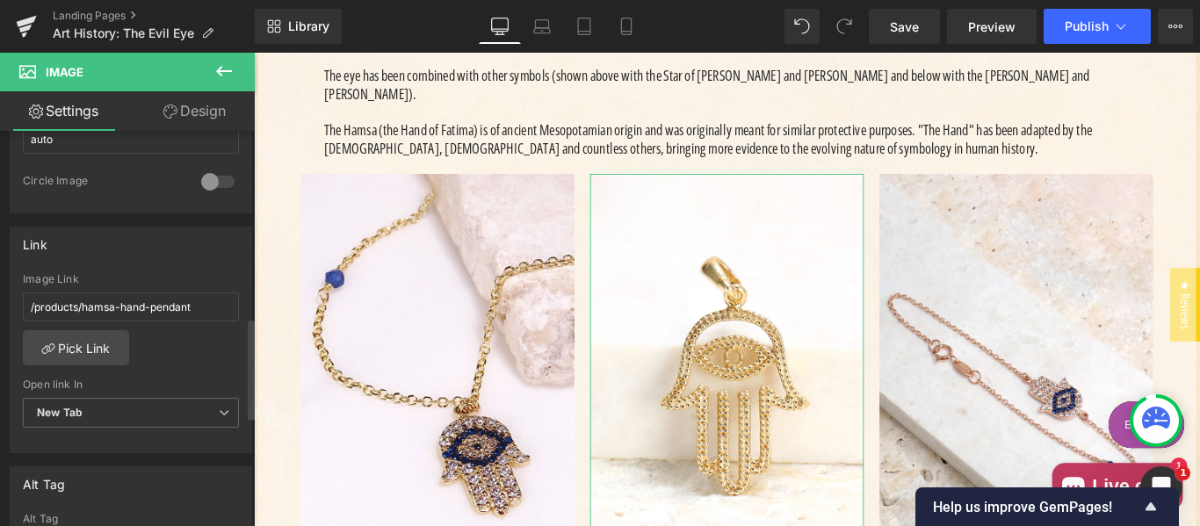
scroll to position [732, 0]
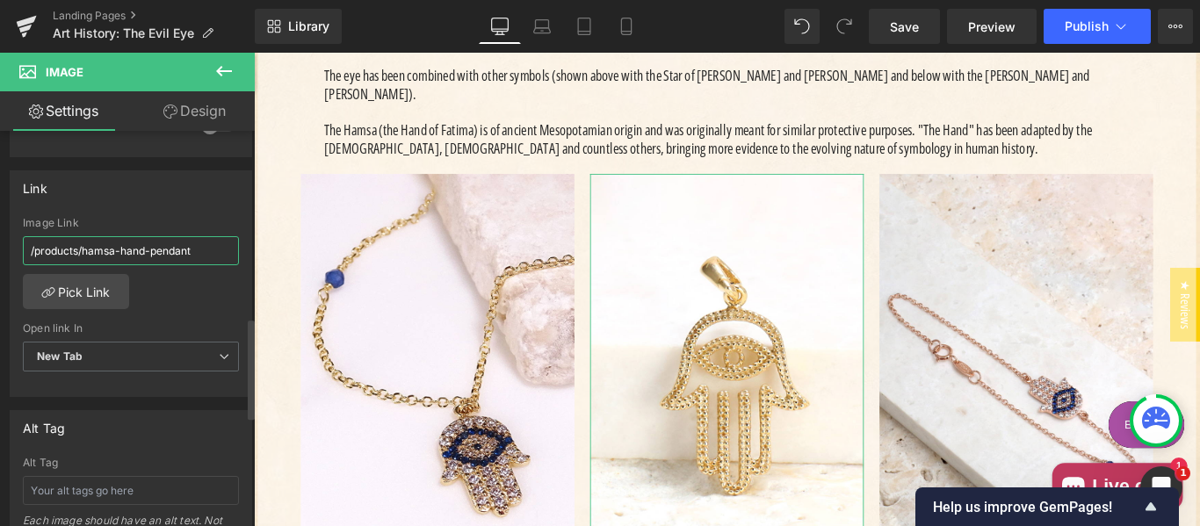
click at [147, 248] on input "/products/hamsa-hand-pendant" at bounding box center [131, 250] width 216 height 29
paste input "-14k-gold-pendant"
type input "/products/hamsa-hand-pendant-14k-gold-pendant"
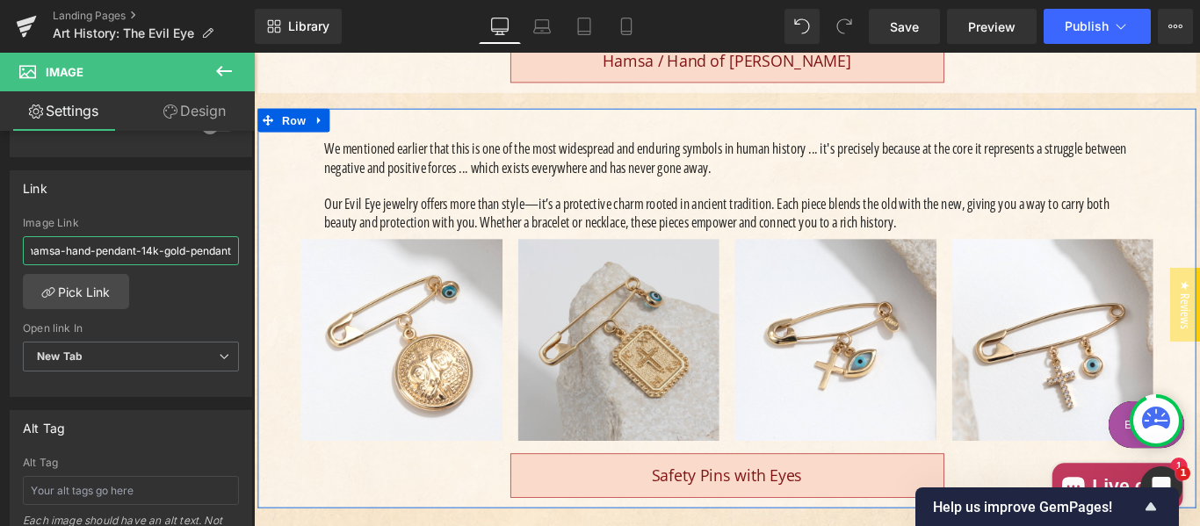
scroll to position [4181, 0]
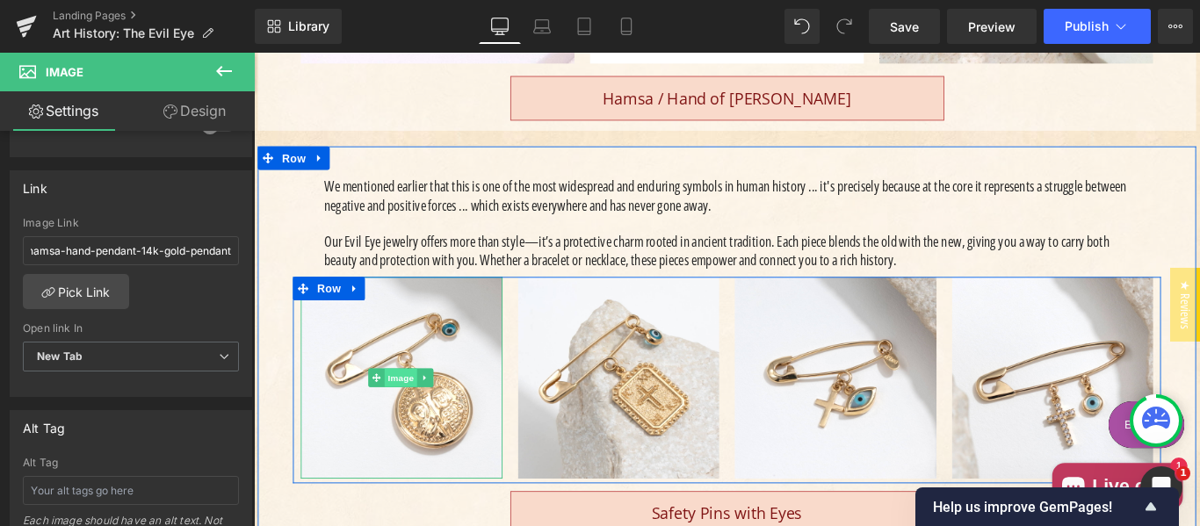
click at [416, 408] on span "Image" at bounding box center [419, 418] width 37 height 21
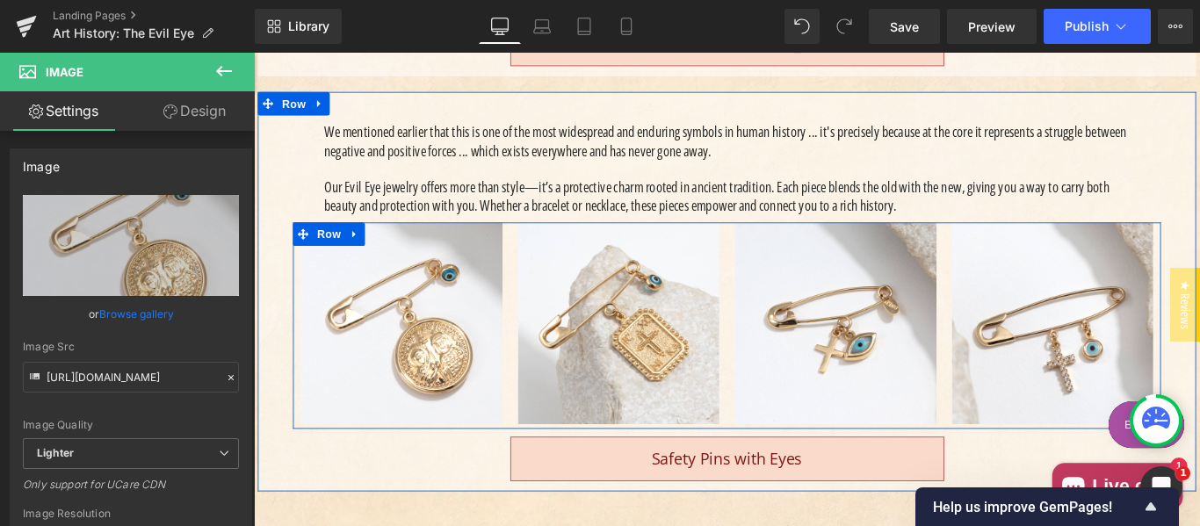
scroll to position [4327, 0]
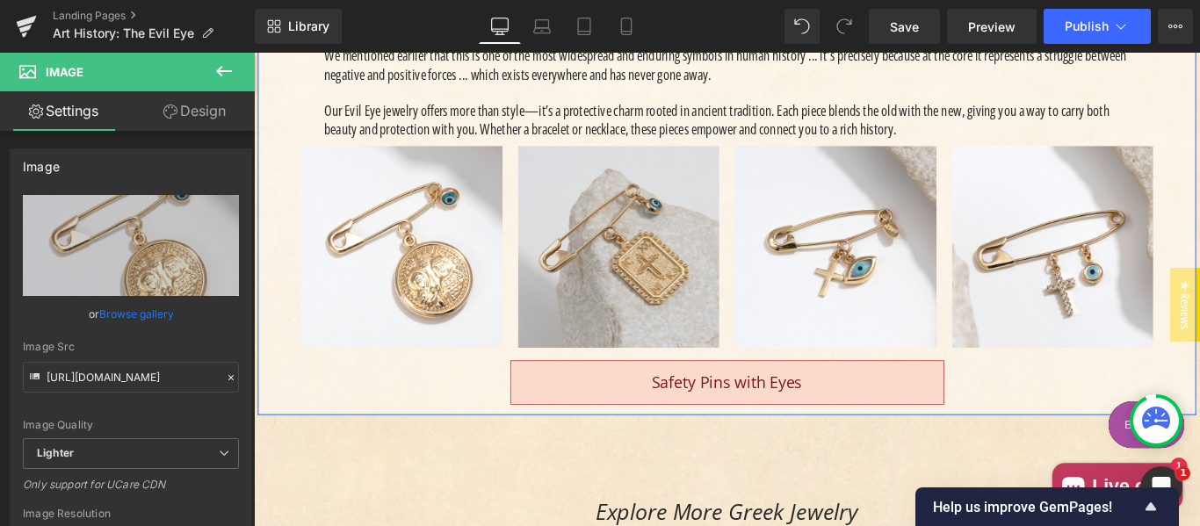
click at [655, 200] on div "Image" at bounding box center [664, 271] width 227 height 227
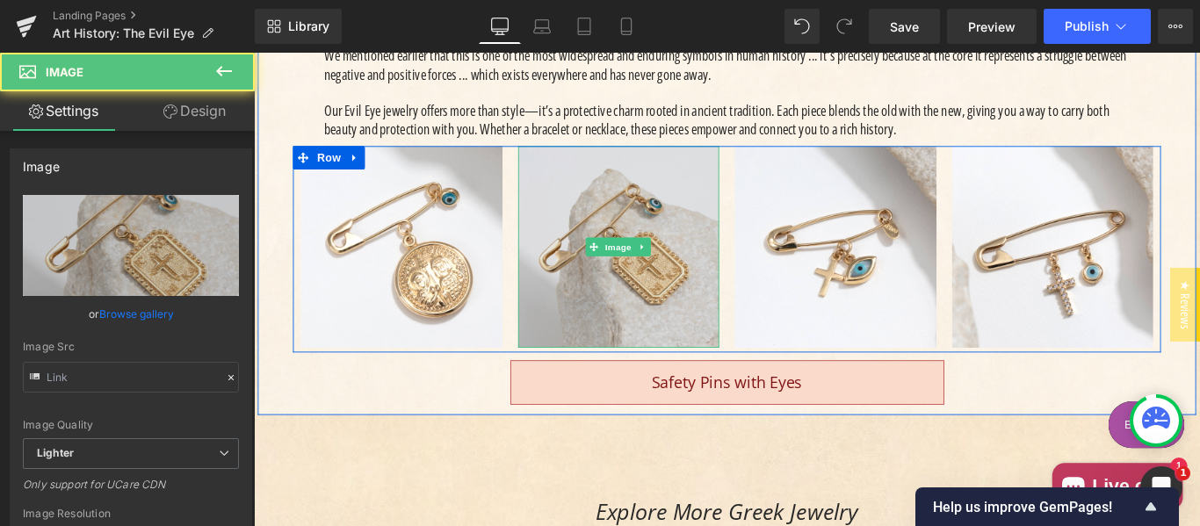
type input "[URL][DOMAIN_NAME]"
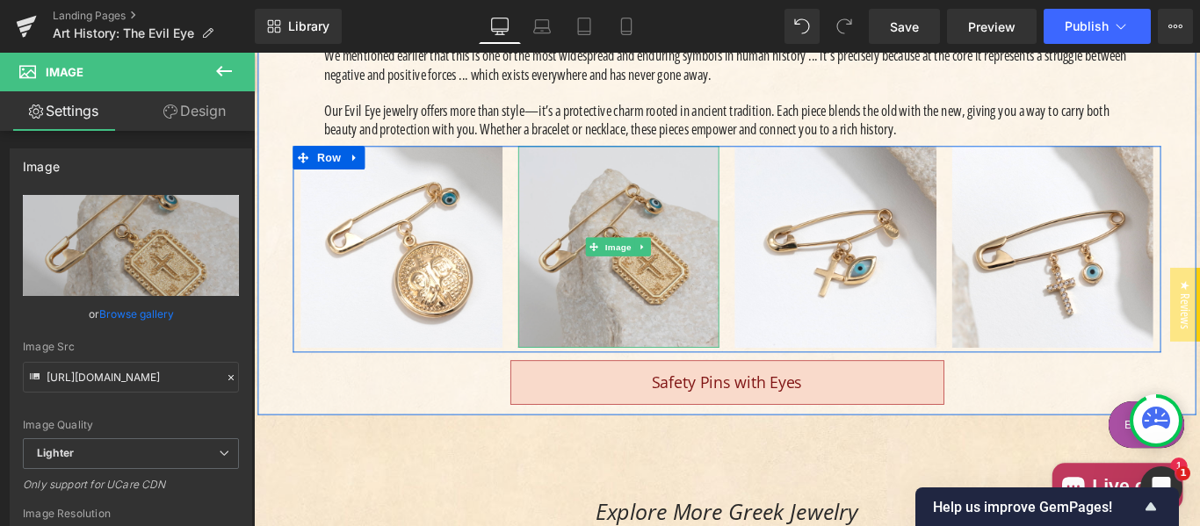
click at [654, 261] on span "Image" at bounding box center [663, 271] width 37 height 21
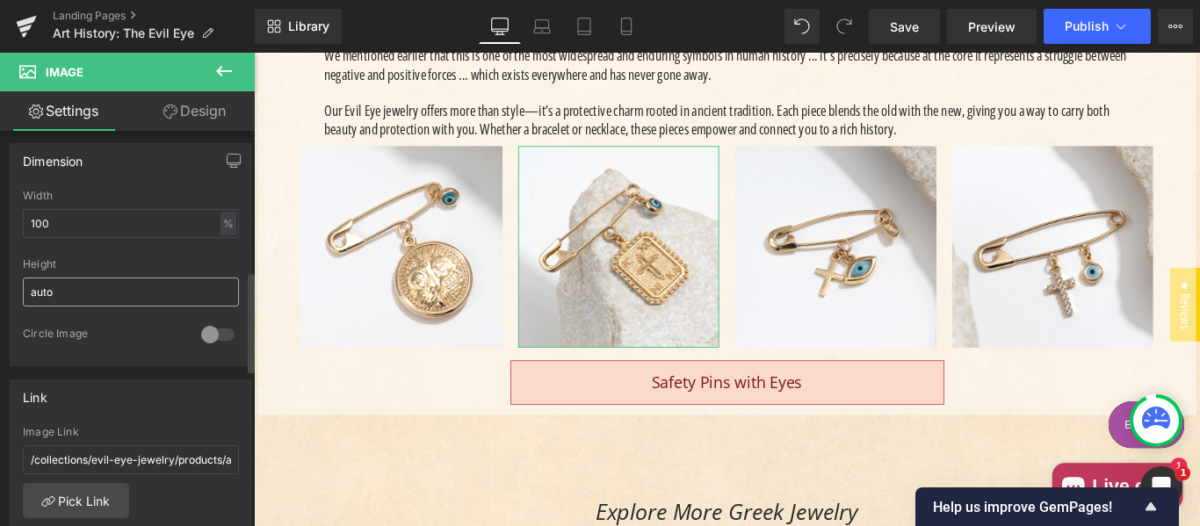
scroll to position [586, 0]
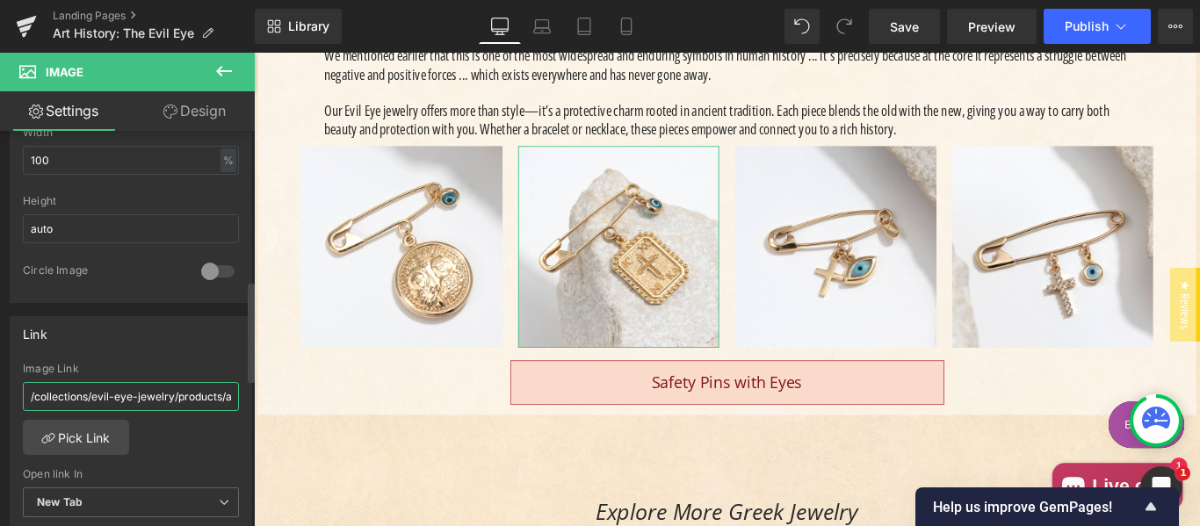
drag, startPoint x: 104, startPoint y: 403, endPoint x: 167, endPoint y: 401, distance: 63.3
click at [105, 403] on input "/collections/evil-eye-jewelry/products/aloro-icxc-nika-cross-konstantinata-and-…" at bounding box center [131, 396] width 216 height 29
type input "/products/aloro-icxc-nika-cross-konstantinata-and-mati-filakto-newborn-pin"
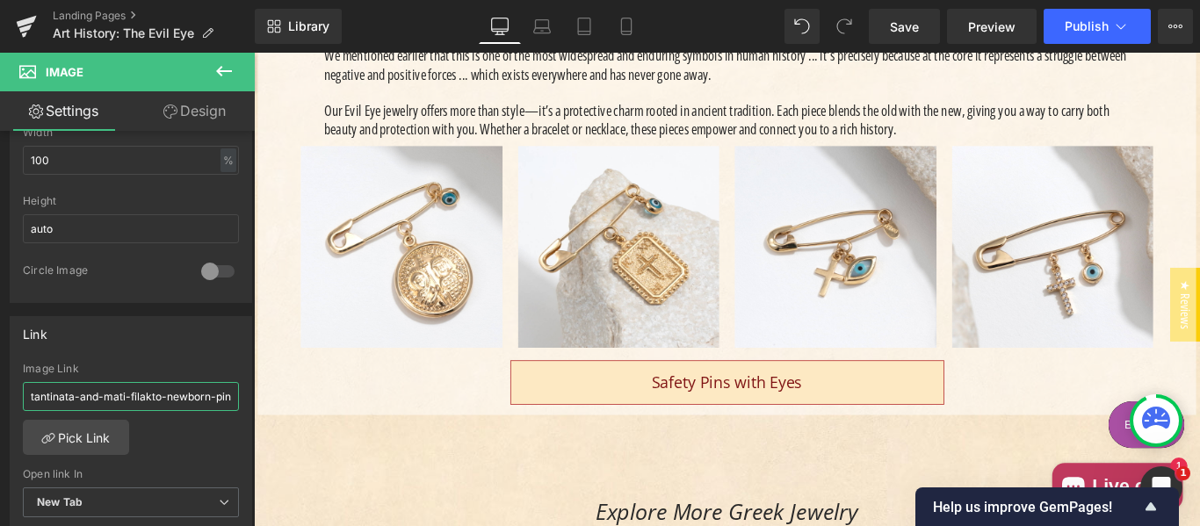
scroll to position [0, 0]
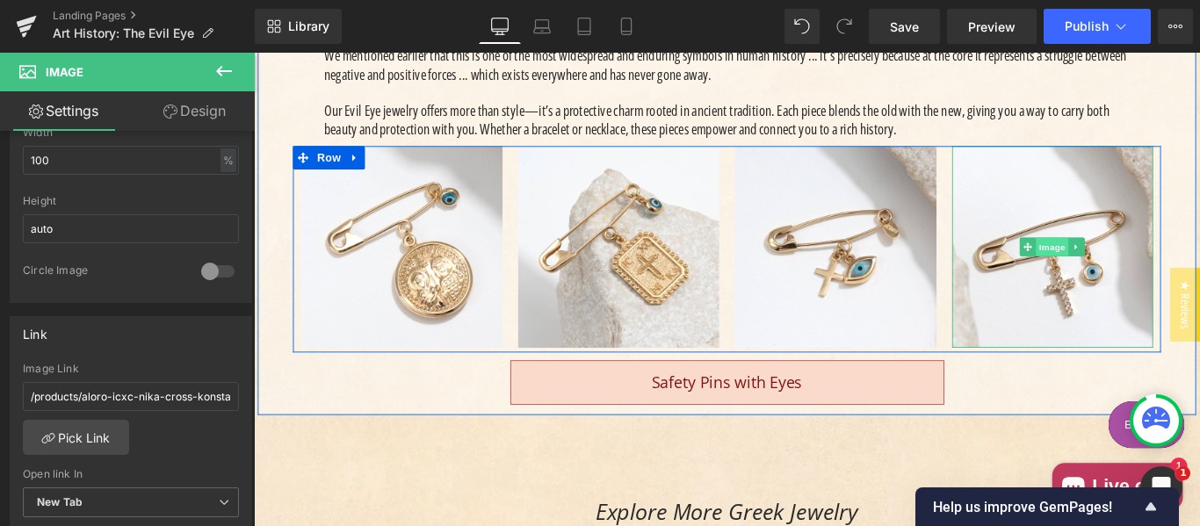
click at [1142, 261] on span "Image" at bounding box center [1150, 271] width 37 height 21
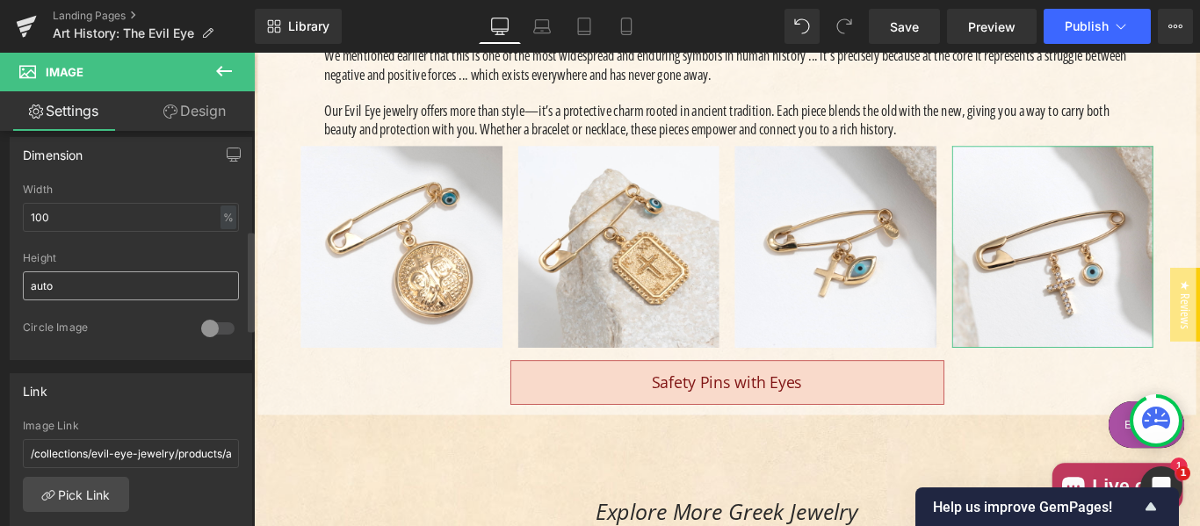
scroll to position [586, 0]
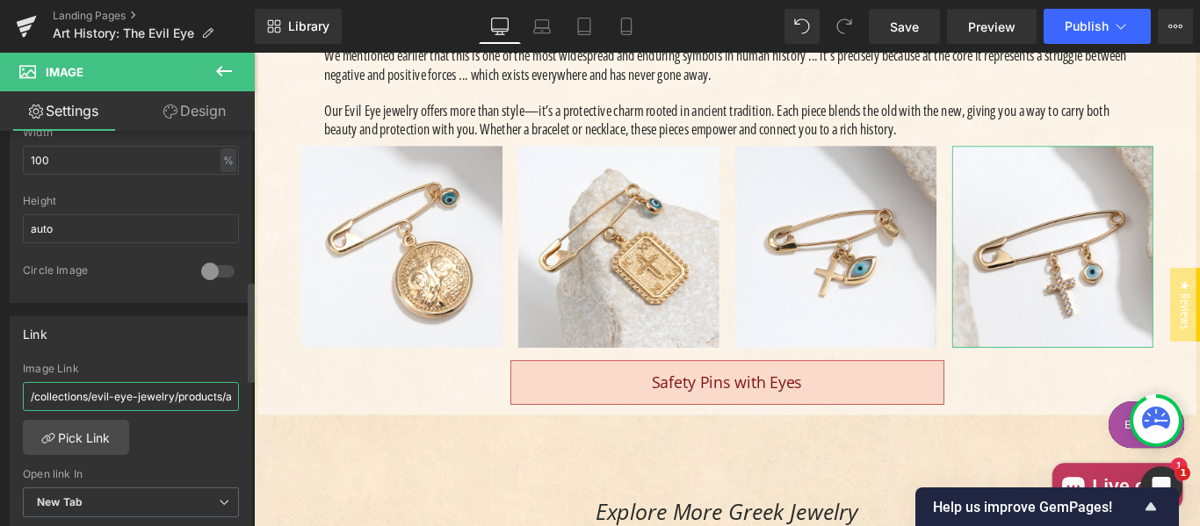
drag, startPoint x: 125, startPoint y: 393, endPoint x: 245, endPoint y: 397, distance: 120.4
click at [142, 394] on input "/collections/evil-eye-jewelry/products/aloro-mati-and-medium-cross-filakto-newb…" at bounding box center [131, 396] width 216 height 29
paste input "text"
type input "/products/aloro-mati-and-medium-cross-filakto-newborn-pin"
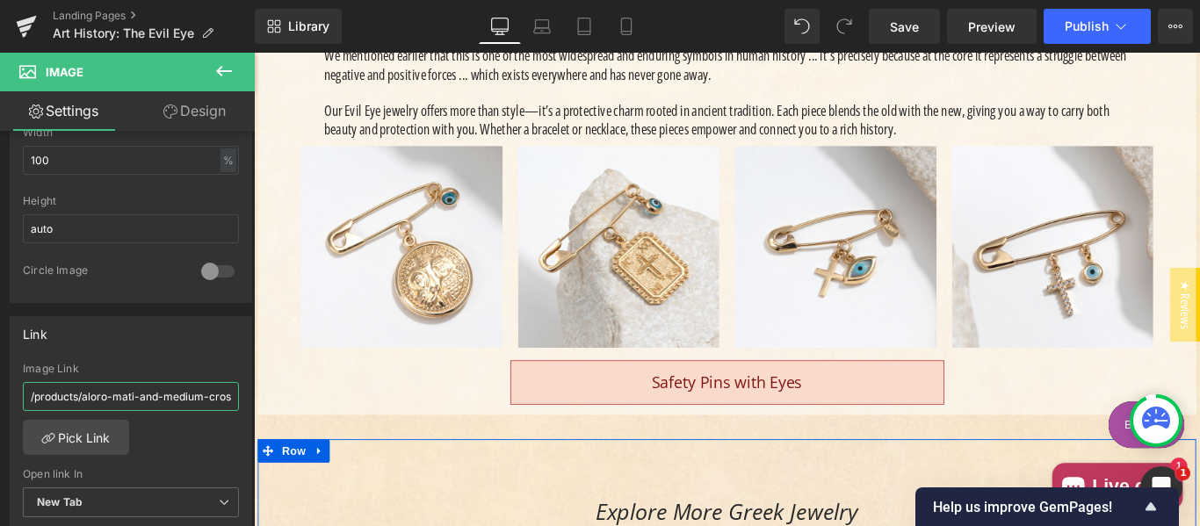
scroll to position [0, 113]
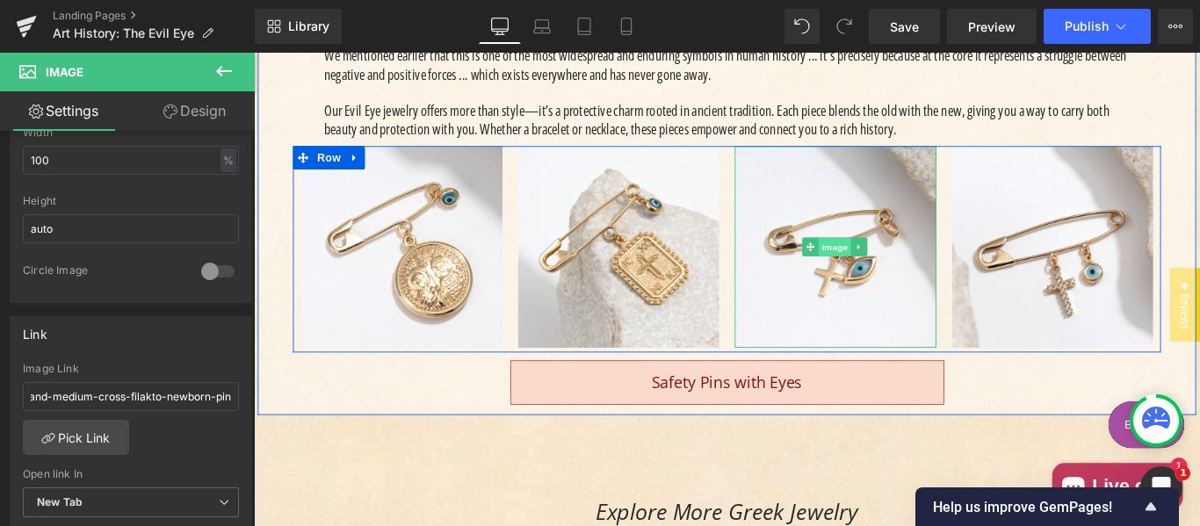
click at [894, 262] on span "Image" at bounding box center [906, 272] width 37 height 21
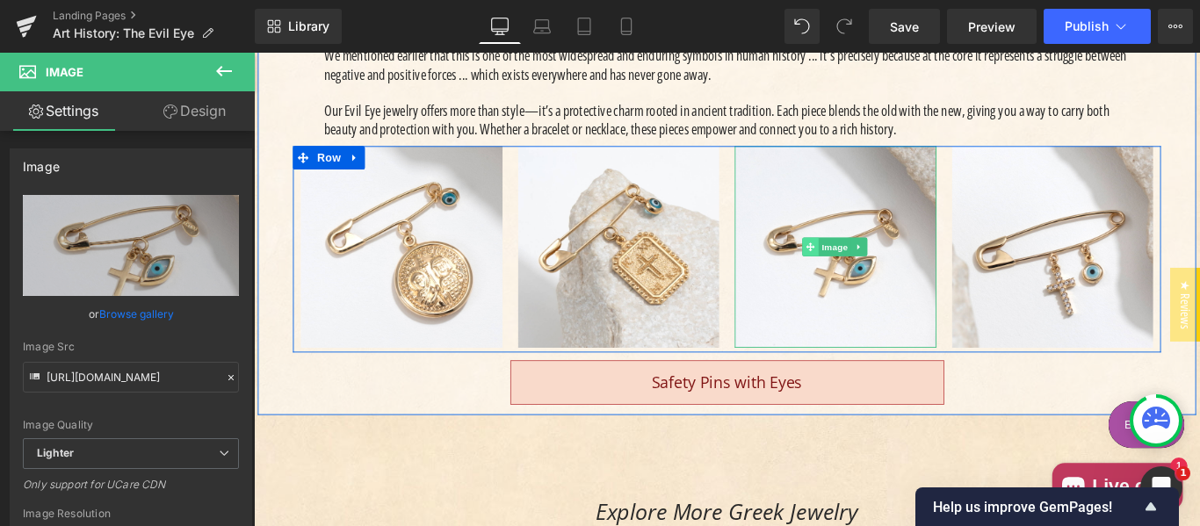
drag, startPoint x: 892, startPoint y: 197, endPoint x: 878, endPoint y: 201, distance: 13.9
click at [892, 261] on span "Image" at bounding box center [906, 271] width 37 height 21
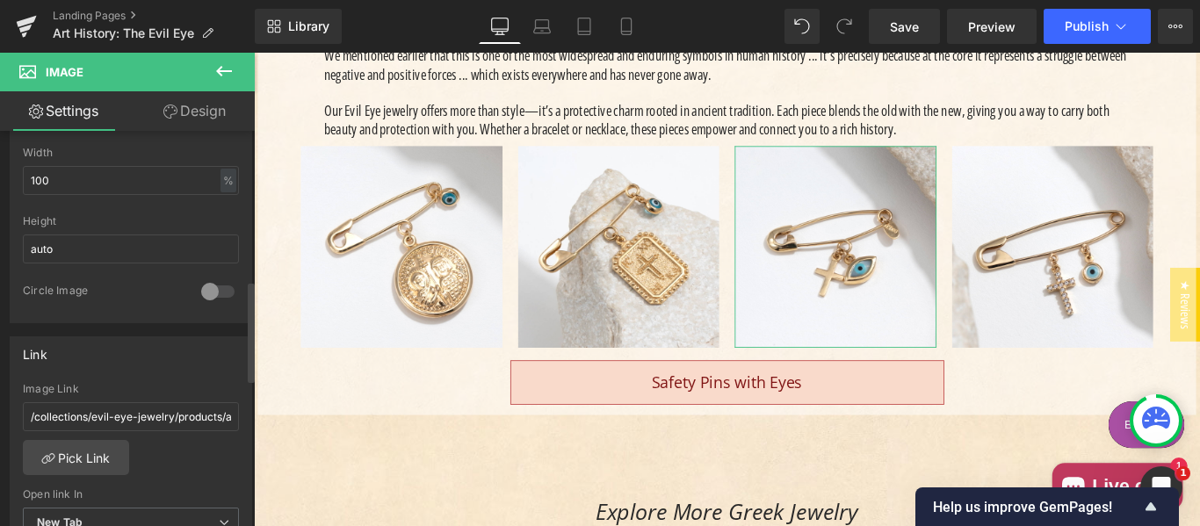
scroll to position [586, 0]
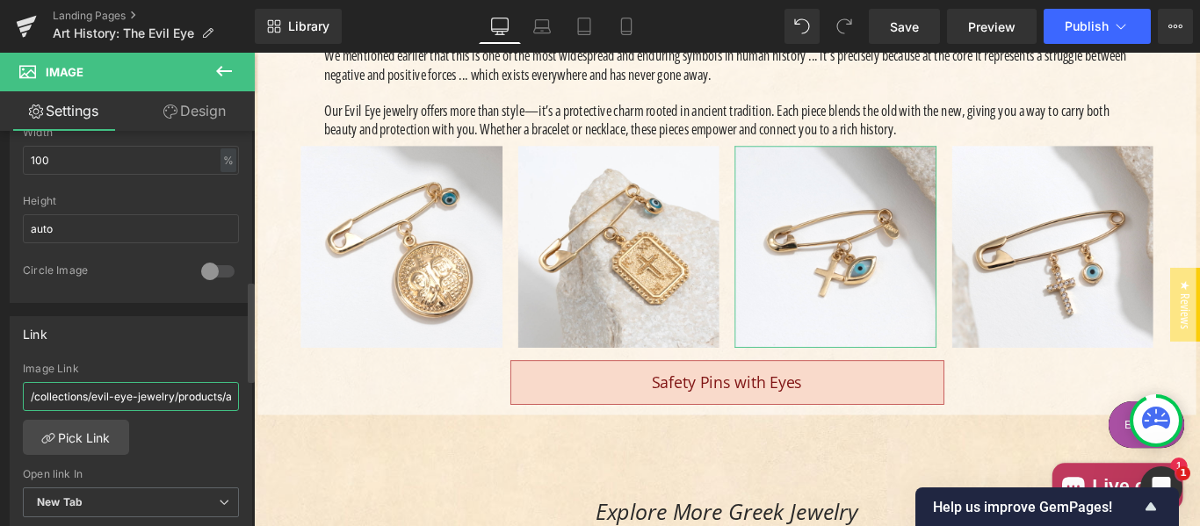
click at [111, 389] on input "/collections/evil-eye-jewelry/products/aloro-evil-eye-and-cross-filakto-newborn…" at bounding box center [131, 396] width 216 height 29
paste input "text"
type input "/products/aloro-evil-eye-and-cross-filakto-newborn-pin"
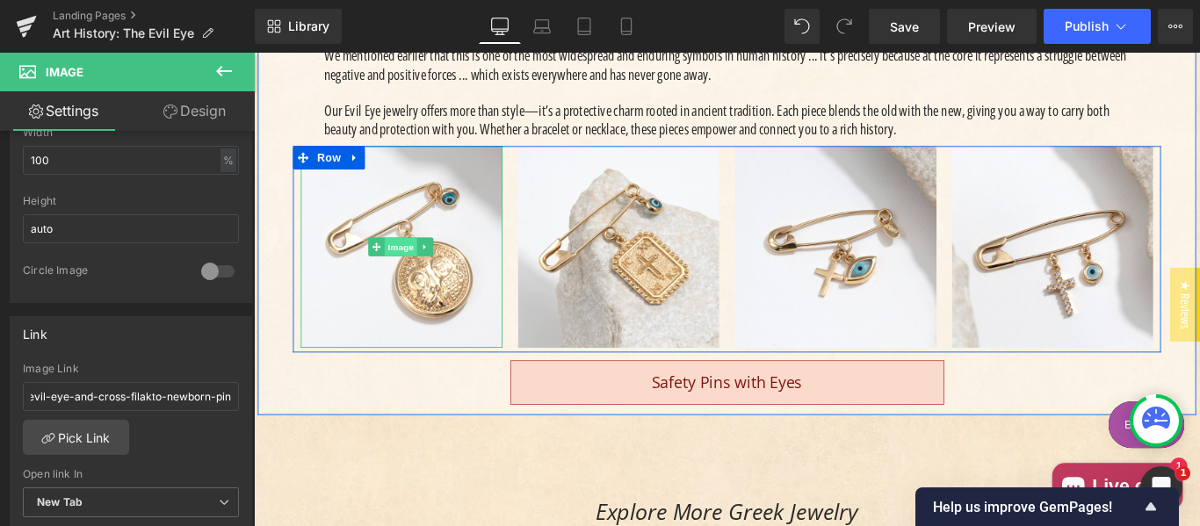
click at [415, 261] on span "Image" at bounding box center [419, 271] width 37 height 21
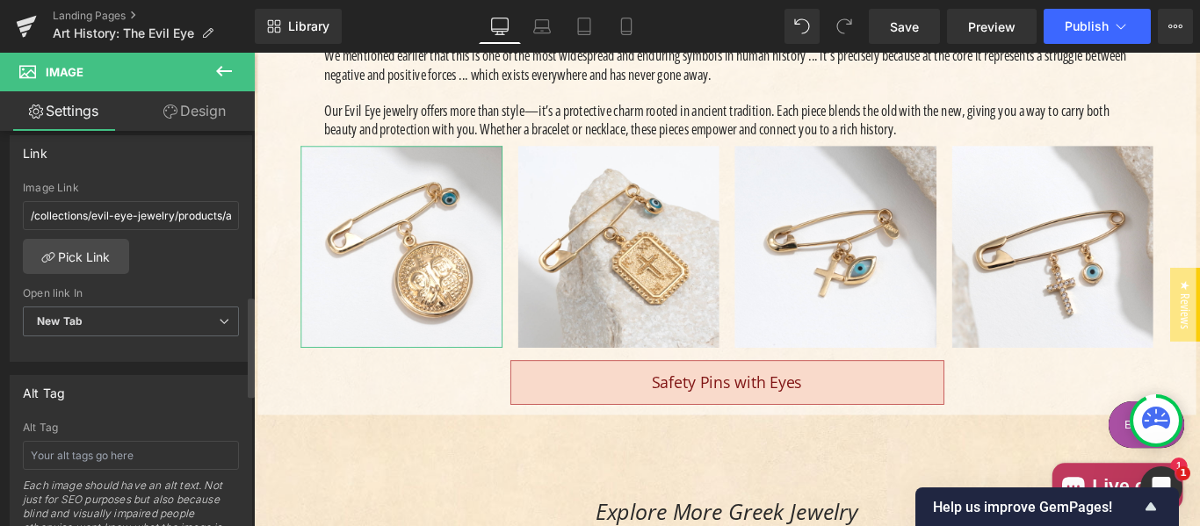
scroll to position [579, 0]
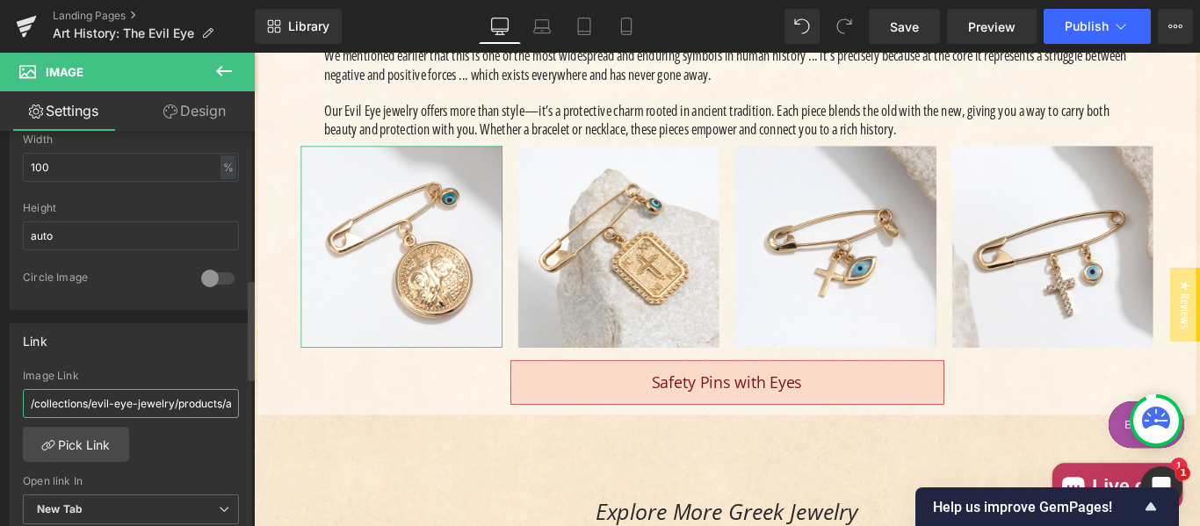
click at [98, 405] on input "/collections/evil-eye-jewelry/products/aloro-konstantino-and-eleni-cross-with-a…" at bounding box center [131, 403] width 216 height 29
paste input "text"
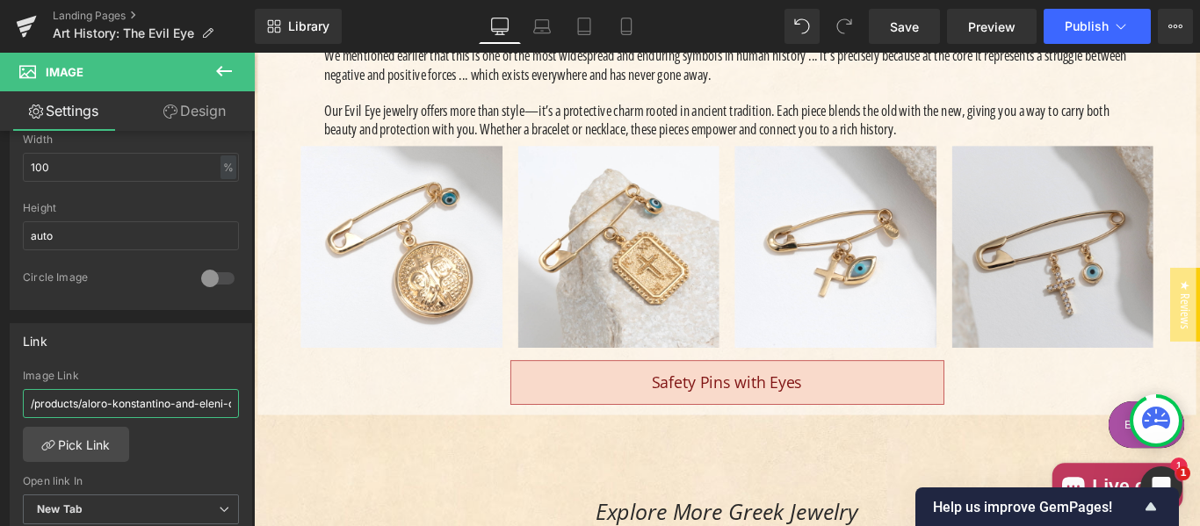
scroll to position [0, 197]
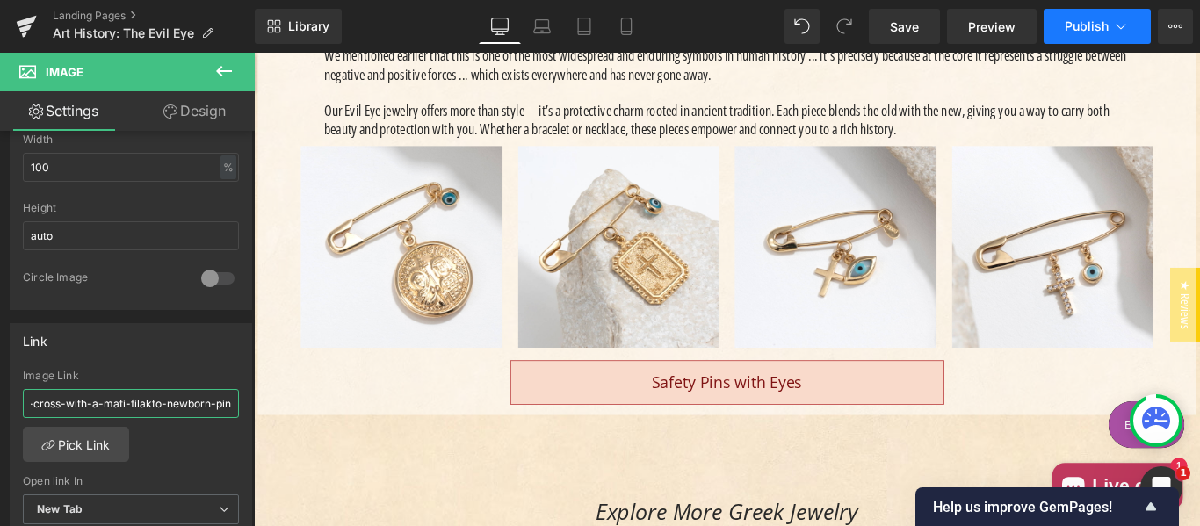
type input "/products/aloro-konstantino-and-eleni-cross-with-a-mati-filakto-newborn-pin"
click at [1090, 22] on span "Publish" at bounding box center [1087, 26] width 44 height 14
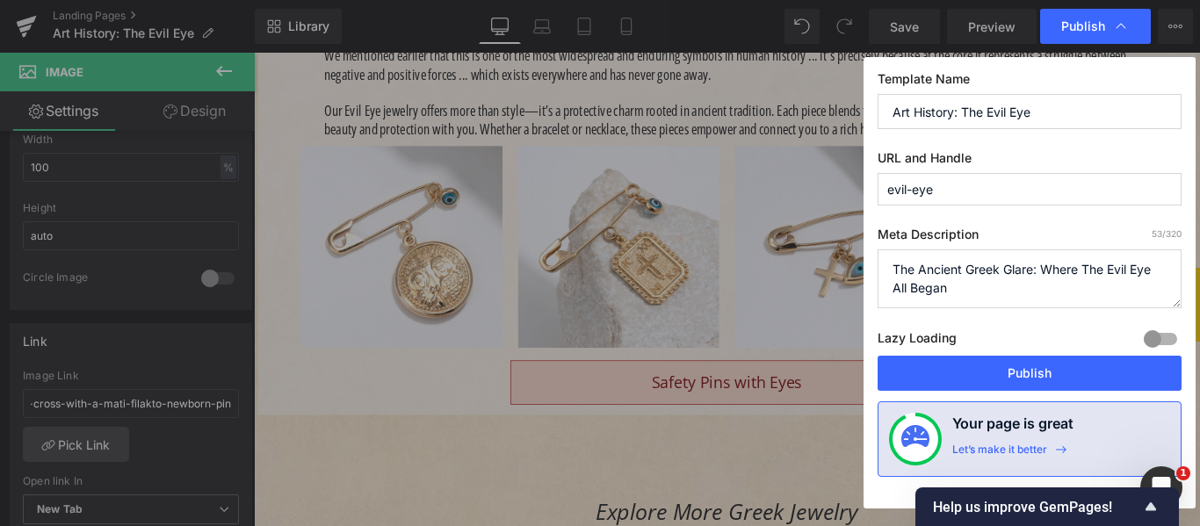
scroll to position [0, 0]
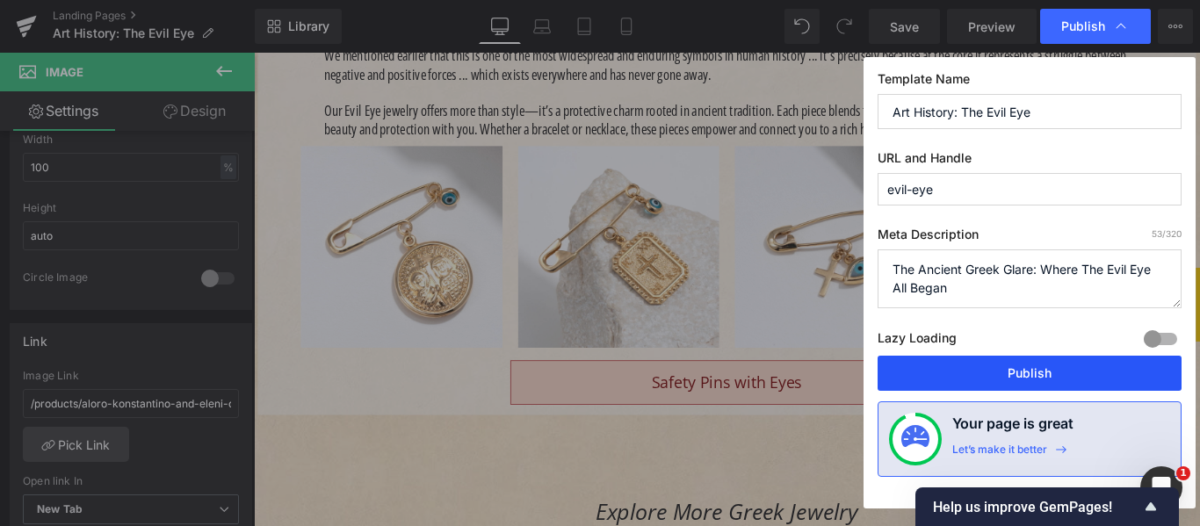
click at [987, 372] on button "Publish" at bounding box center [1030, 373] width 304 height 35
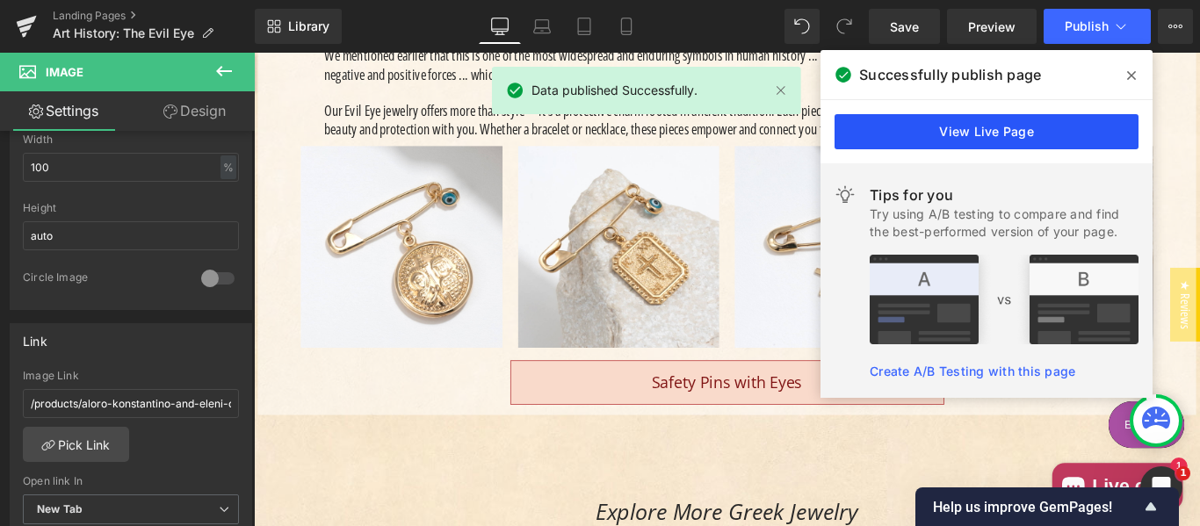
click at [965, 131] on link "View Live Page" at bounding box center [987, 131] width 304 height 35
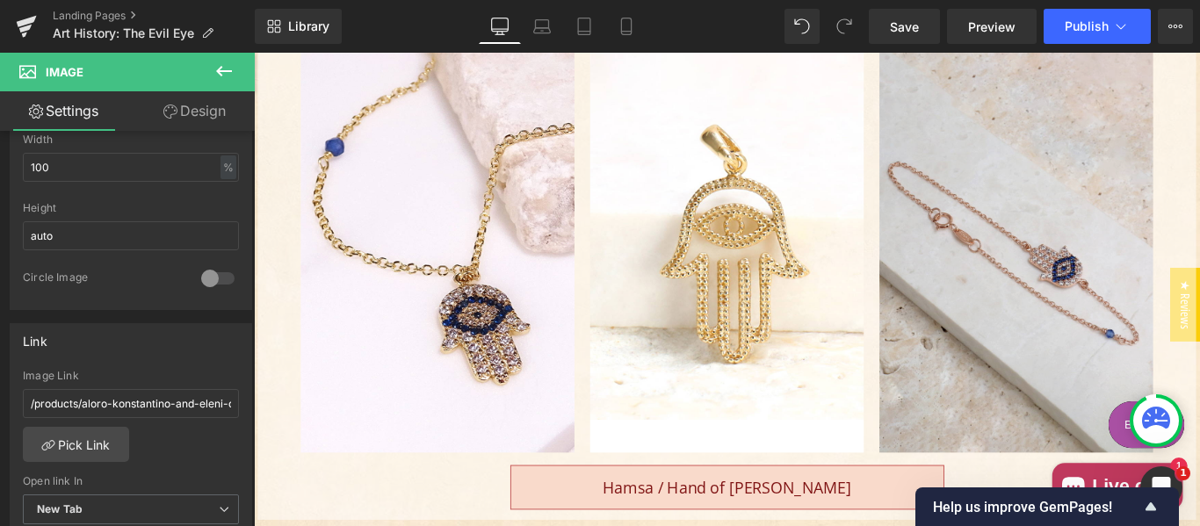
scroll to position [3741, 0]
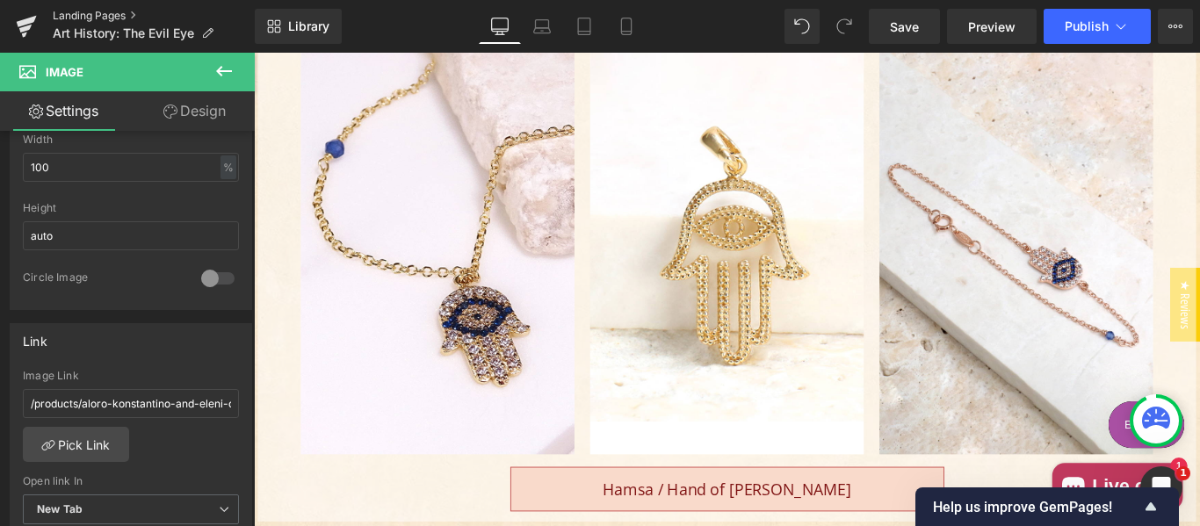
click at [86, 11] on link "Landing Pages" at bounding box center [154, 16] width 202 height 14
